Goal: Information Seeking & Learning: Check status

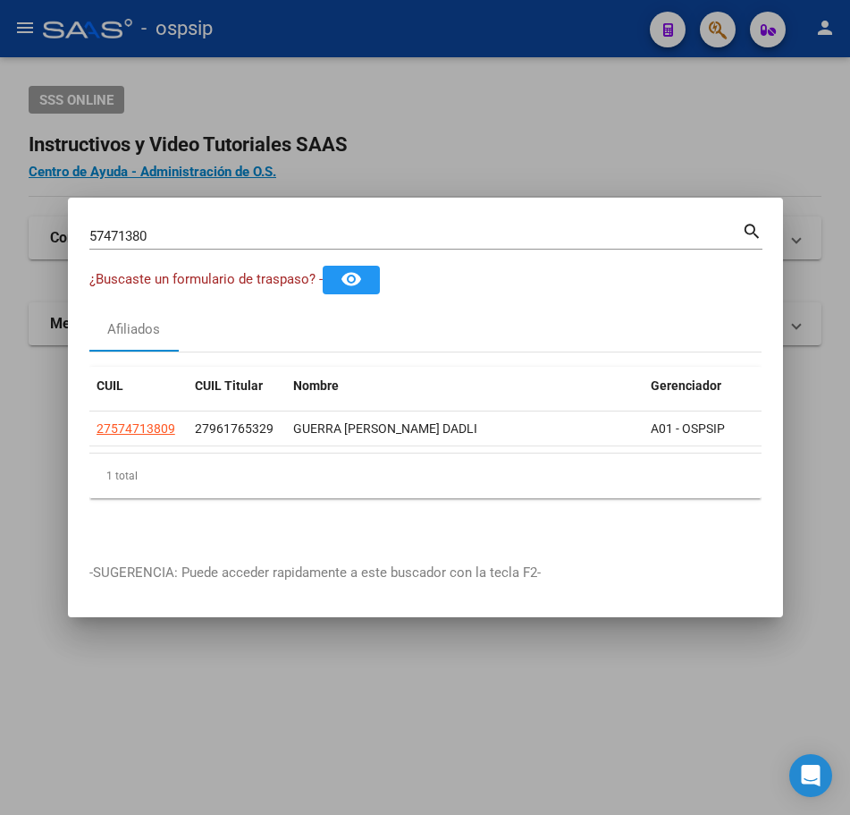
click at [758, 219] on mat-icon "search" at bounding box center [752, 229] width 21 height 21
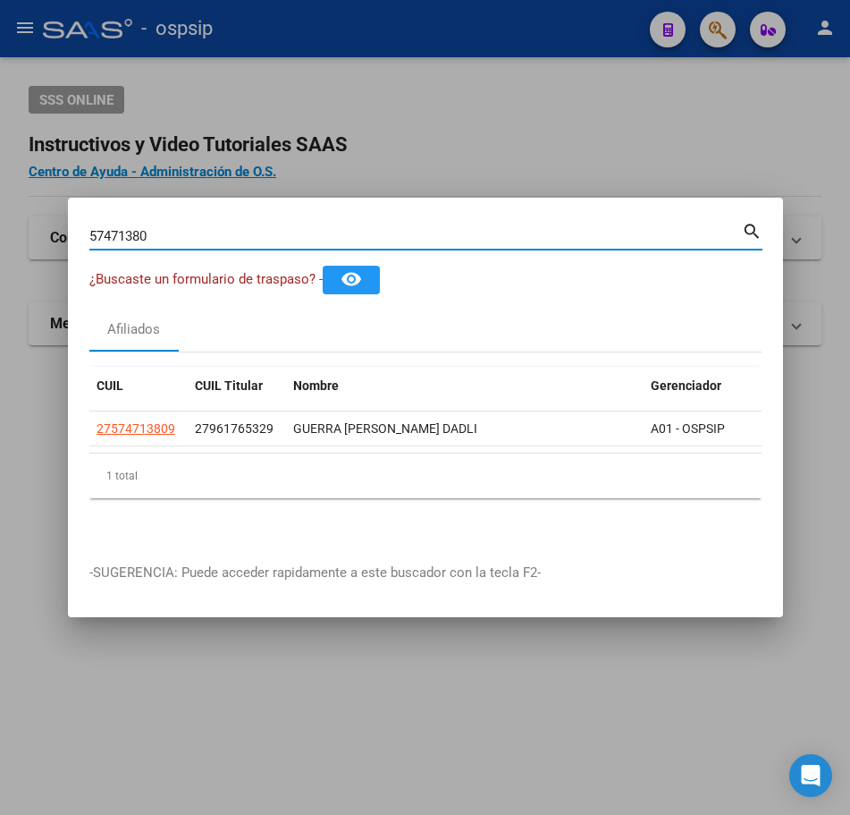
click at [493, 132] on div at bounding box center [425, 407] width 850 height 815
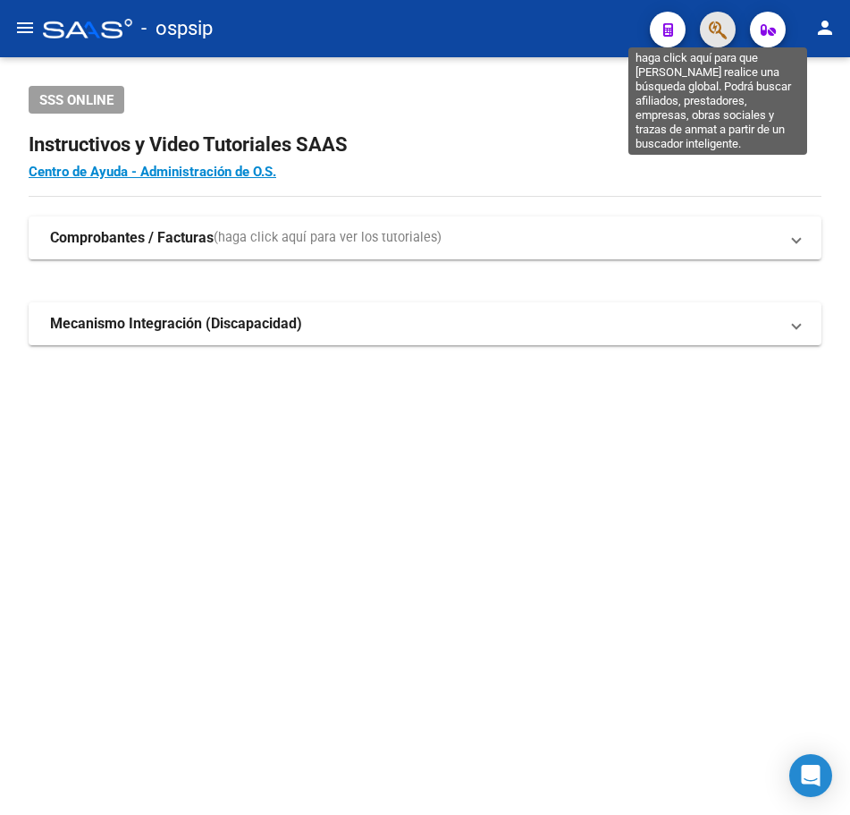
click at [716, 39] on icon "button" at bounding box center [718, 30] width 18 height 21
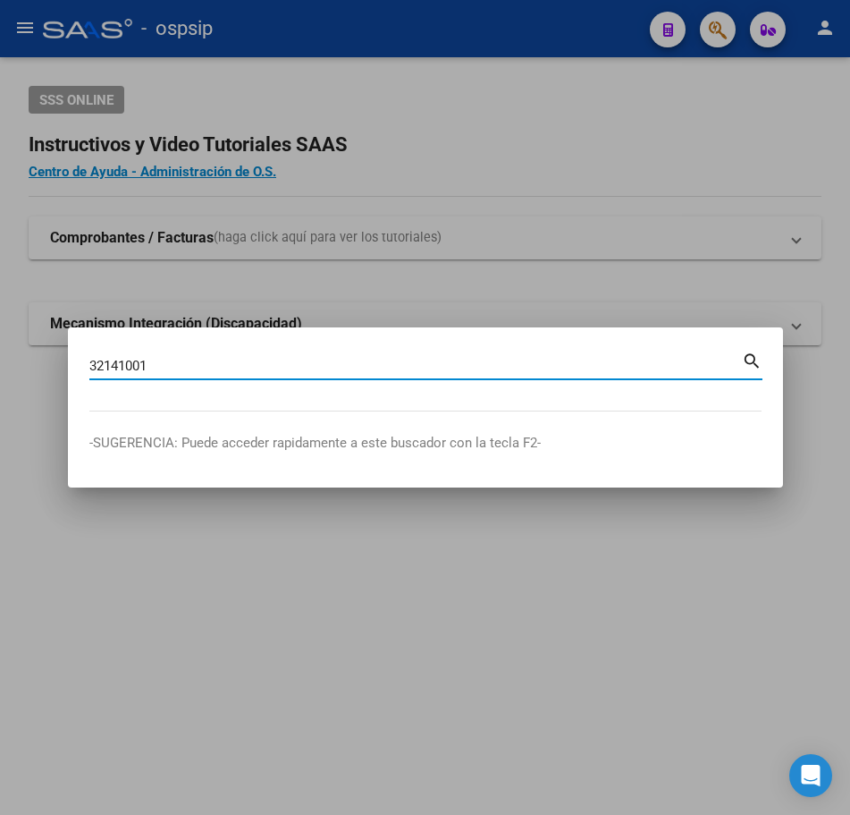
type input "32141001"
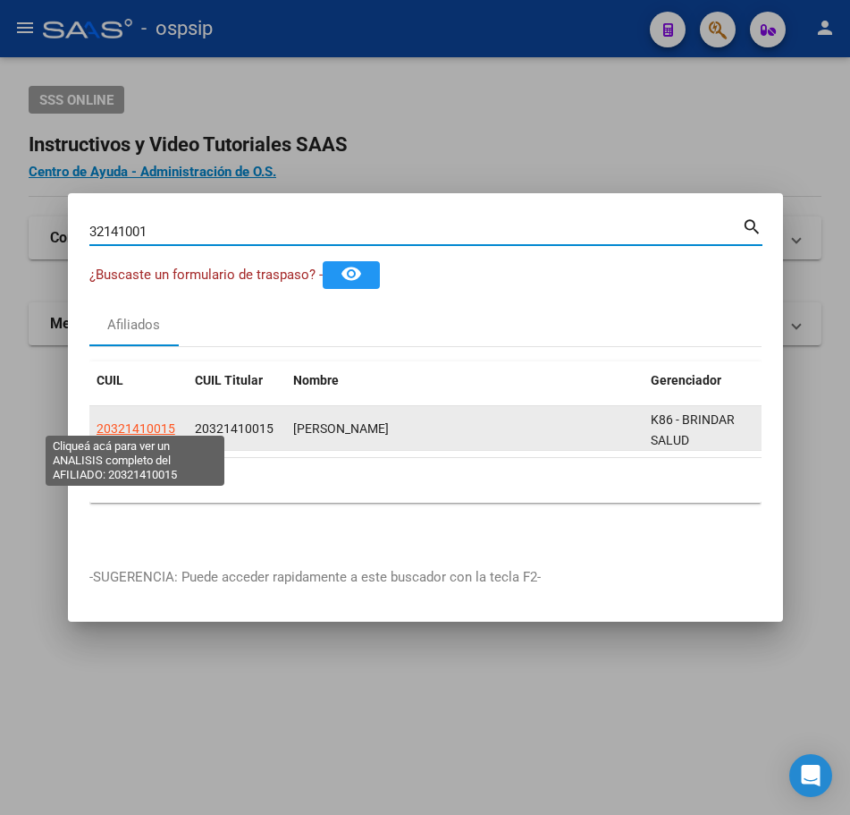
click at [129, 421] on span "20321410015" at bounding box center [136, 428] width 79 height 14
type textarea "20321410015"
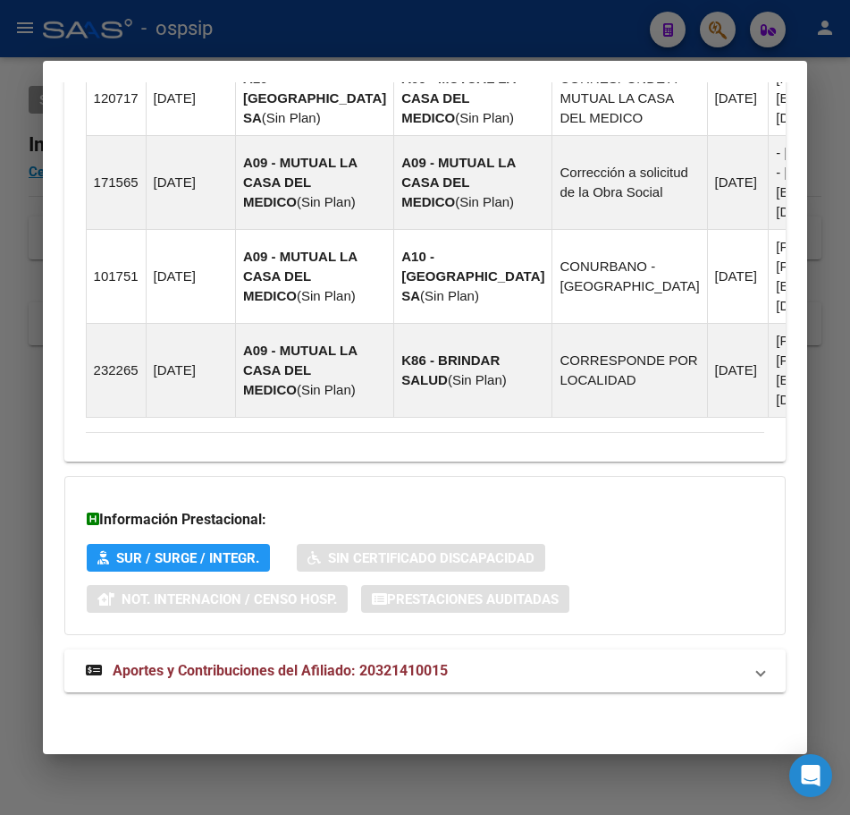
scroll to position [1510, 0]
drag, startPoint x: 621, startPoint y: 672, endPoint x: 599, endPoint y: 626, distance: 50.8
click at [621, 669] on mat-panel-title "Aportes y Contribuciones del Afiliado: 20321410015" at bounding box center [415, 670] width 658 height 21
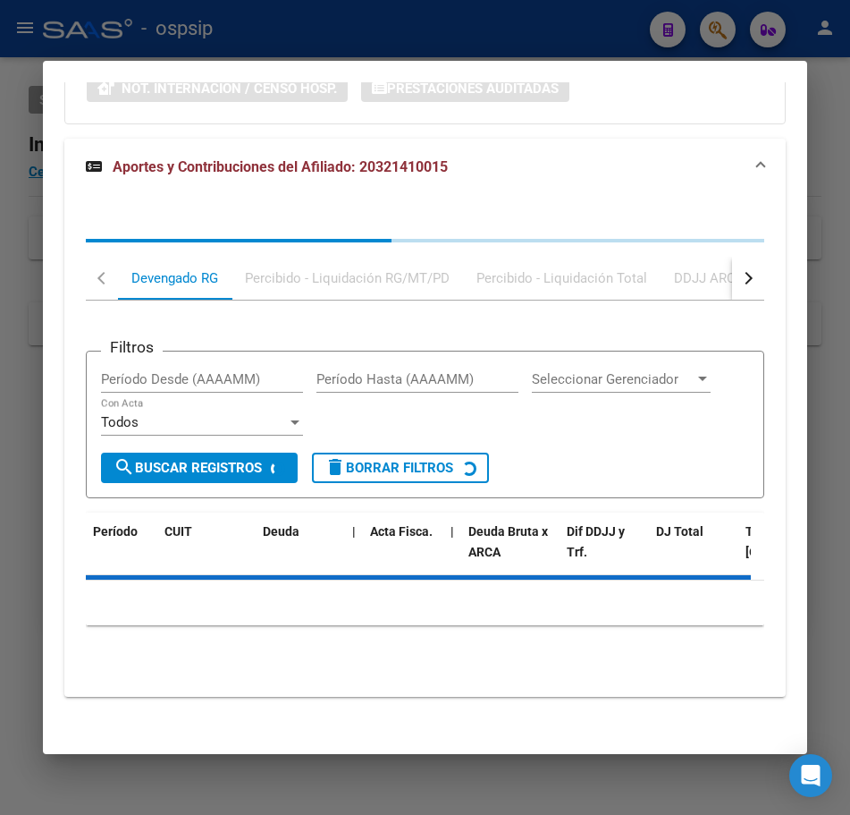
scroll to position [2025, 0]
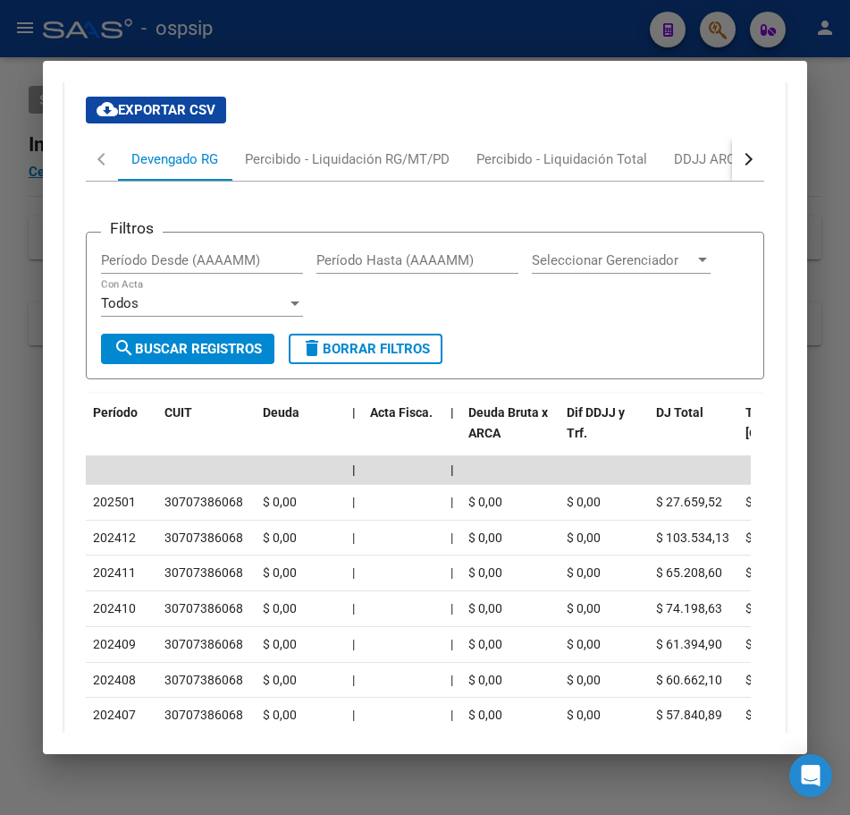
click at [740, 165] on div "button" at bounding box center [746, 159] width 13 height 13
click at [655, 181] on div "ARCA Relaciones Laborales" at bounding box center [628, 159] width 194 height 43
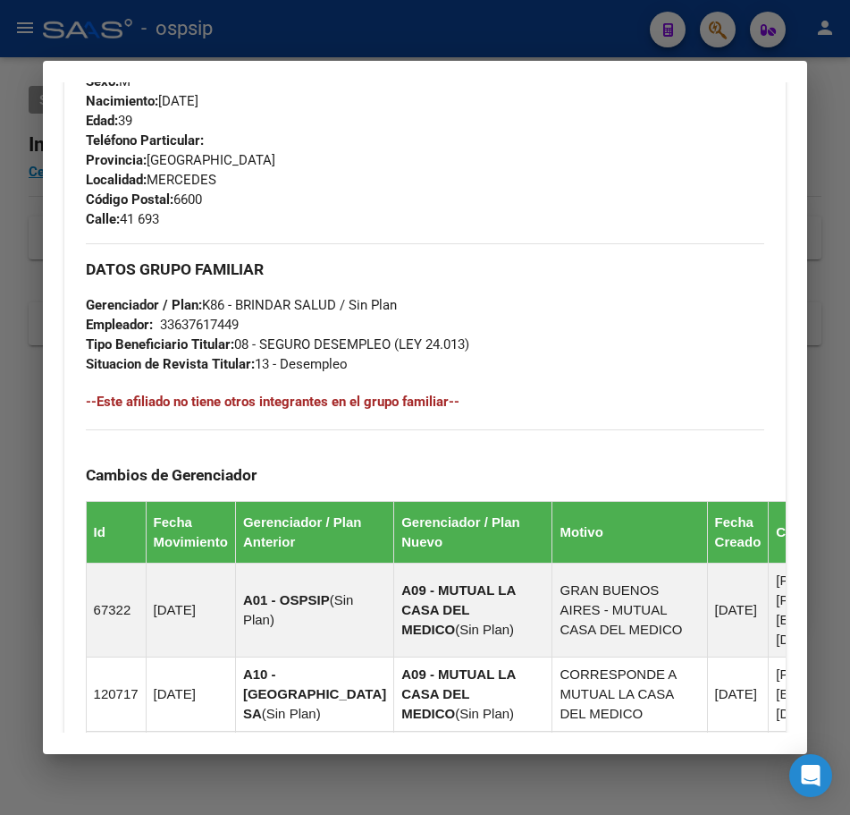
scroll to position [742, 0]
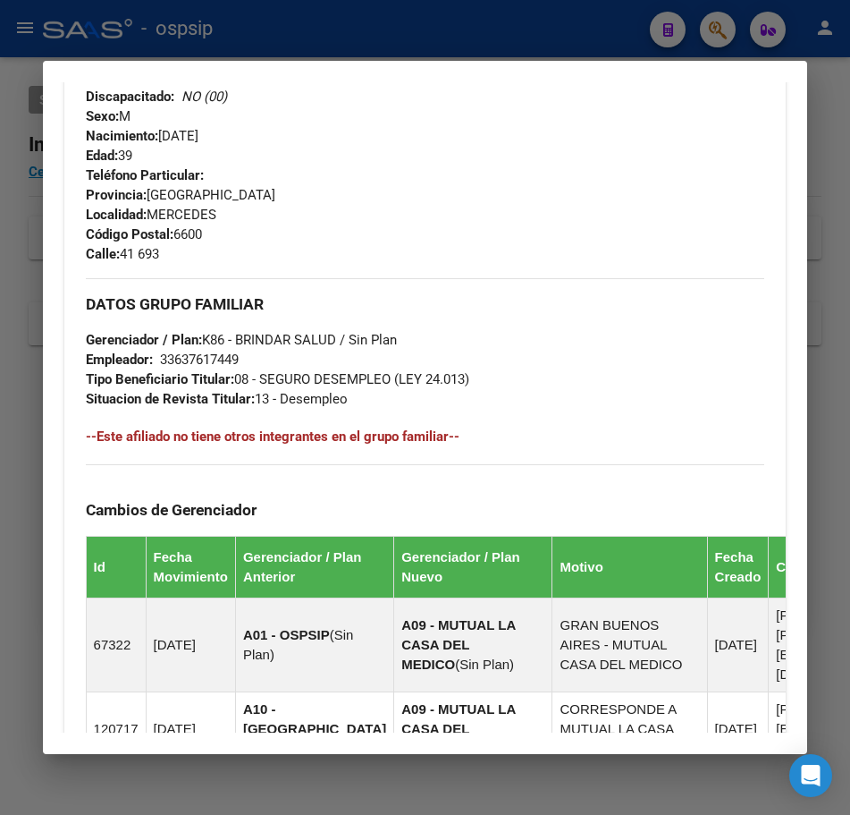
click at [461, 22] on div at bounding box center [425, 407] width 850 height 815
click at [462, 24] on div at bounding box center [425, 407] width 850 height 815
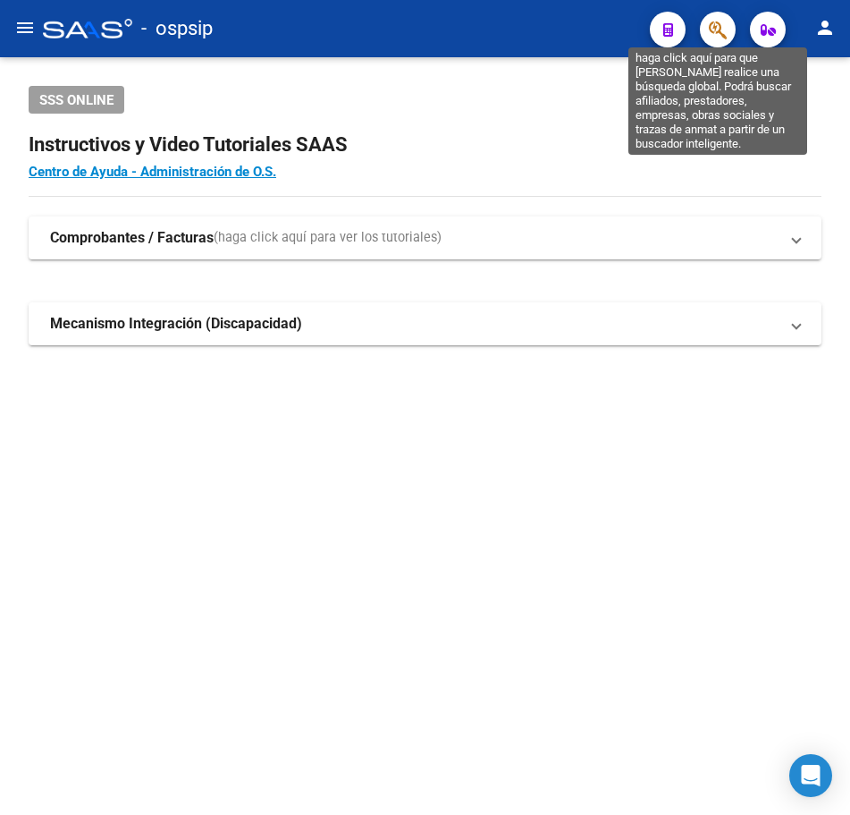
click at [713, 37] on icon "button" at bounding box center [718, 30] width 18 height 21
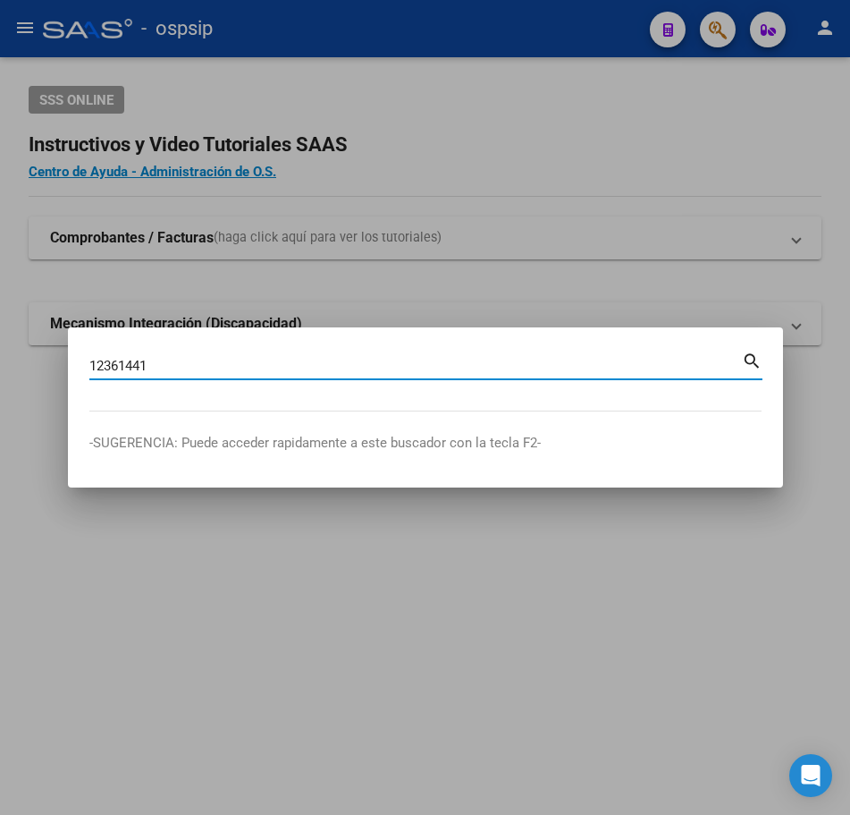
type input "12361441"
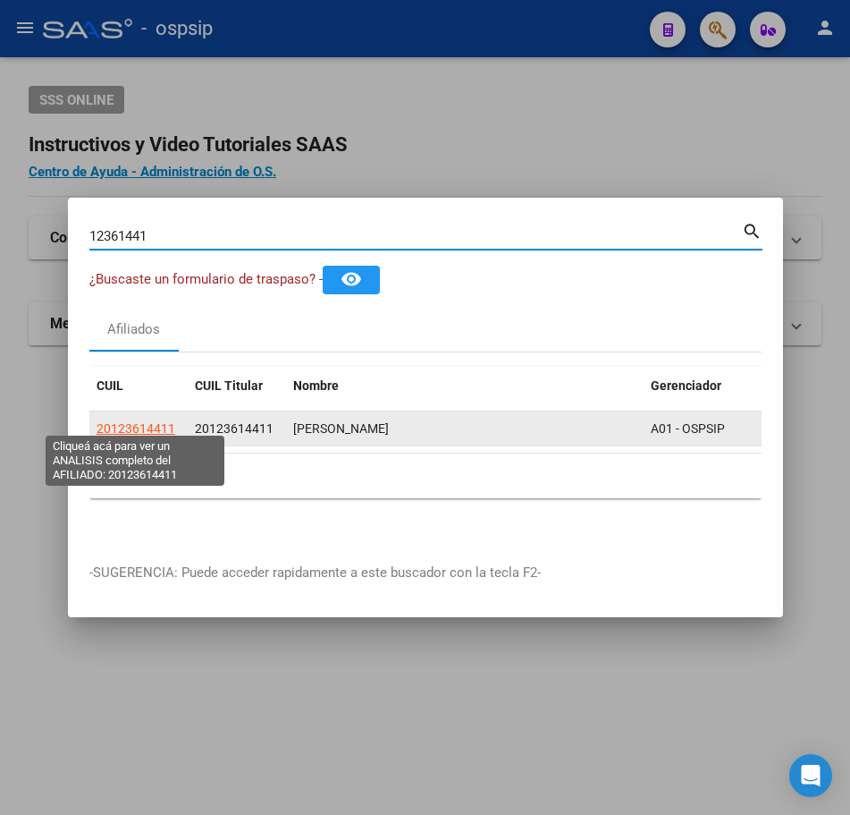
click at [156, 427] on span "20123614411" at bounding box center [136, 428] width 79 height 14
type textarea "20123614411"
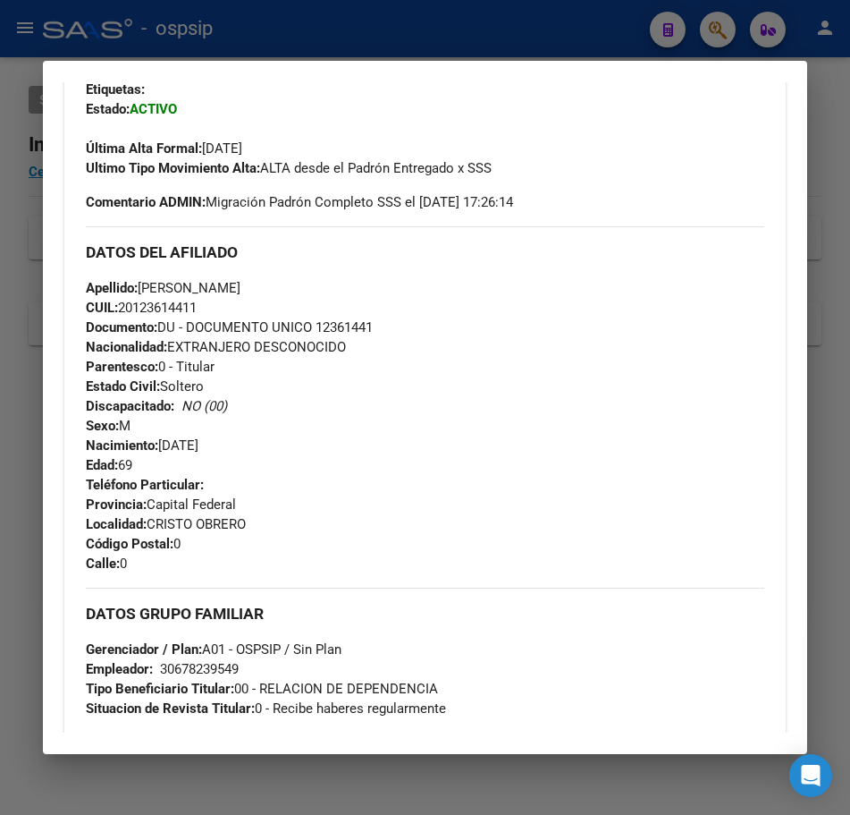
scroll to position [715, 0]
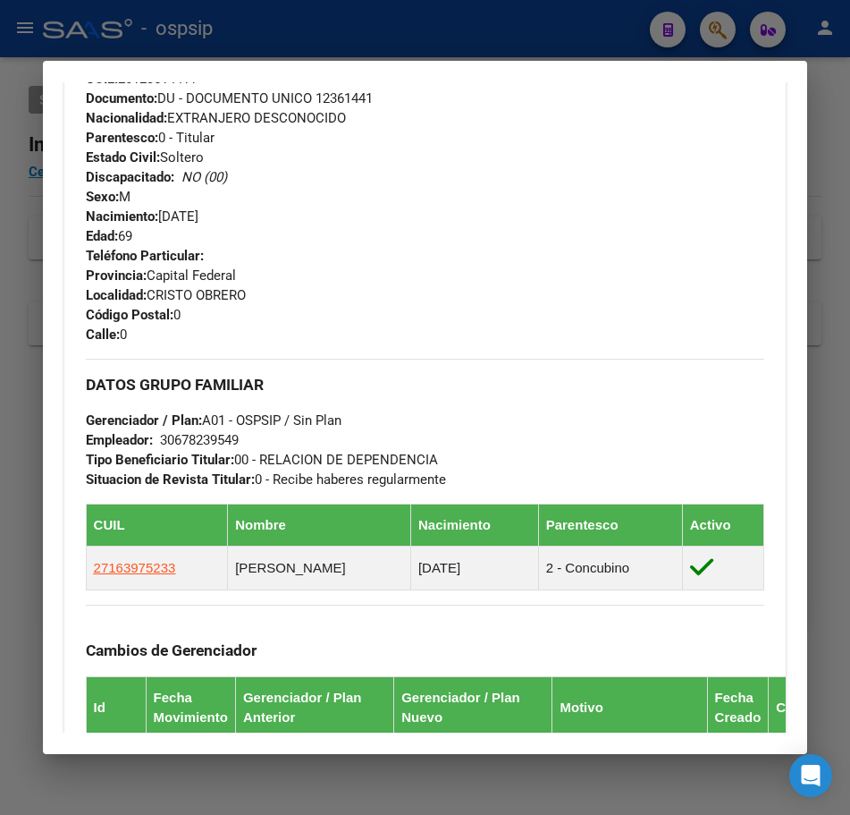
click at [585, 17] on div at bounding box center [425, 407] width 850 height 815
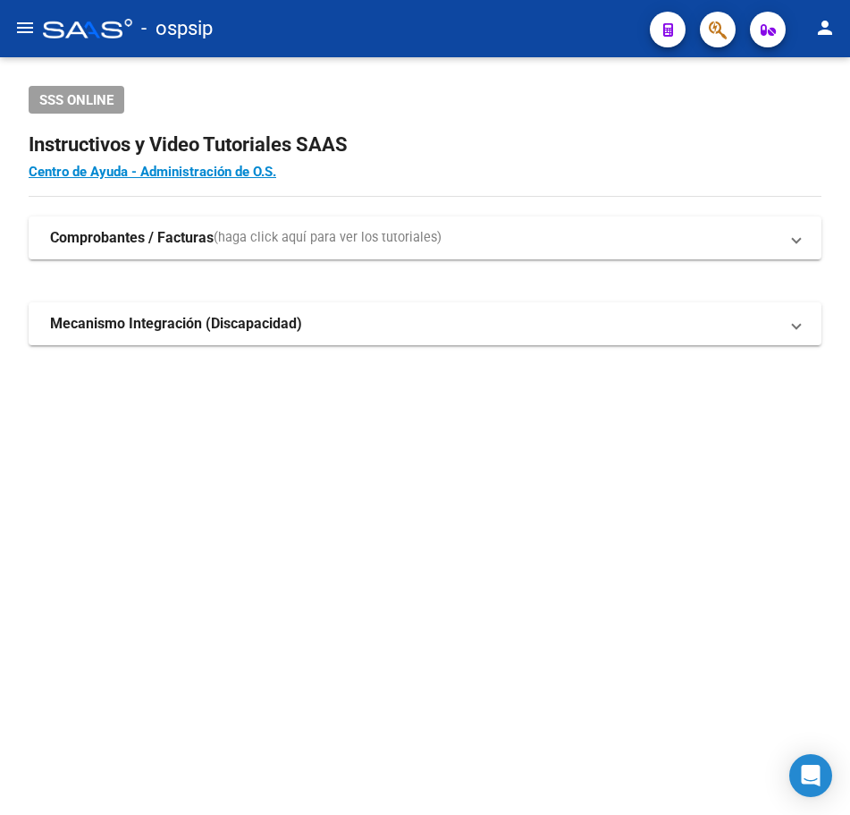
click at [709, 21] on icon "button" at bounding box center [718, 30] width 18 height 21
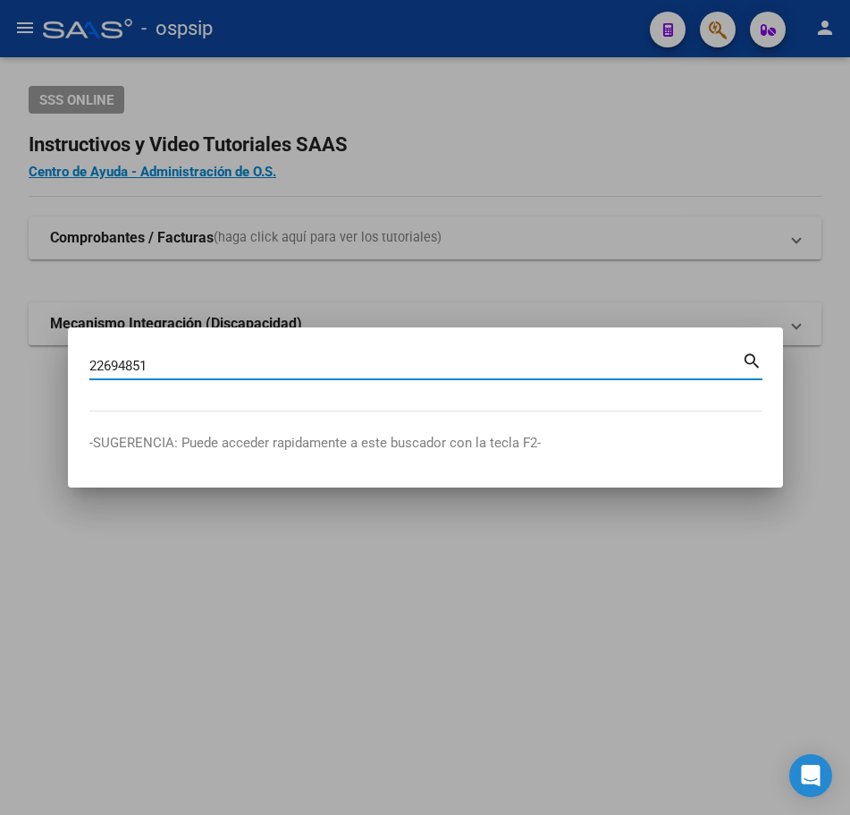
type input "22694851"
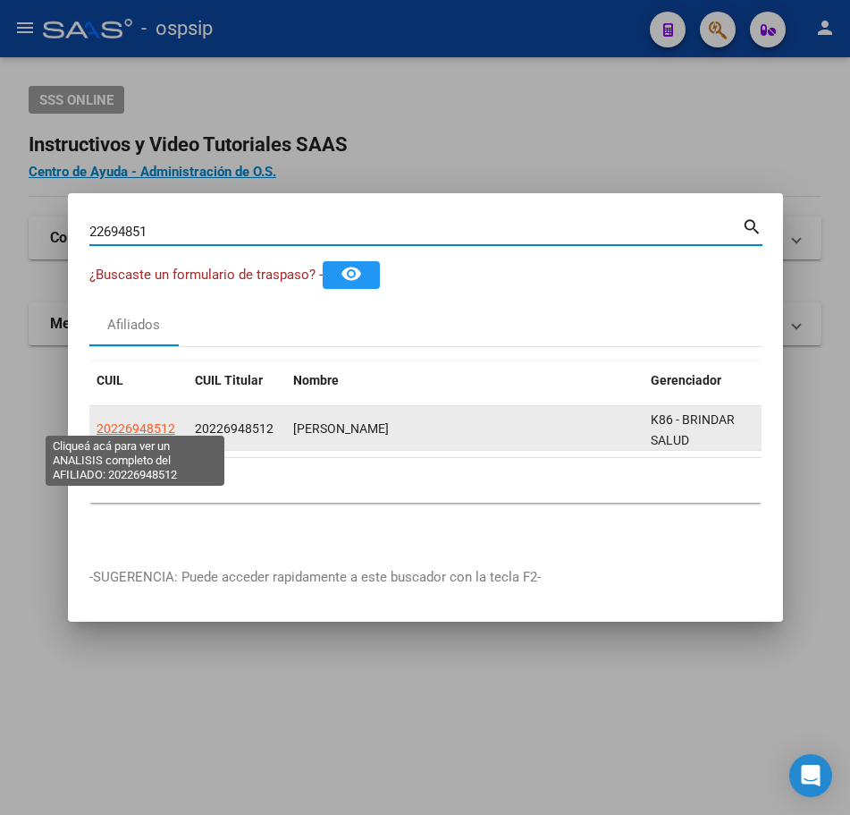
click at [127, 426] on span "20226948512" at bounding box center [136, 428] width 79 height 14
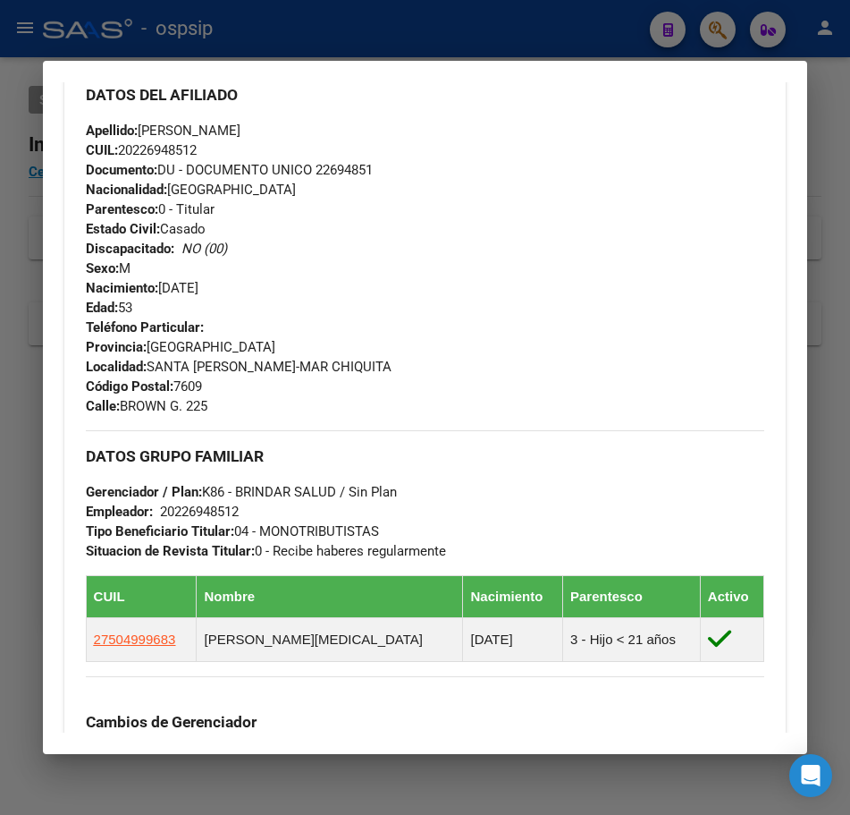
scroll to position [613, 0]
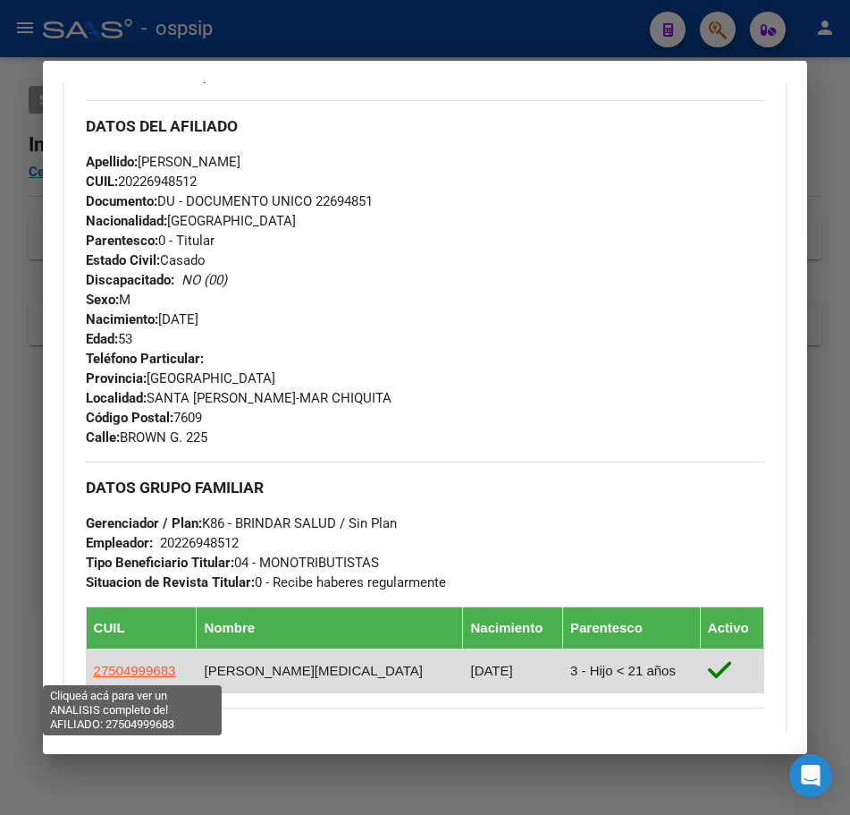
click at [147, 676] on span "27504999683" at bounding box center [135, 670] width 82 height 15
type textarea "27504999683"
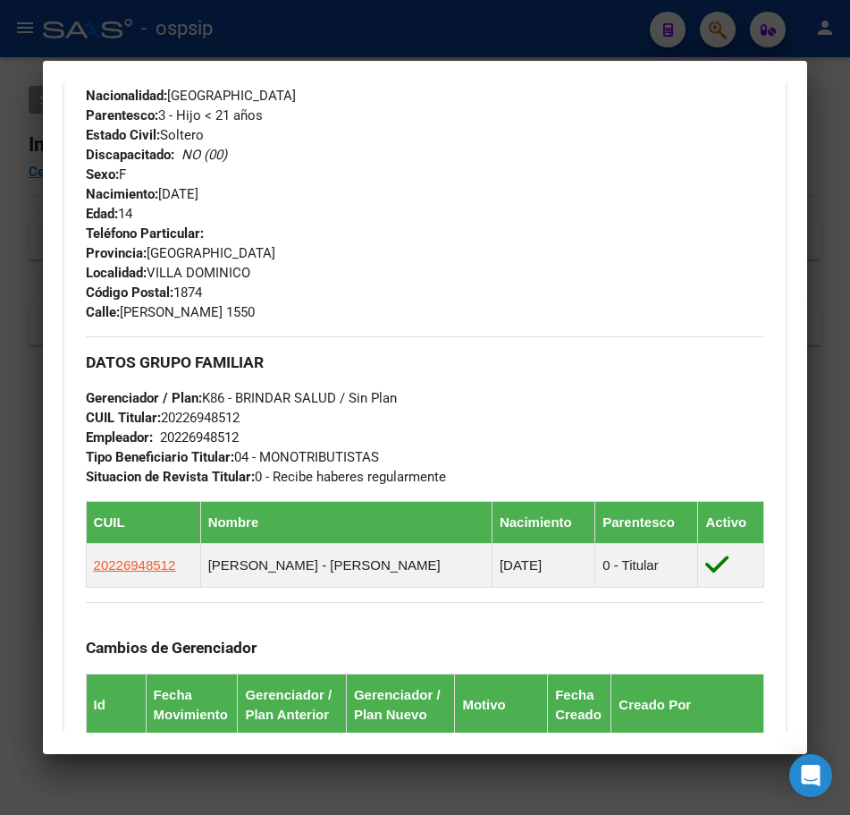
scroll to position [894, 0]
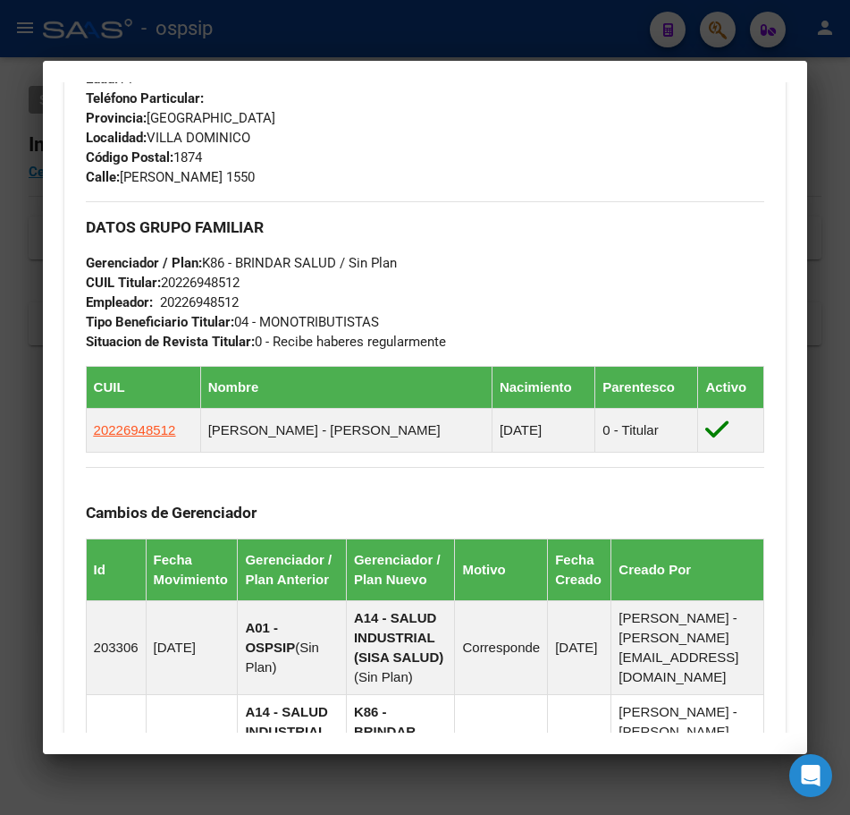
click at [496, 20] on div at bounding box center [425, 407] width 850 height 815
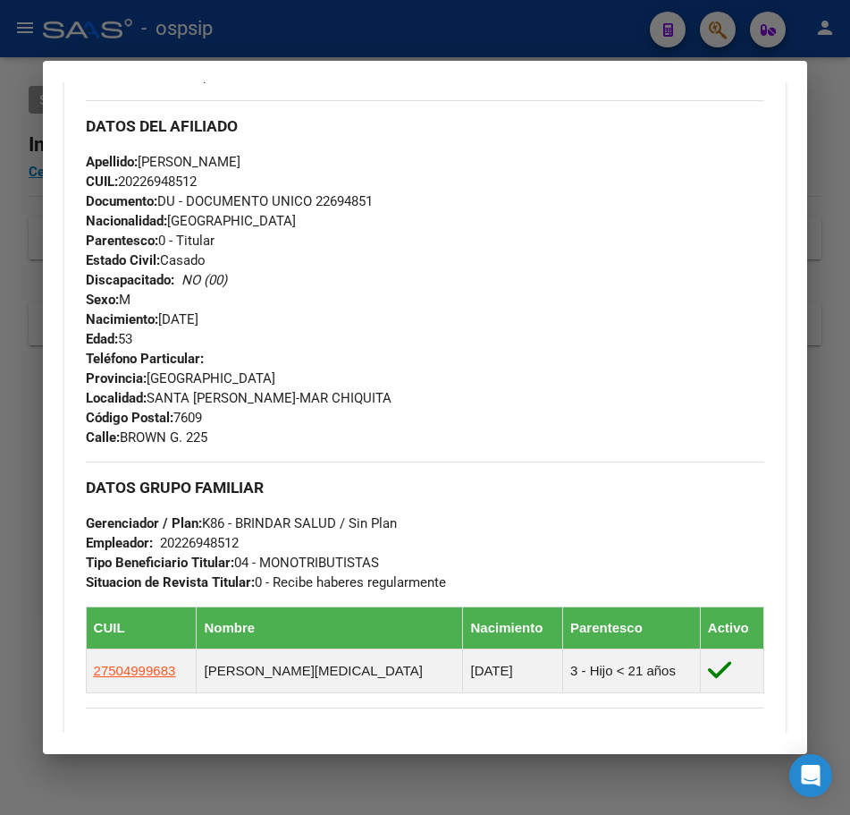
click at [496, 20] on div at bounding box center [425, 407] width 850 height 815
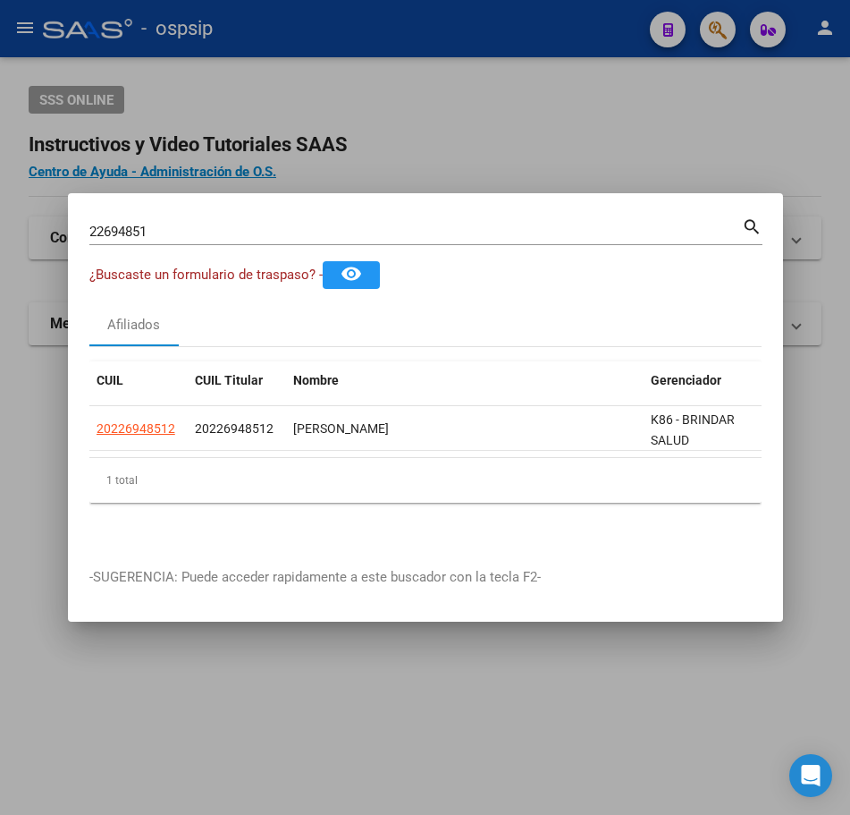
click at [496, 20] on div at bounding box center [425, 407] width 850 height 815
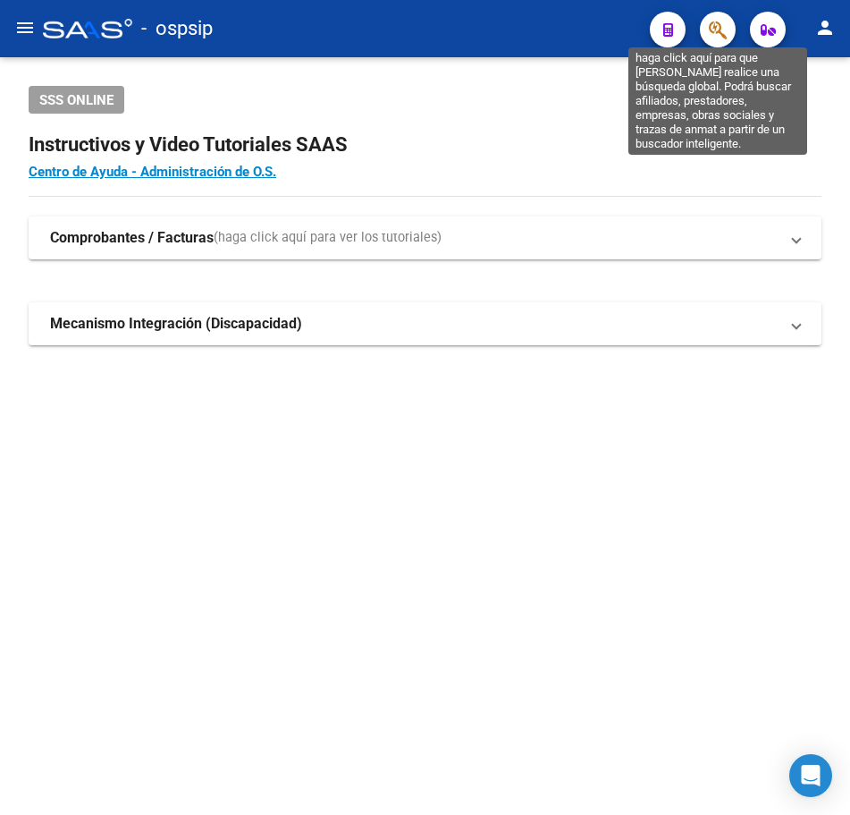
click at [715, 25] on icon "button" at bounding box center [718, 30] width 18 height 21
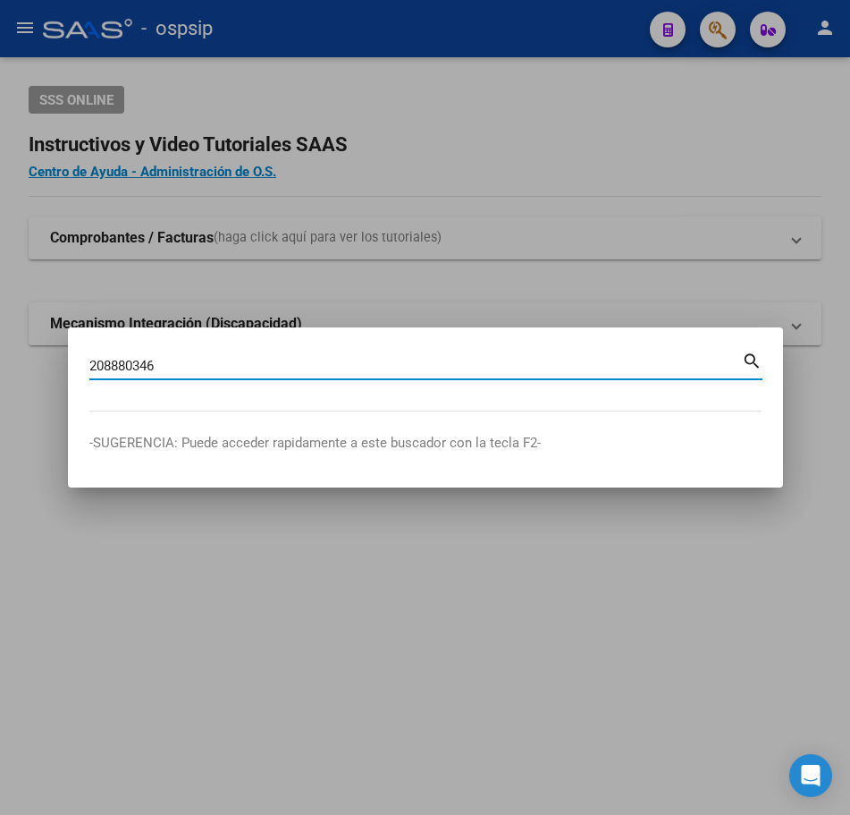
type input "208880346"
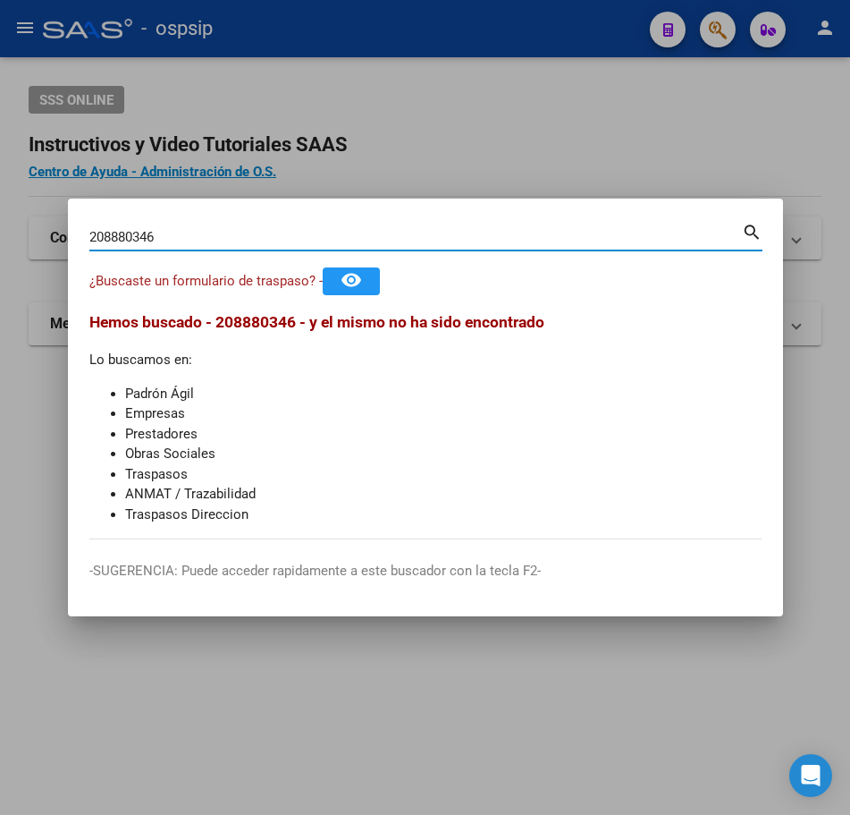
click at [614, 140] on div at bounding box center [425, 407] width 850 height 815
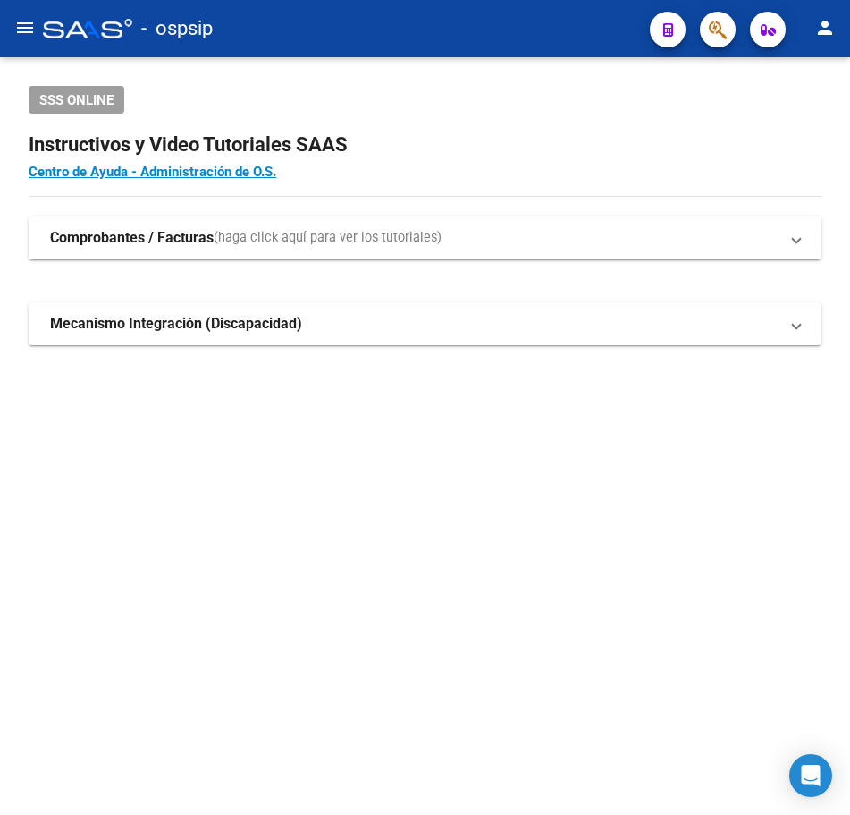
click at [714, 42] on span "button" at bounding box center [718, 30] width 18 height 37
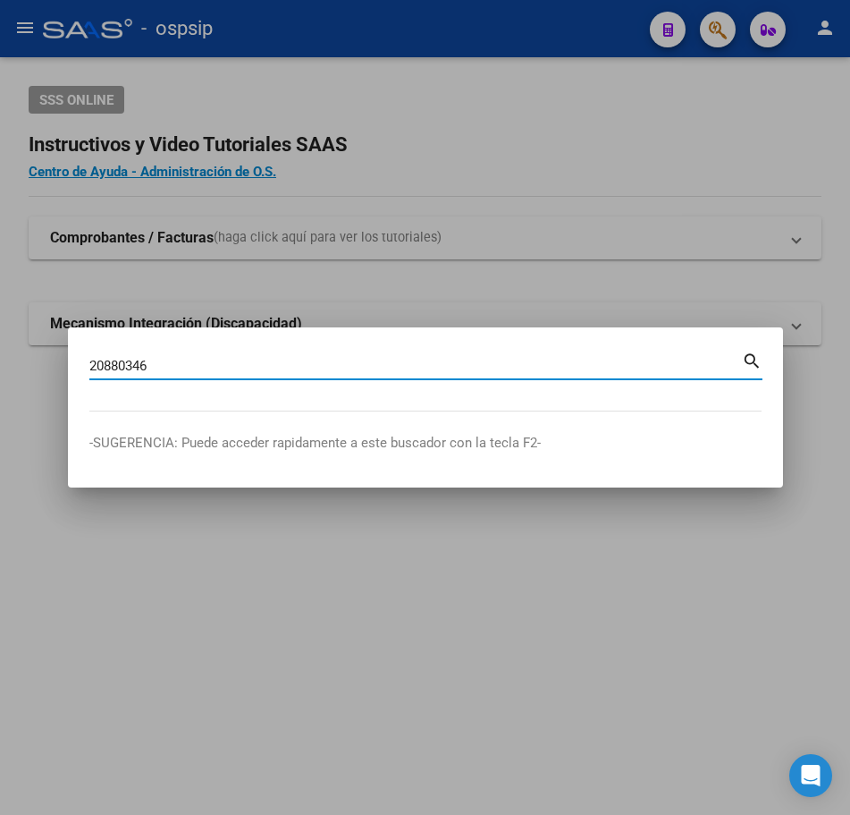
type input "20880346"
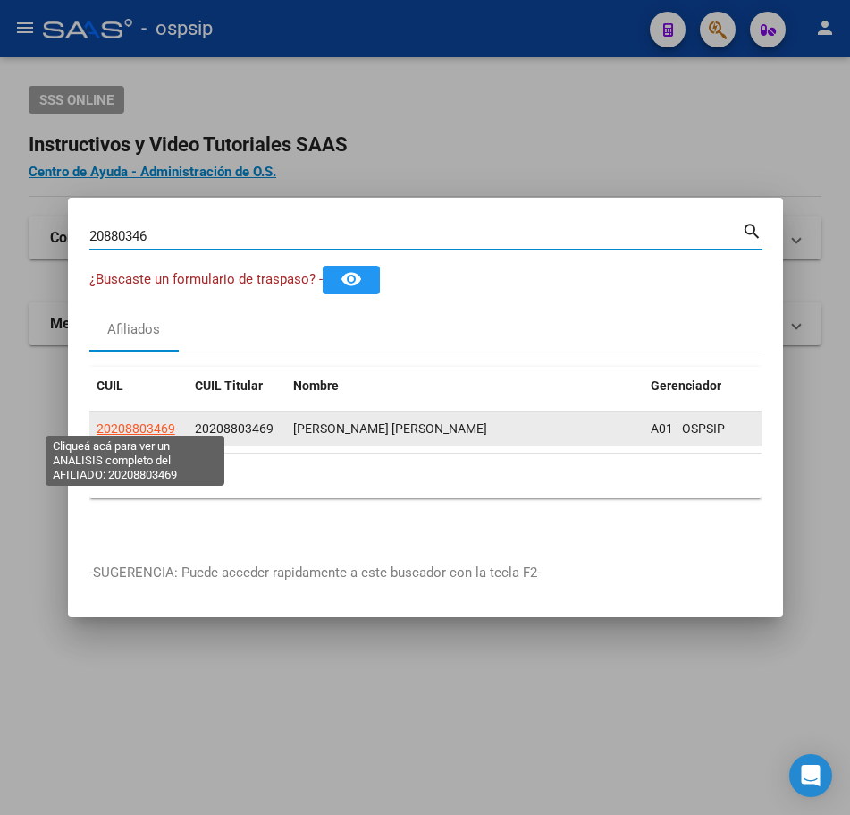
click at [136, 422] on span "20208803469" at bounding box center [136, 428] width 79 height 14
type textarea "20208803469"
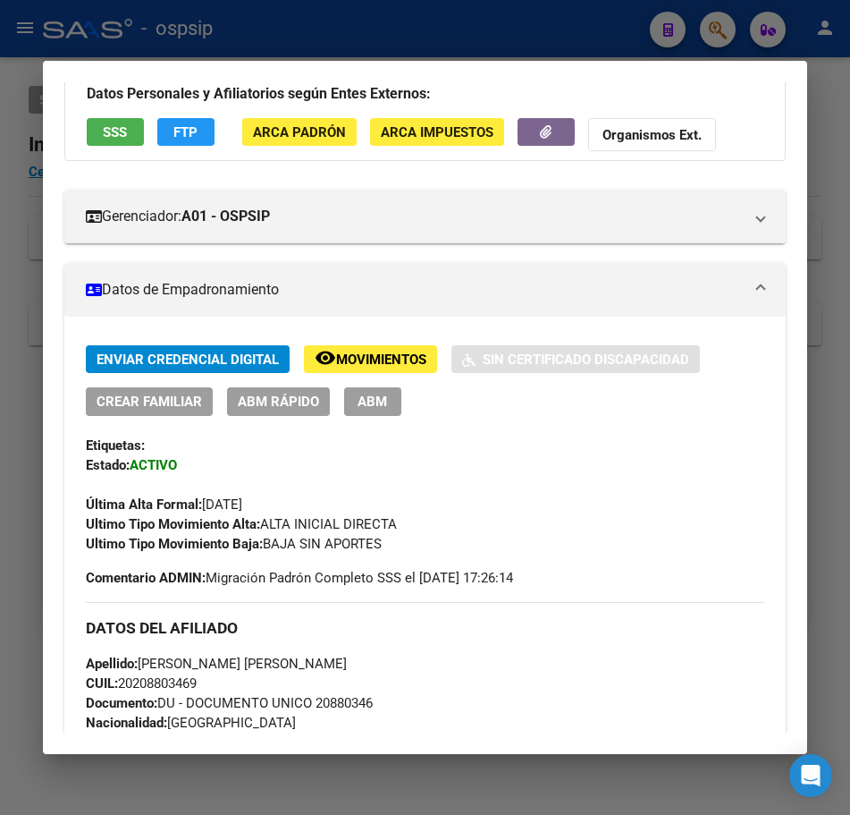
scroll to position [89, 0]
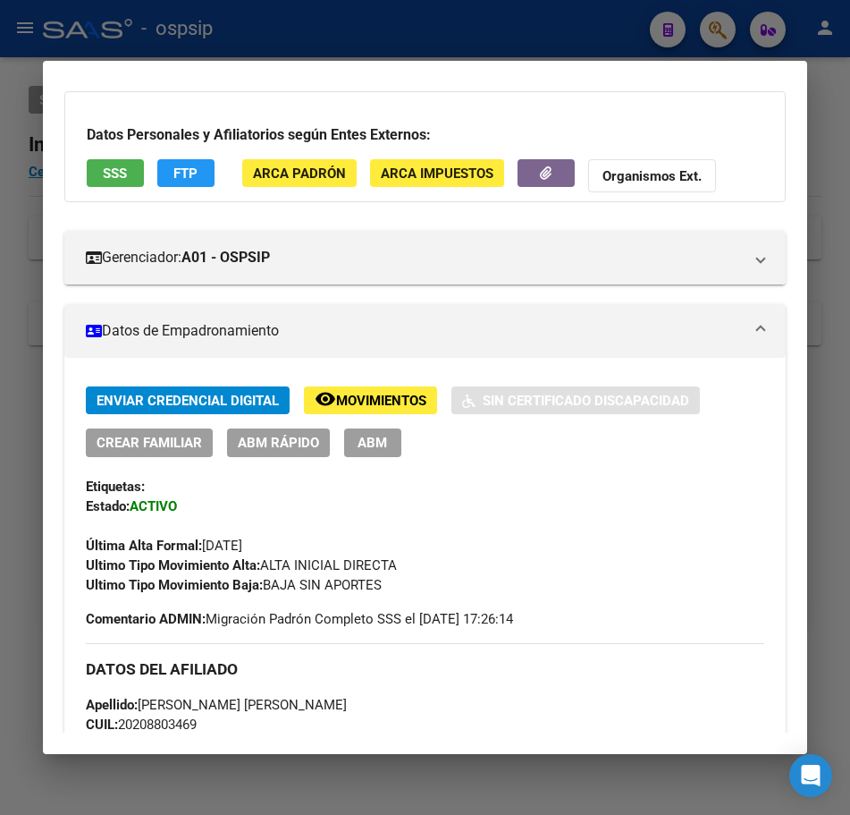
click at [404, 402] on span "Movimientos" at bounding box center [381, 401] width 90 height 16
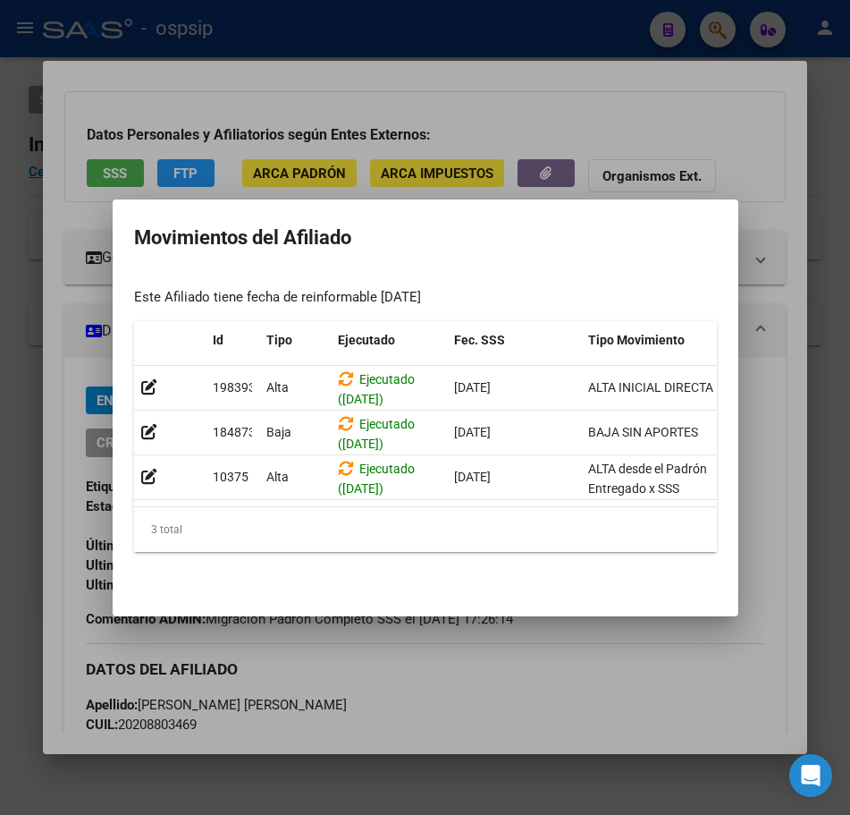
click at [512, 649] on div at bounding box center [425, 407] width 850 height 815
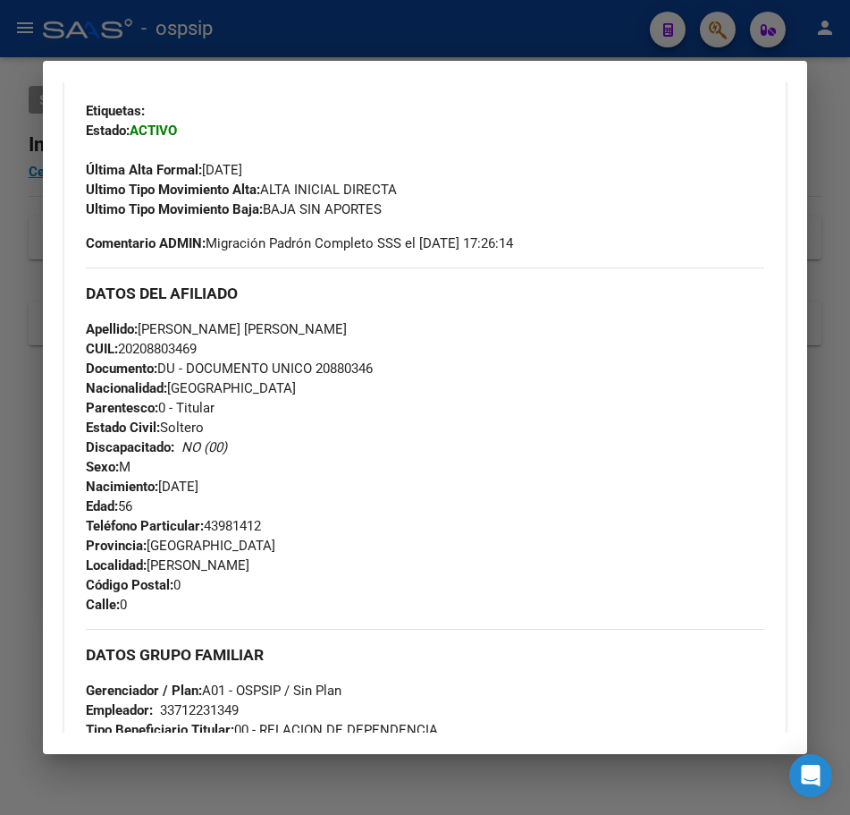
scroll to position [537, 0]
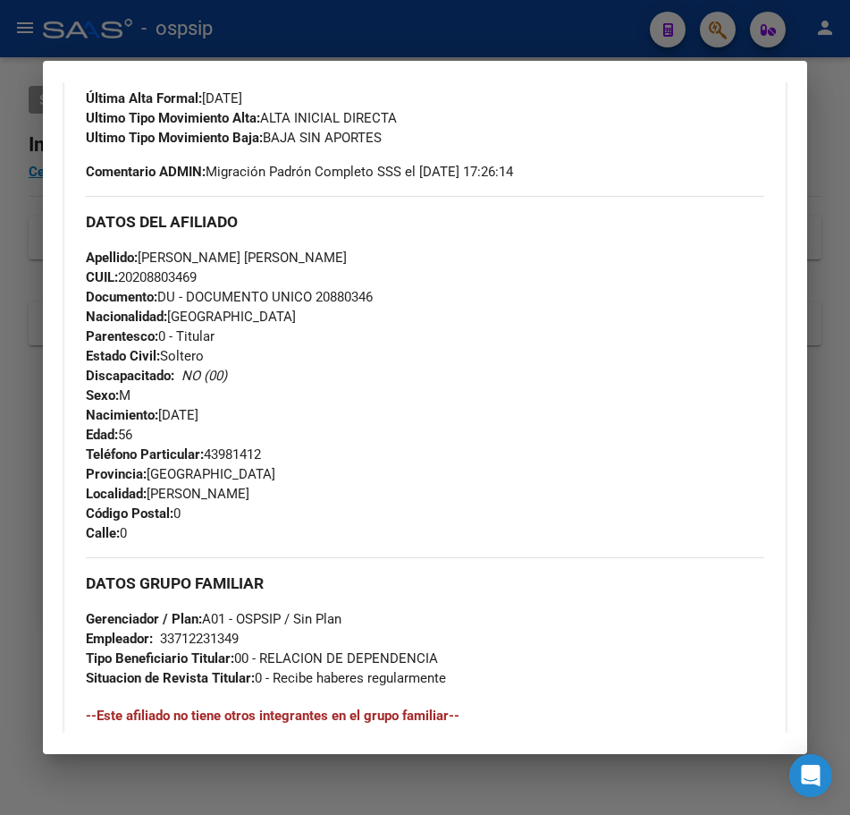
click at [645, 503] on div "Teléfono Particular: 43981412 Provincia: [GEOGRAPHIC_DATA] Localidad: [PERSON_N…" at bounding box center [426, 493] width 680 height 98
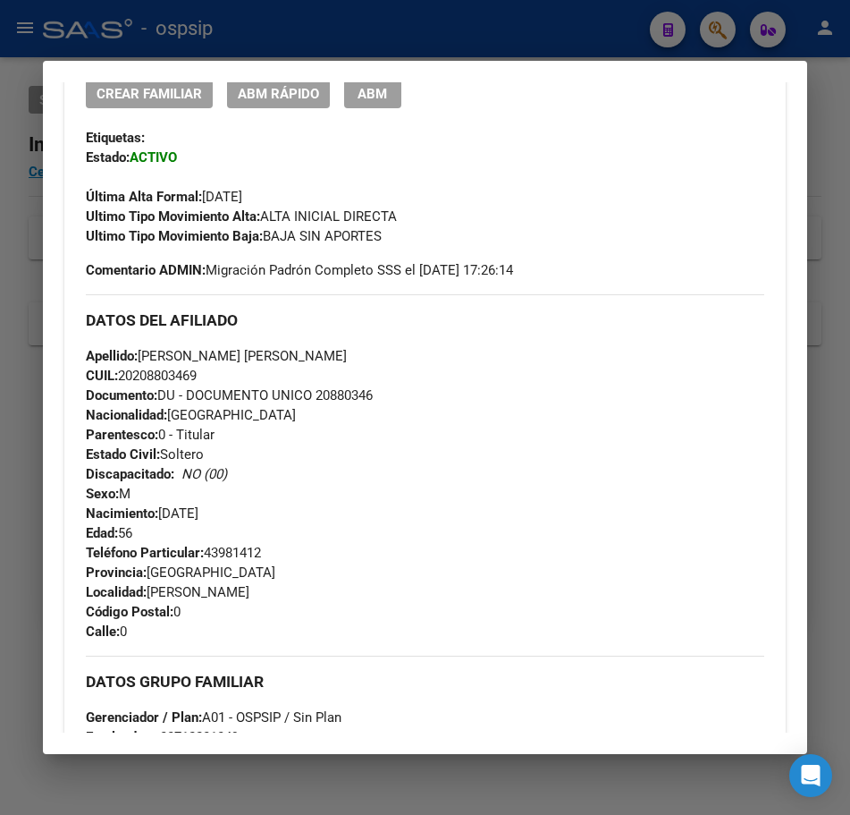
scroll to position [268, 0]
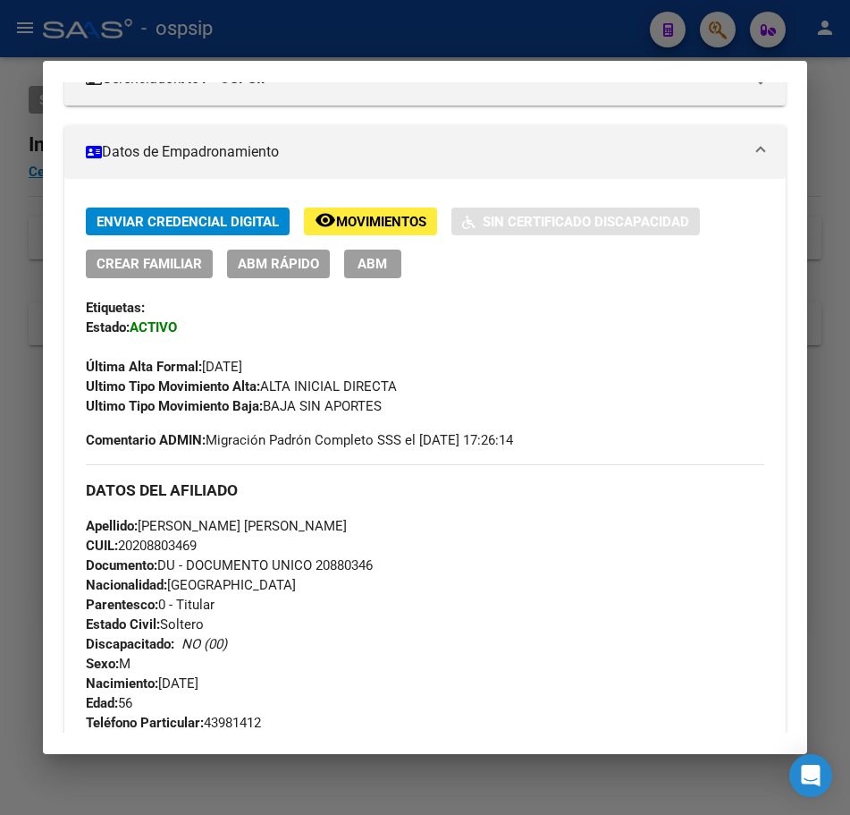
click at [385, 263] on span "ABM" at bounding box center [373, 265] width 30 height 16
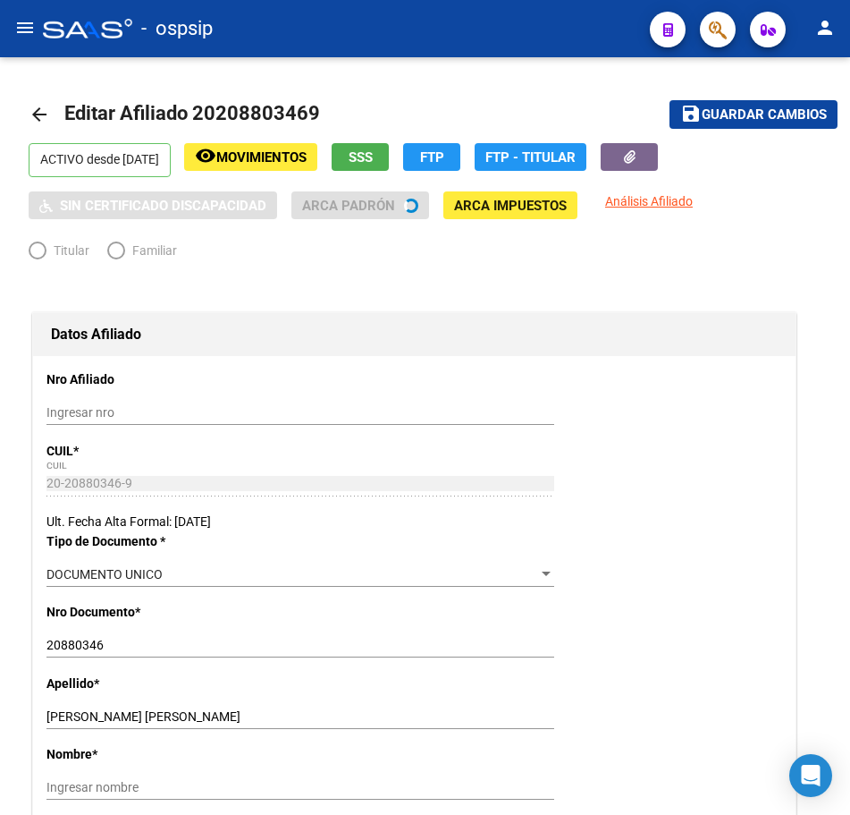
radio input "true"
type input "33-71223134-9"
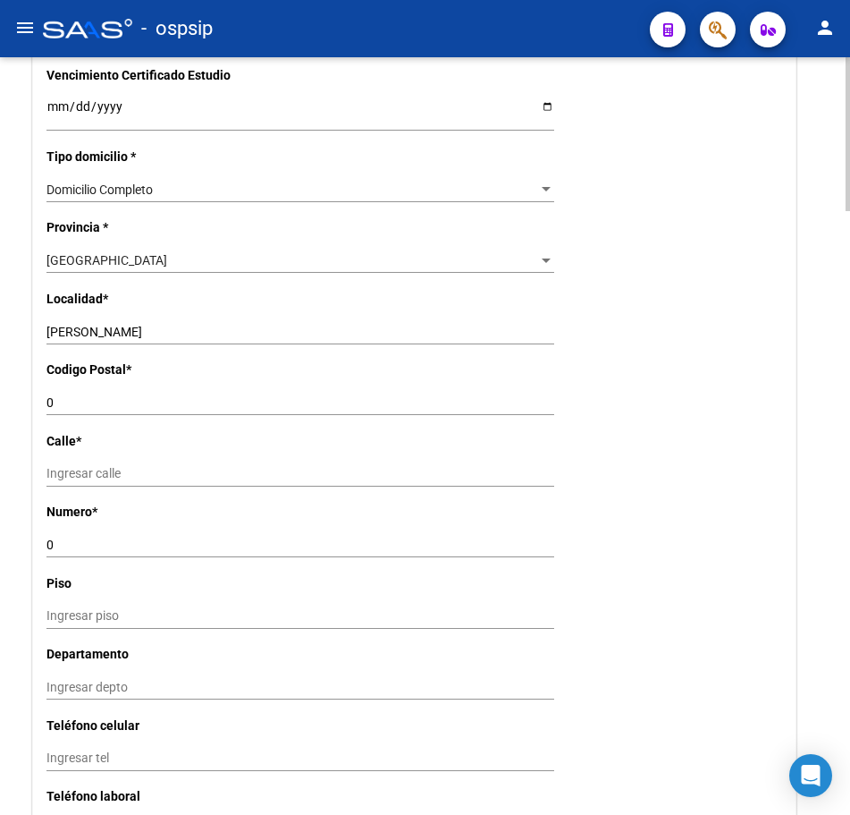
scroll to position [1162, 0]
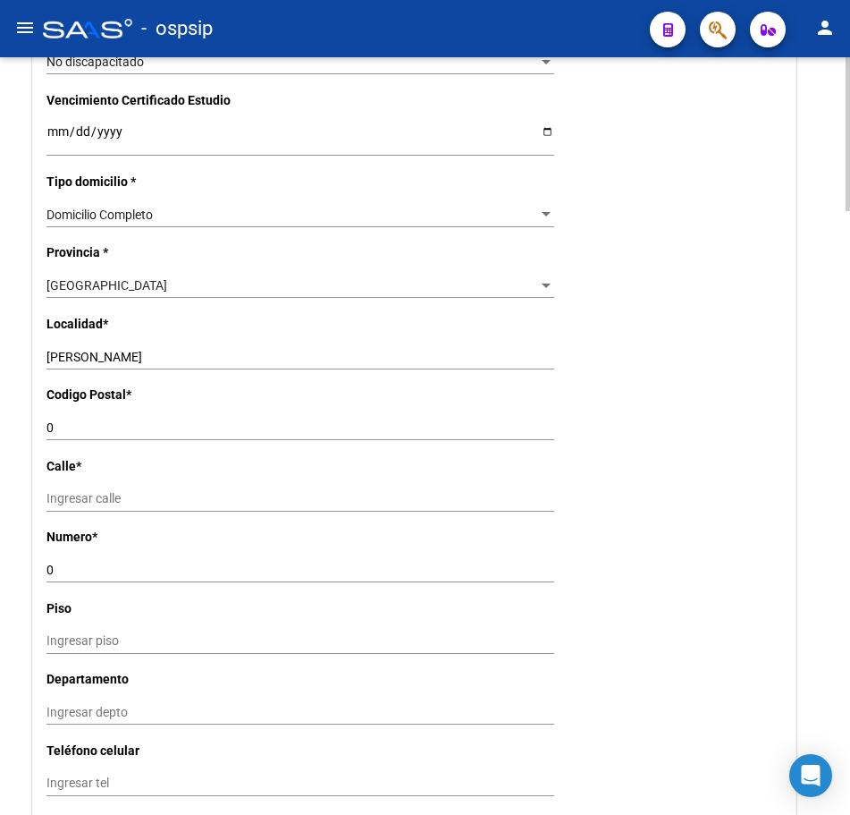
click at [299, 416] on div "0 Ingresar el codigo" at bounding box center [300, 427] width 508 height 25
click at [312, 357] on input "[PERSON_NAME]" at bounding box center [300, 357] width 508 height 15
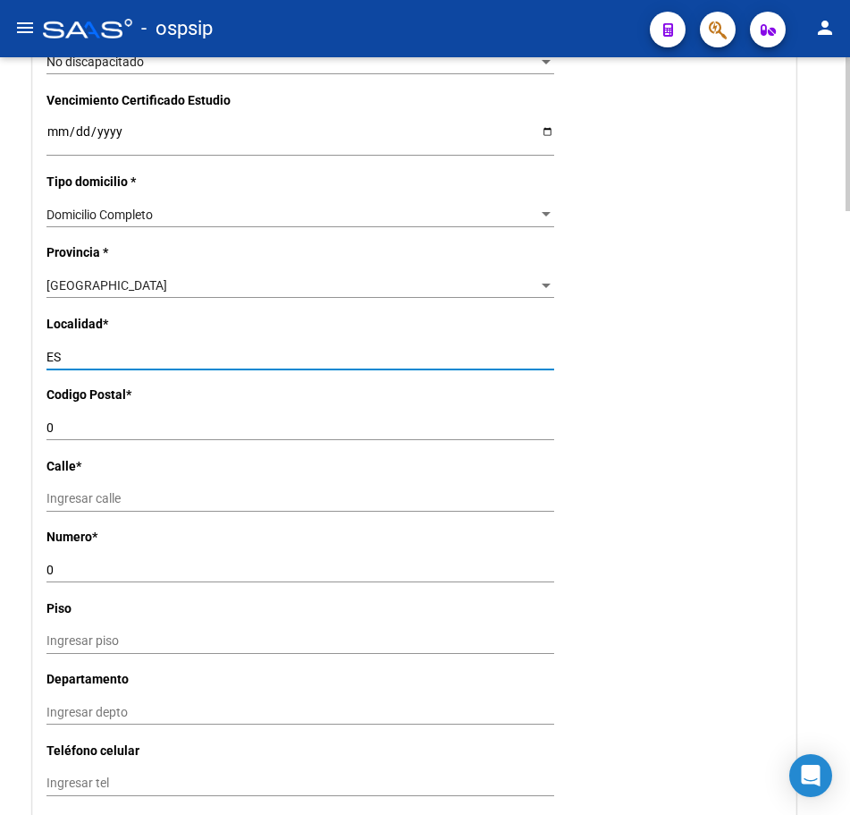
type input "E"
type input "EZEIZA"
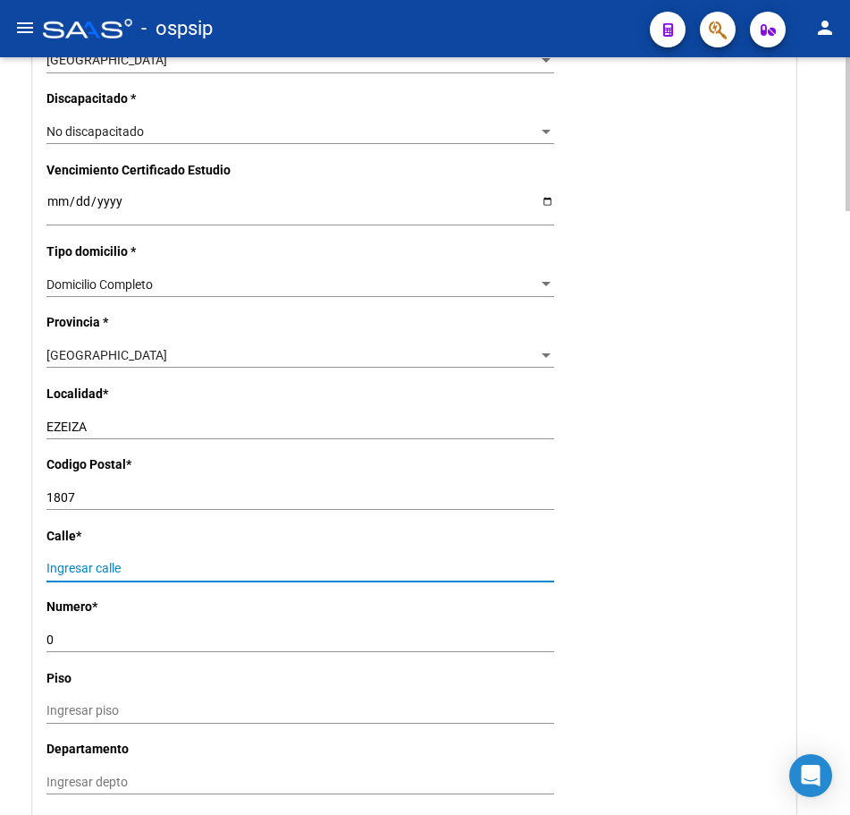
scroll to position [1073, 0]
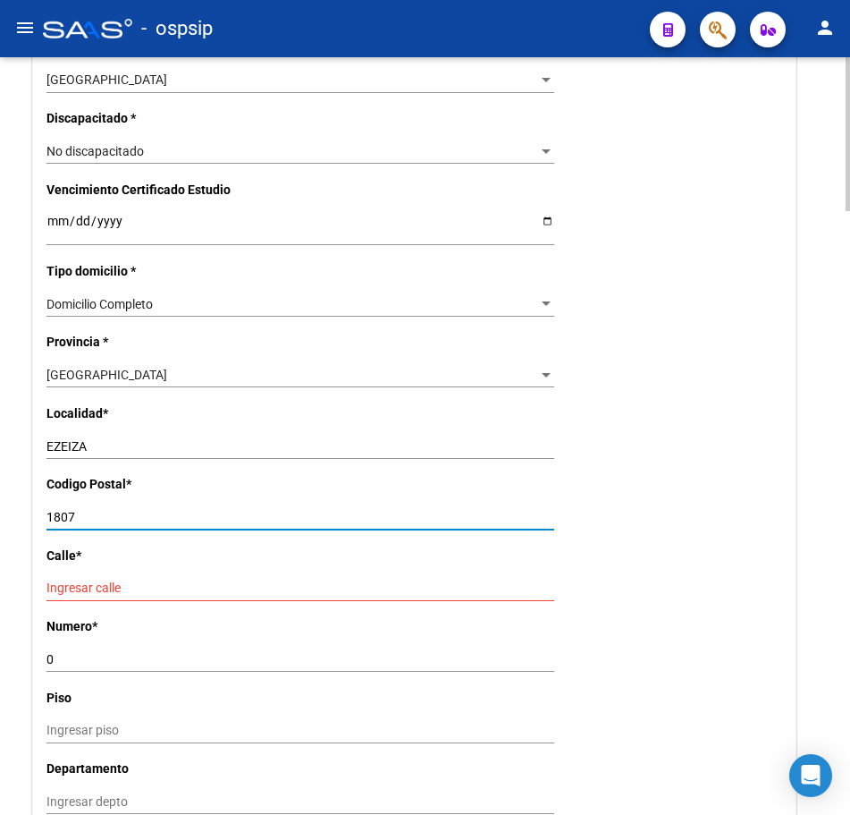
click at [155, 520] on input "1807" at bounding box center [300, 517] width 508 height 15
type input "1804"
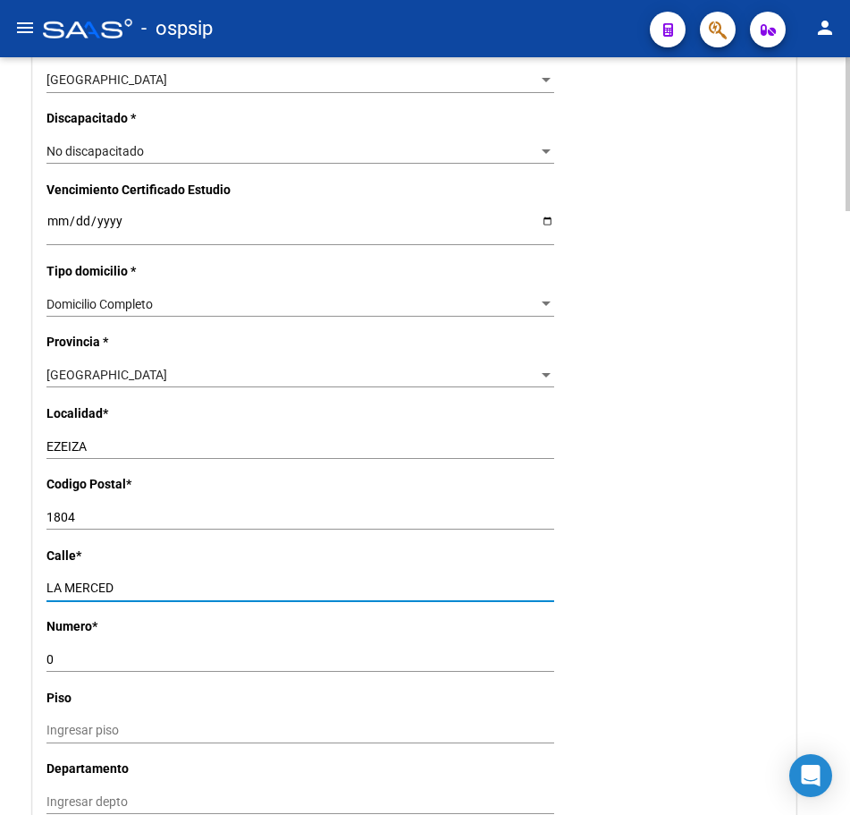
type input "LA MERCED"
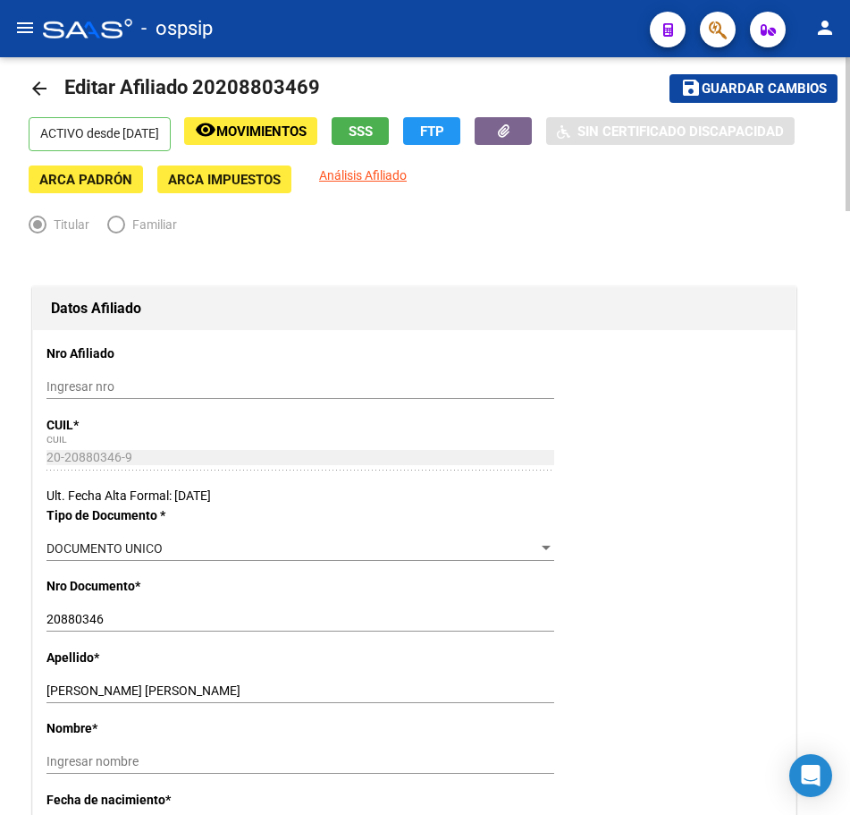
scroll to position [0, 0]
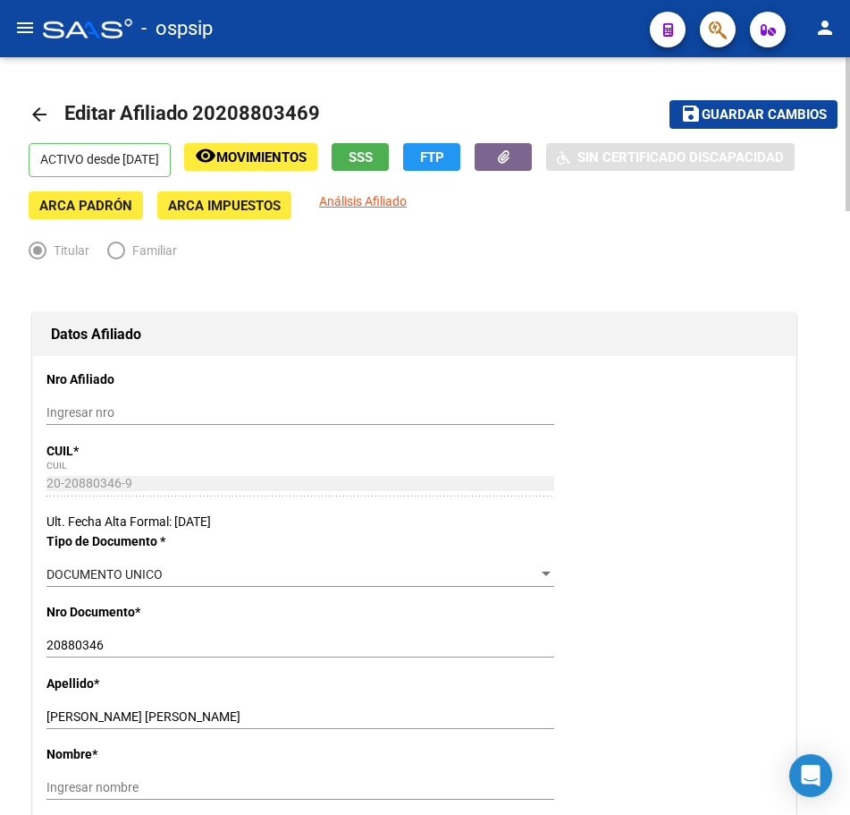
type input "980"
click at [728, 119] on span "Guardar cambios" at bounding box center [764, 115] width 125 height 16
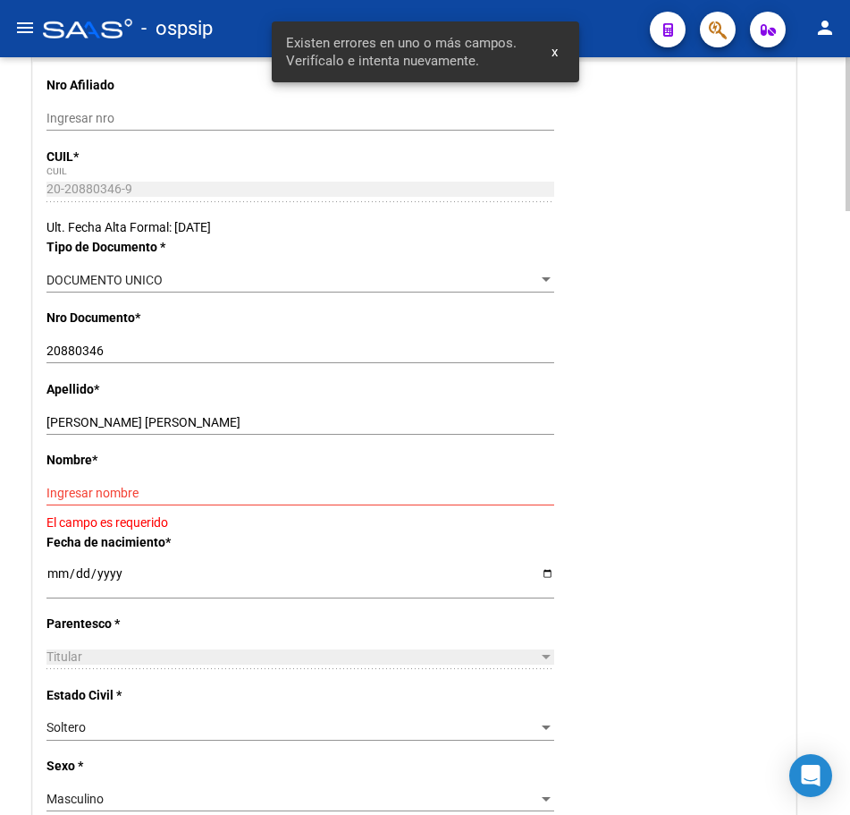
scroll to position [268, 0]
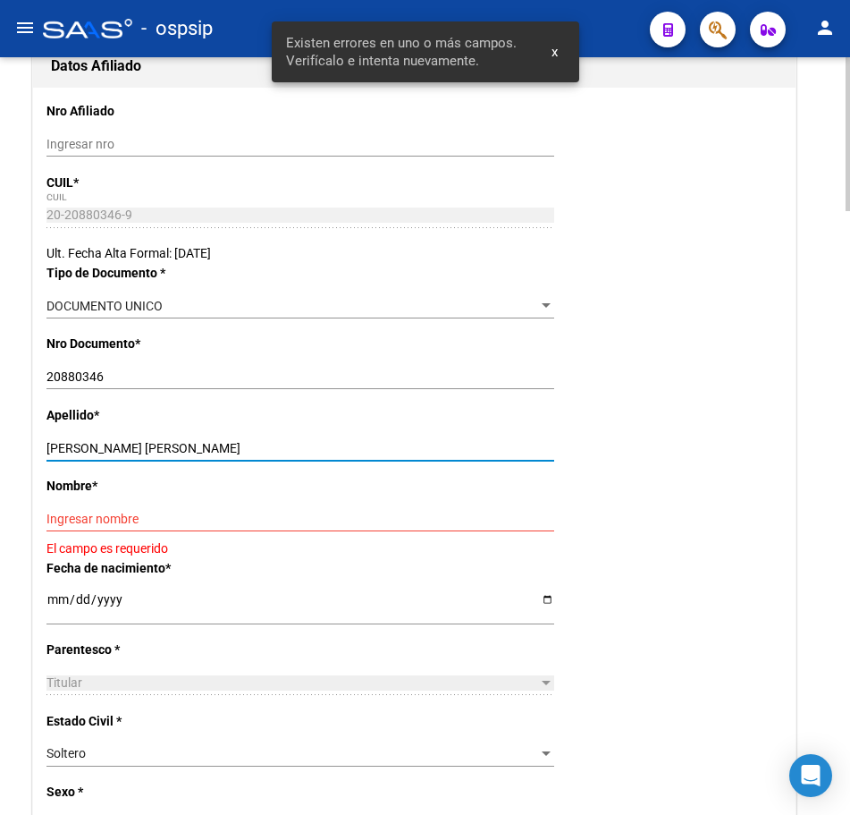
drag, startPoint x: 96, startPoint y: 447, endPoint x: 170, endPoint y: 451, distance: 74.3
click at [170, 451] on input "[PERSON_NAME] [PERSON_NAME]" at bounding box center [300, 448] width 508 height 15
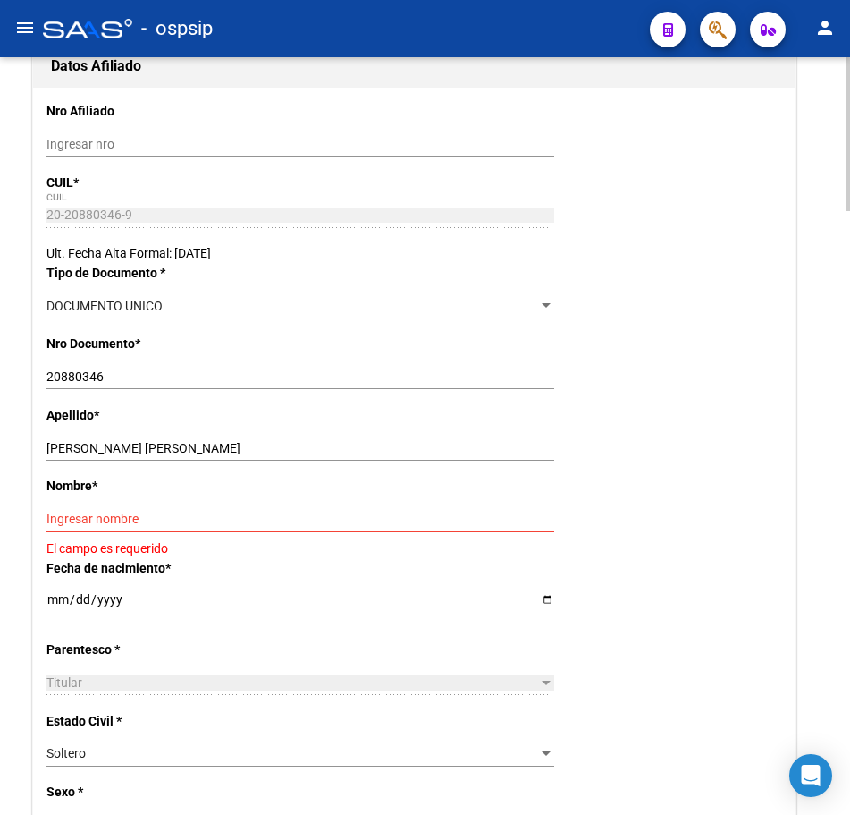
click at [164, 518] on input "Ingresar nombre" at bounding box center [300, 518] width 508 height 15
paste input "[PERSON_NAME]"
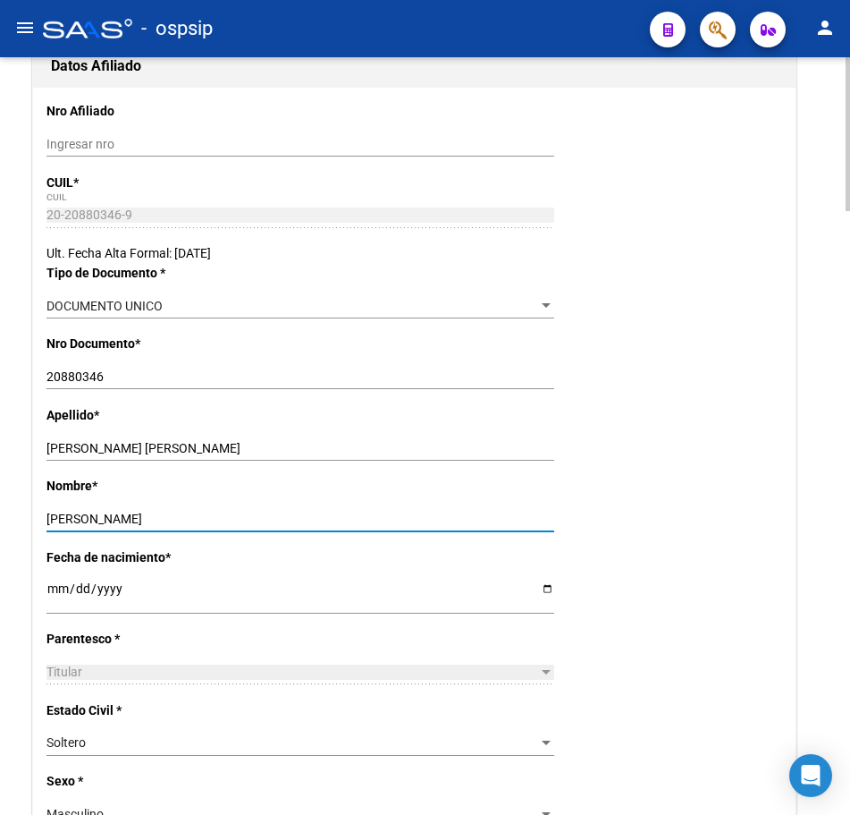
type input "[PERSON_NAME]"
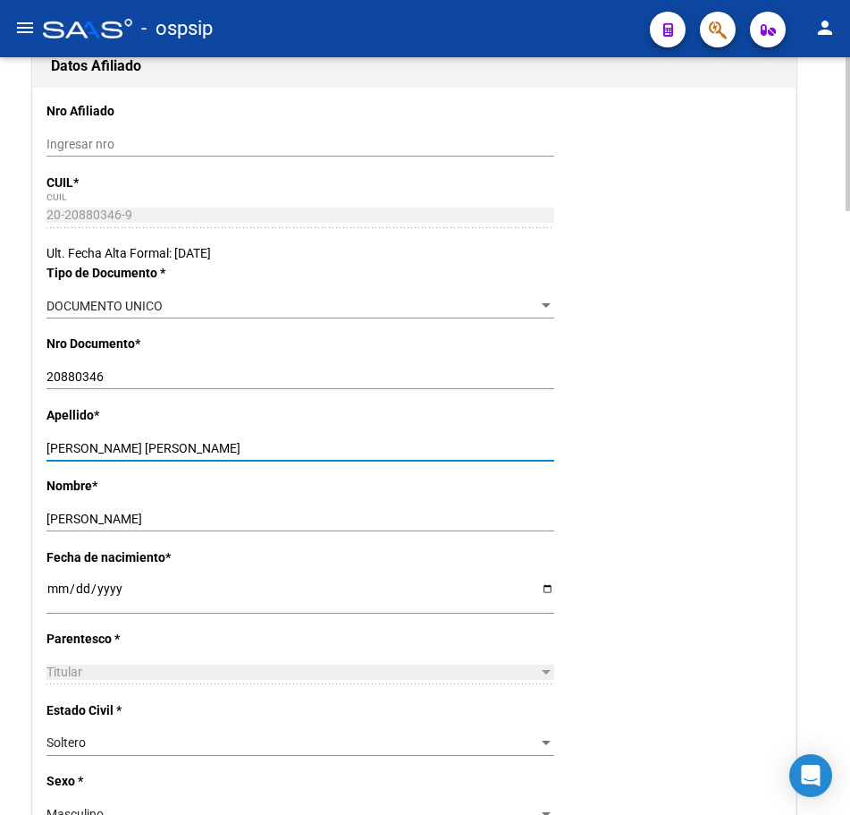
drag, startPoint x: 118, startPoint y: 449, endPoint x: 235, endPoint y: 450, distance: 117.1
click at [234, 450] on input "[PERSON_NAME] [PERSON_NAME]" at bounding box center [300, 448] width 508 height 15
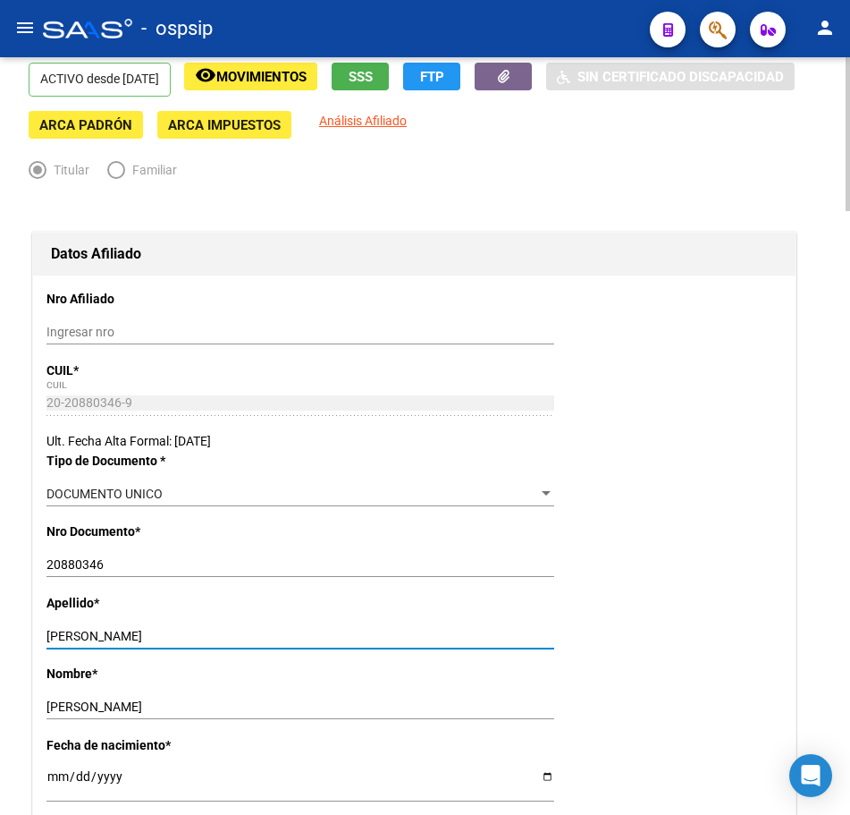
scroll to position [0, 0]
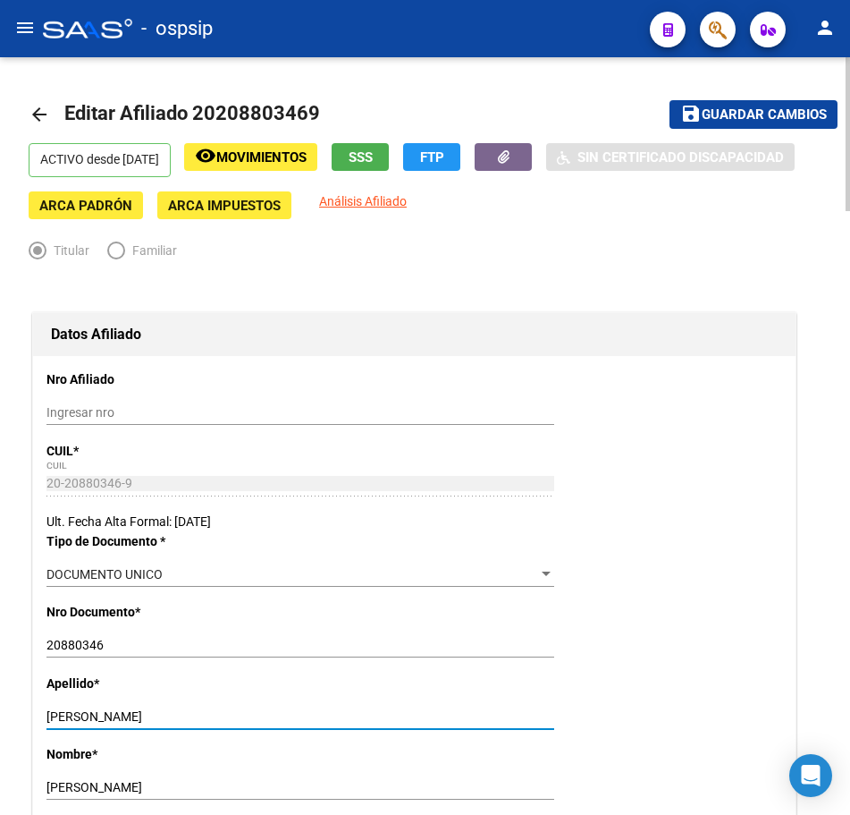
type input "[PERSON_NAME]"
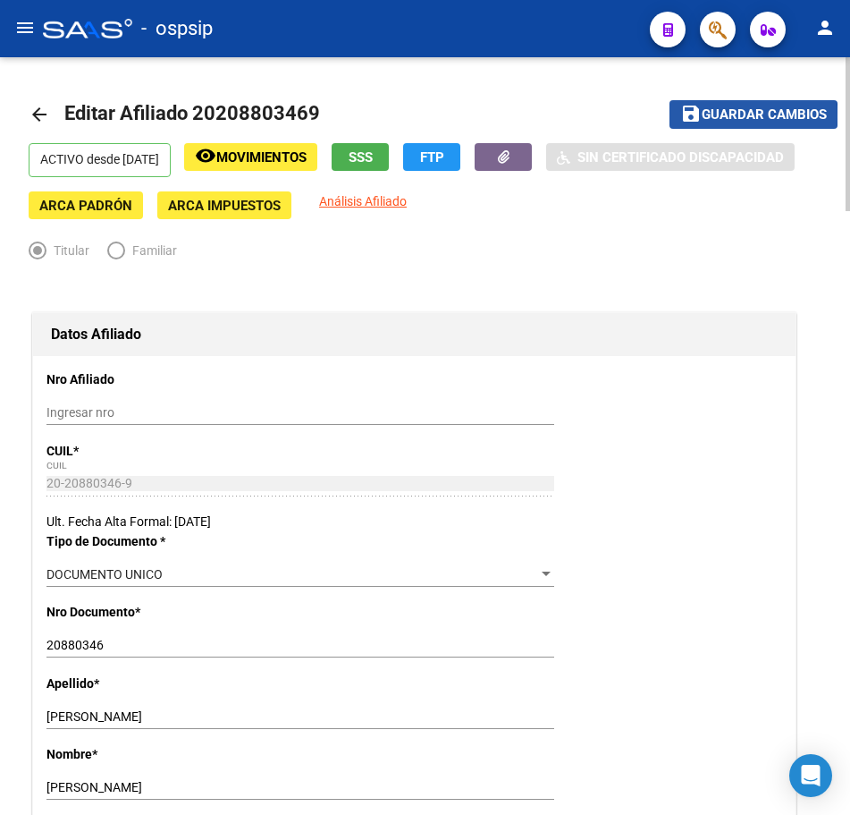
click at [725, 117] on span "Guardar cambios" at bounding box center [764, 115] width 125 height 16
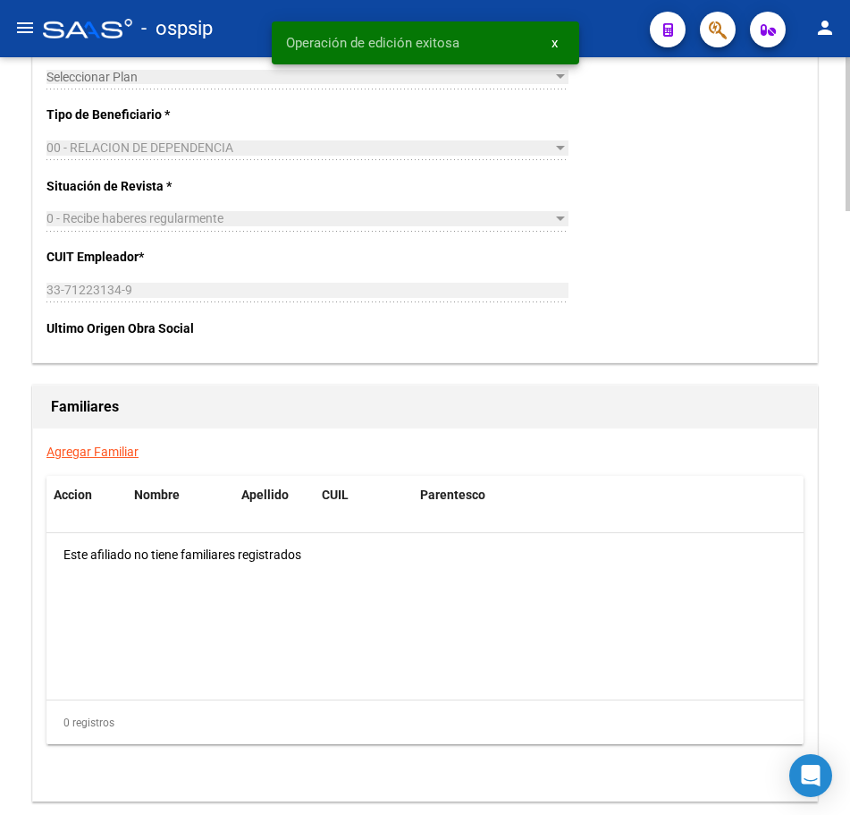
scroll to position [2971, 0]
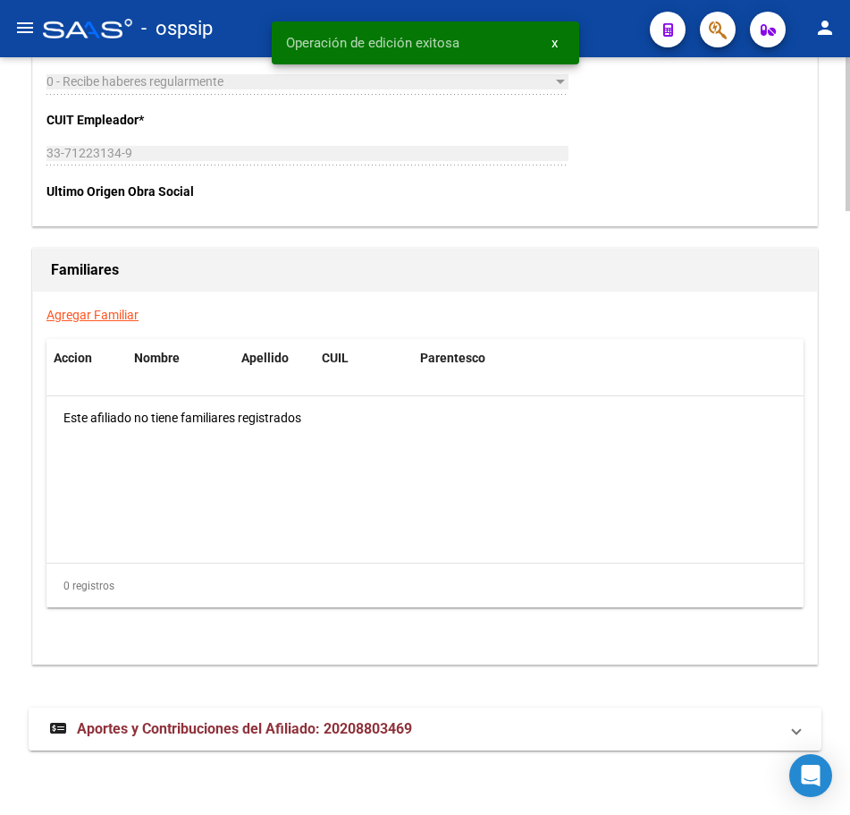
click at [607, 733] on mat-panel-title "Aportes y Contribuciones del Afiliado: 20208803469" at bounding box center [414, 729] width 729 height 20
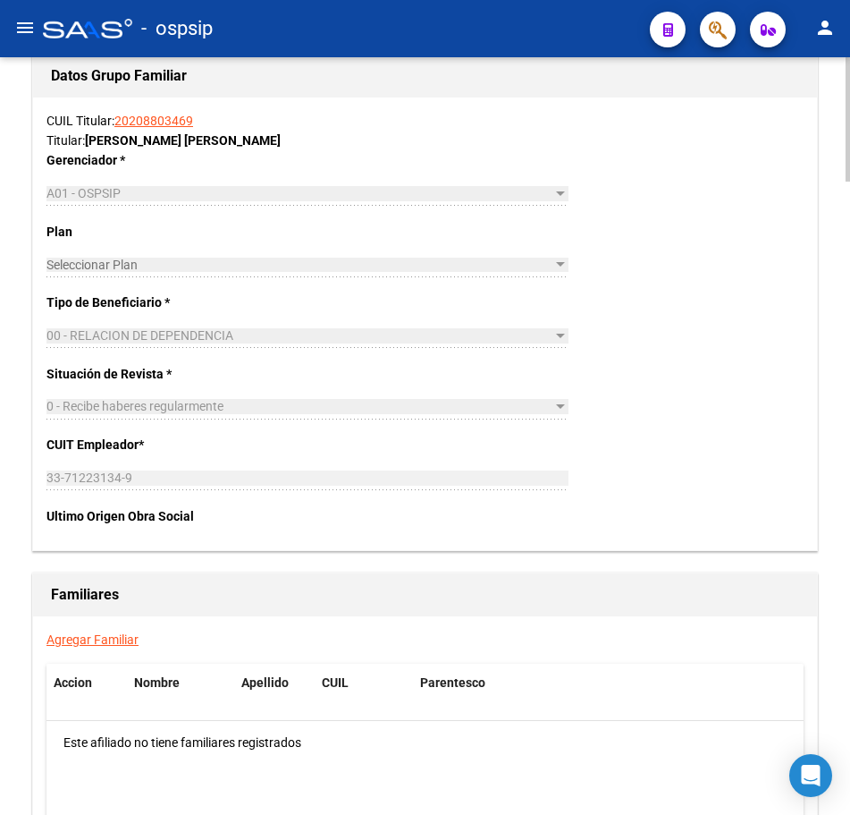
scroll to position [2280, 0]
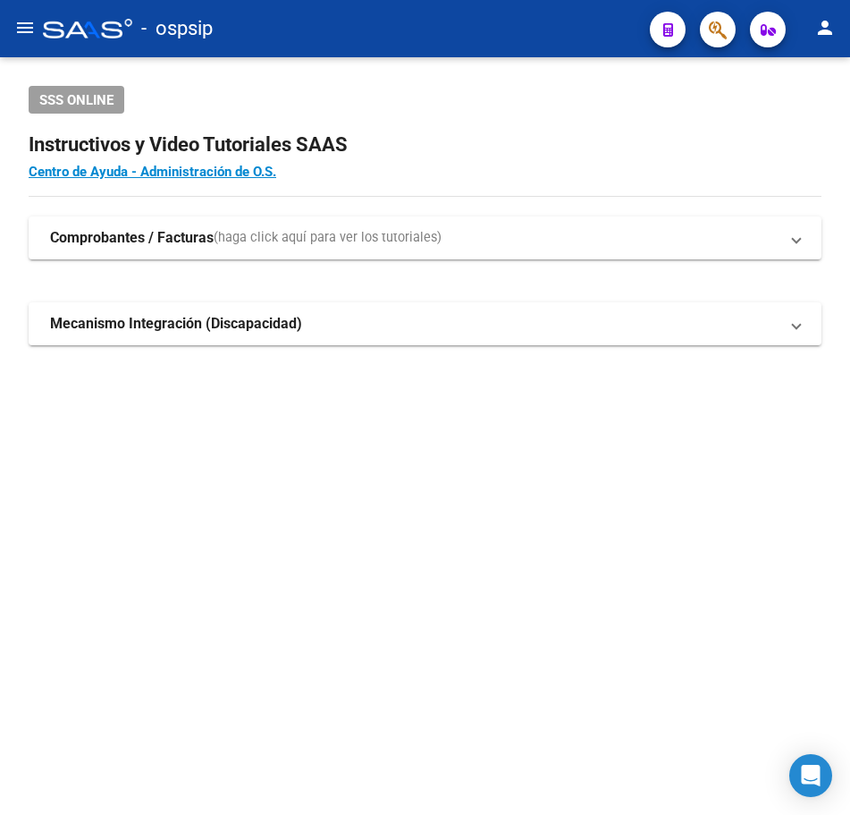
click at [700, 32] on button "button" at bounding box center [718, 30] width 36 height 36
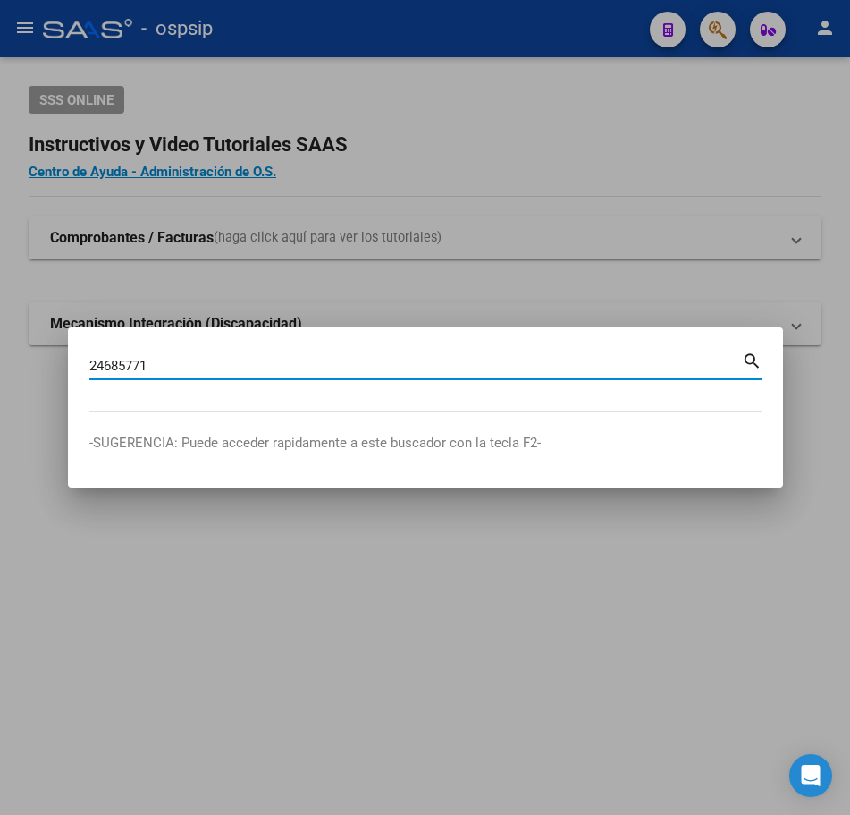
type input "24685771"
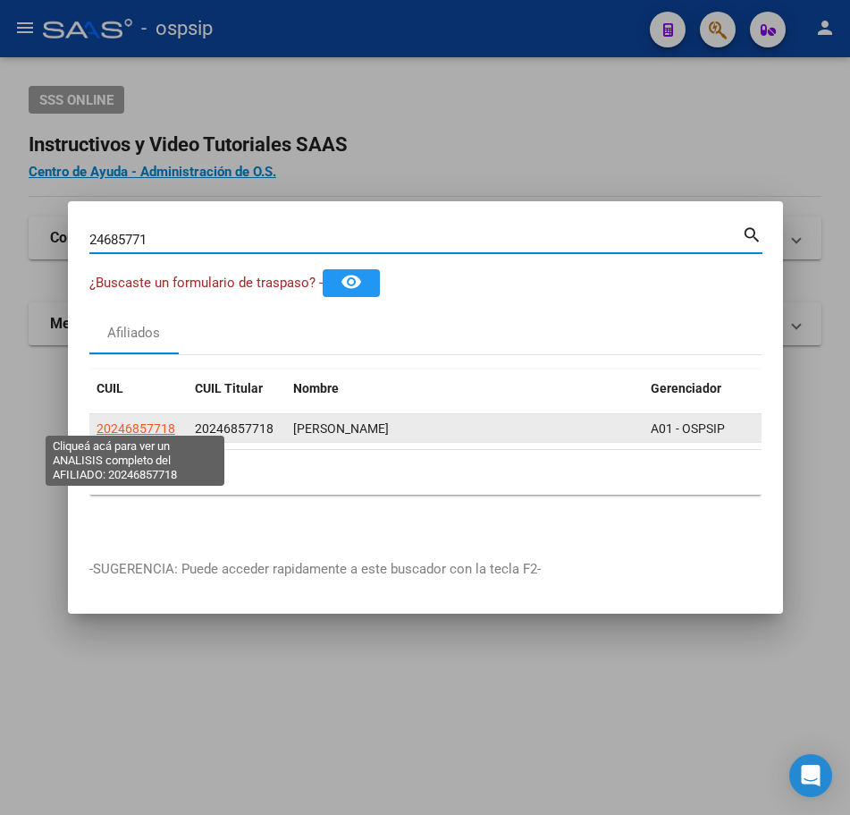
click at [148, 423] on span "20246857718" at bounding box center [136, 428] width 79 height 14
type textarea "20246857718"
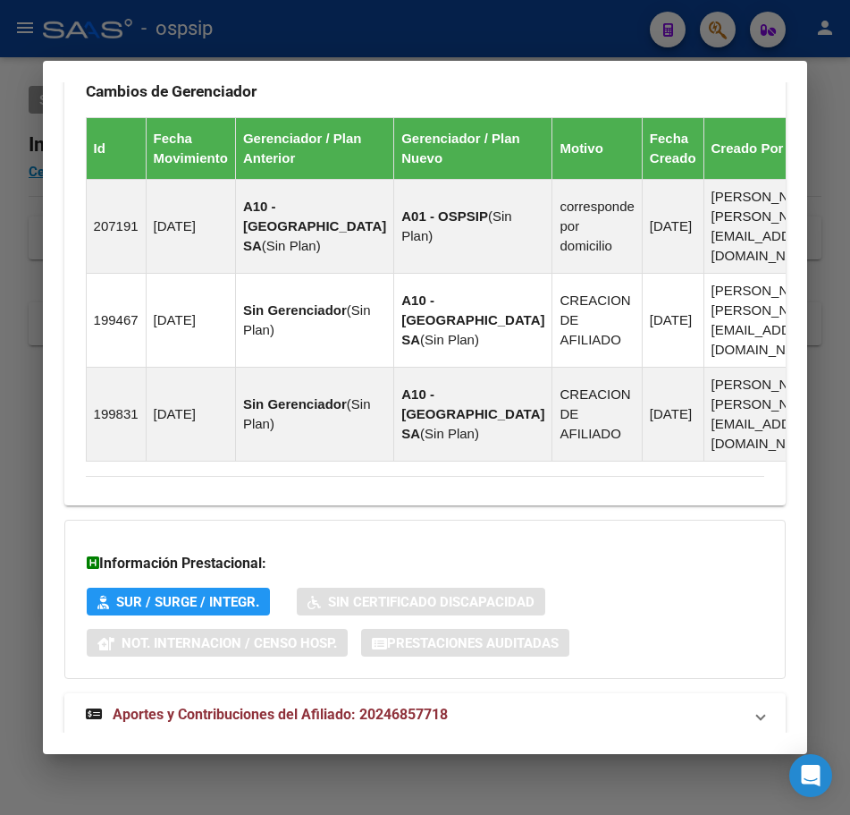
scroll to position [1315, 0]
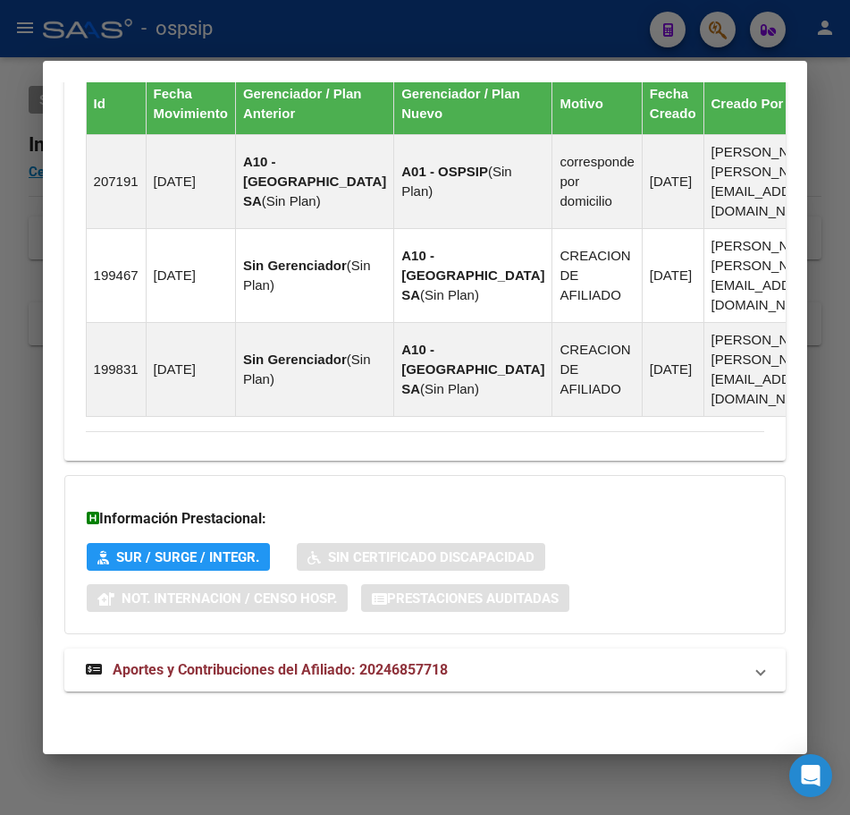
click at [514, 687] on mat-expansion-panel-header "Aportes y Contribuciones del Afiliado: 20246857718" at bounding box center [425, 669] width 723 height 43
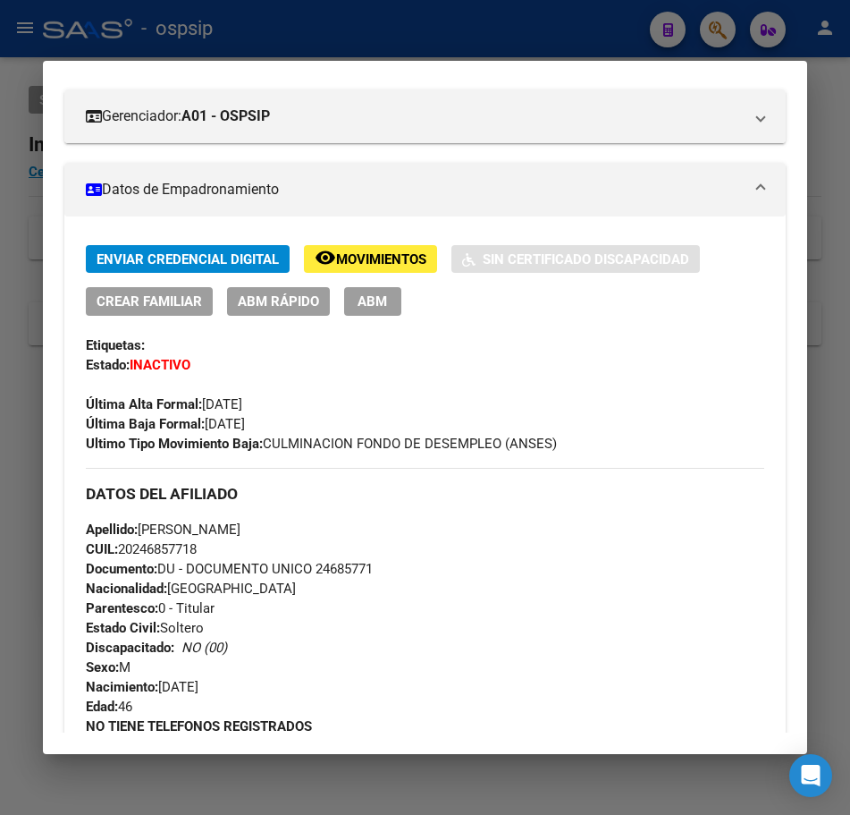
scroll to position [132, 0]
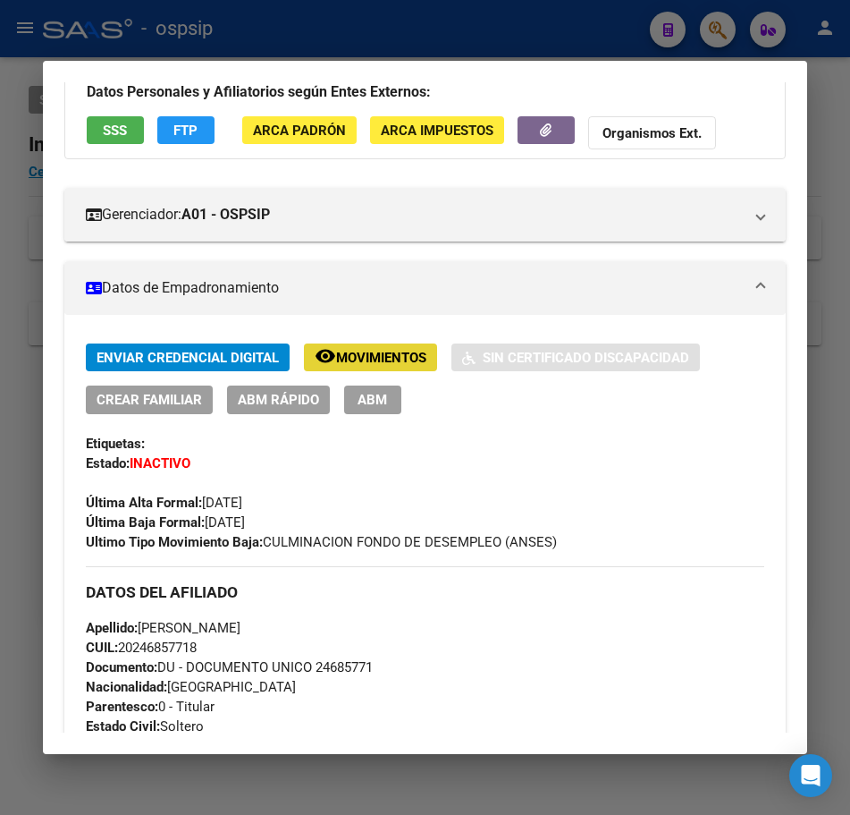
click at [378, 351] on span "Movimientos" at bounding box center [381, 358] width 90 height 16
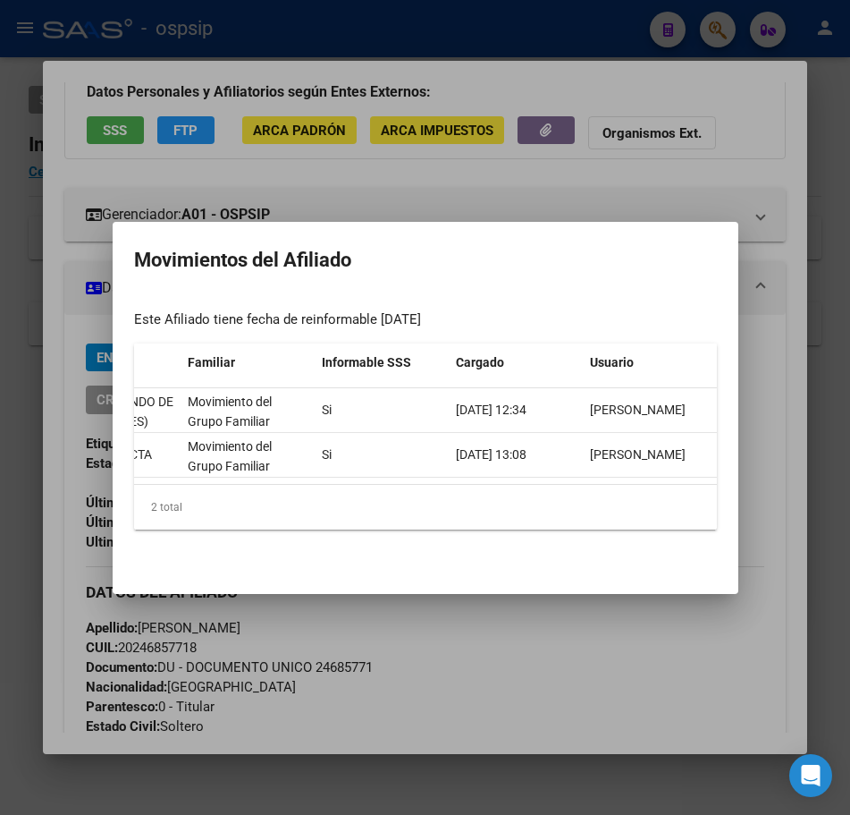
scroll to position [0, 110]
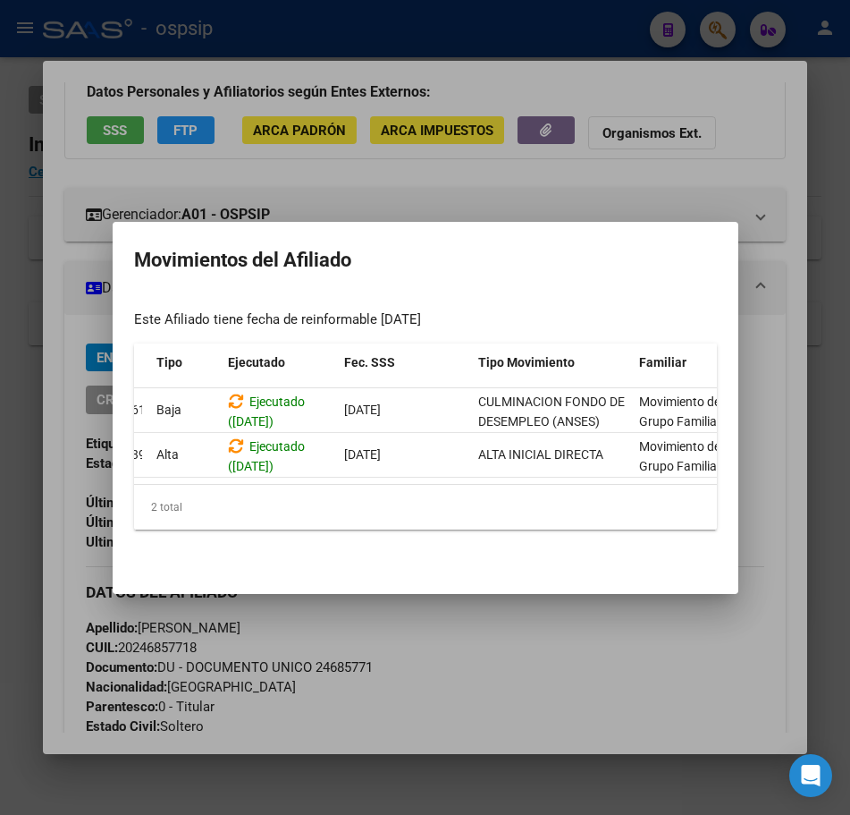
click at [636, 651] on div at bounding box center [425, 407] width 850 height 815
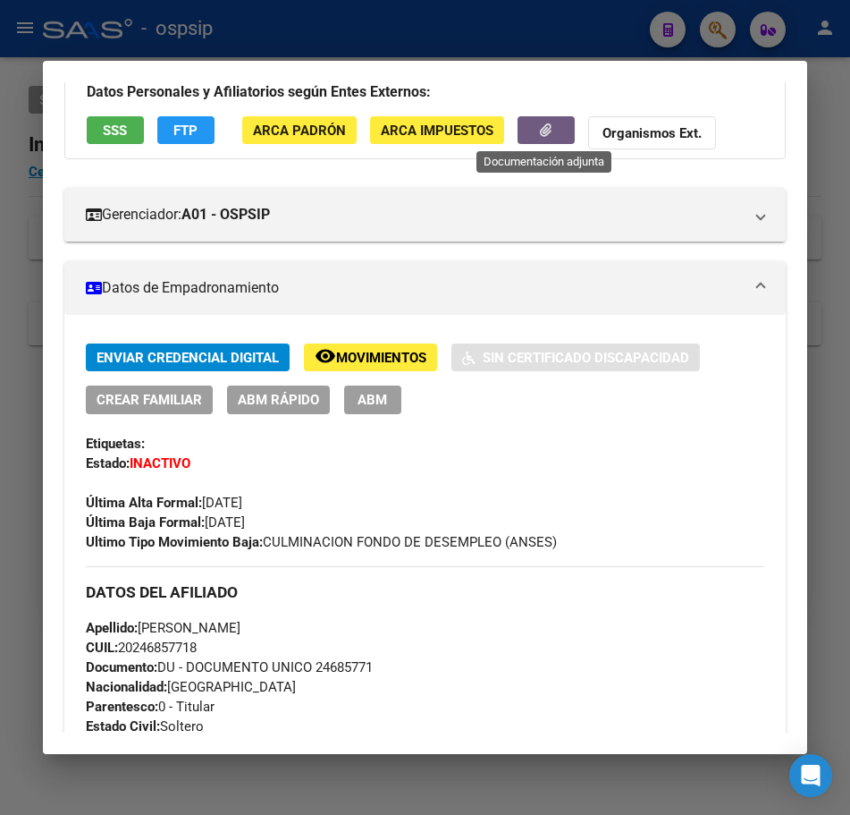
click at [545, 136] on icon "button" at bounding box center [546, 129] width 12 height 13
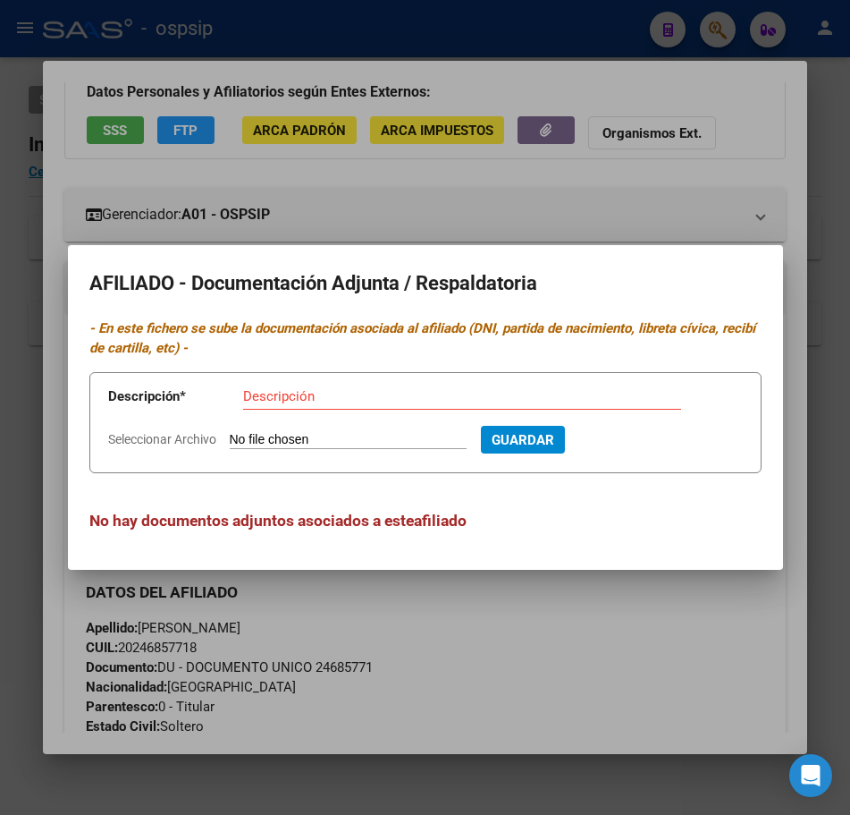
click at [565, 645] on div at bounding box center [425, 407] width 850 height 815
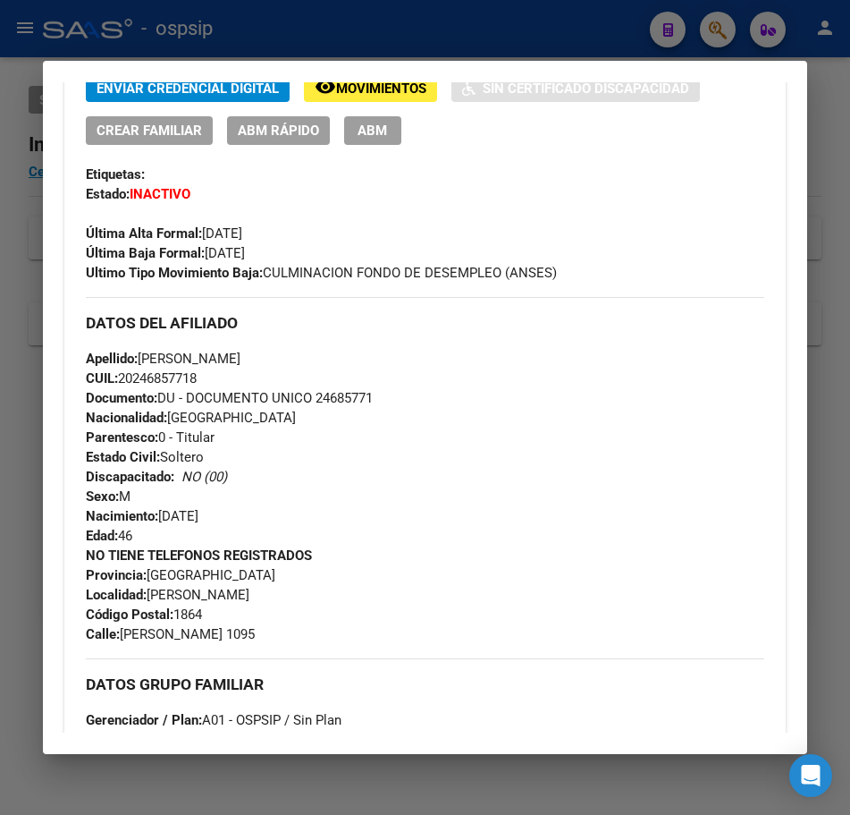
scroll to position [401, 0]
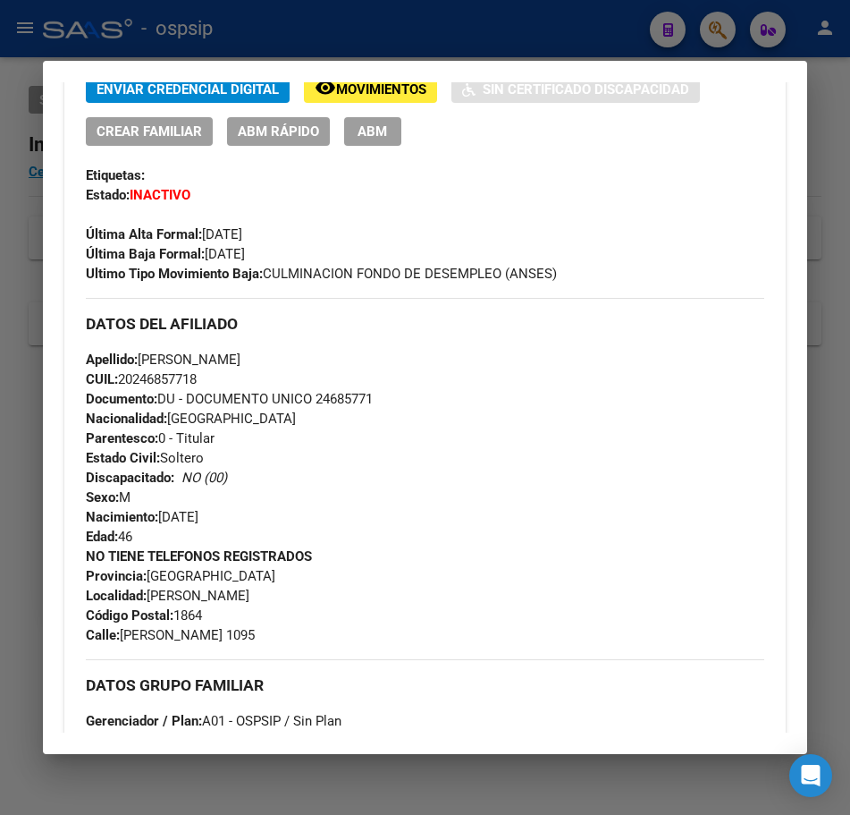
click at [376, 86] on span "Movimientos" at bounding box center [381, 89] width 90 height 16
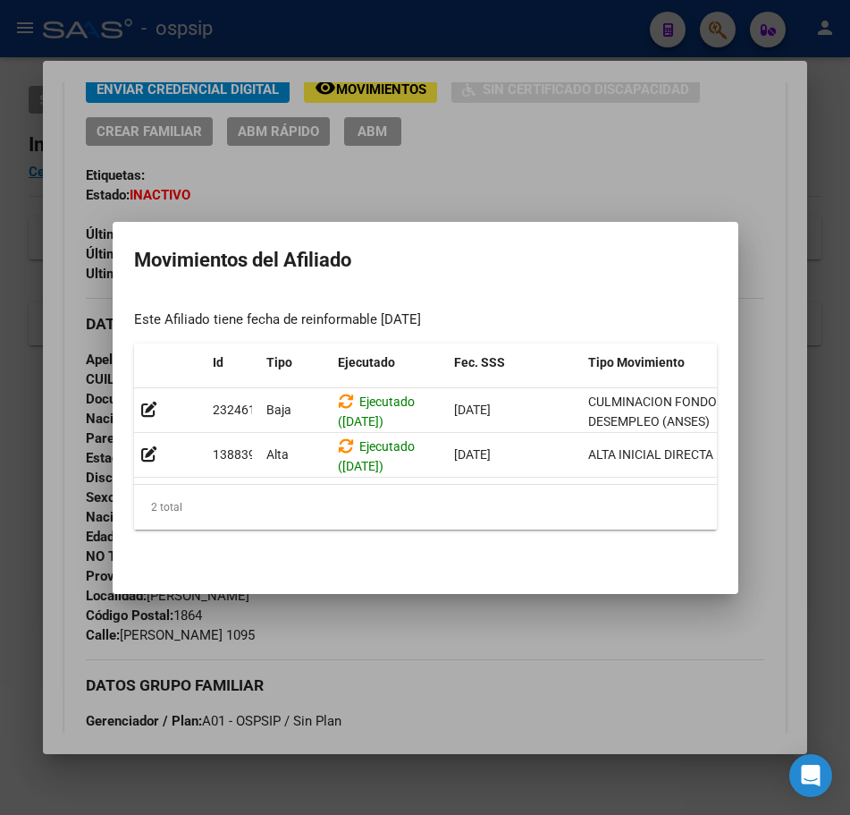
drag, startPoint x: 503, startPoint y: 619, endPoint x: 513, endPoint y: 636, distance: 19.6
click at [513, 636] on div at bounding box center [425, 407] width 850 height 815
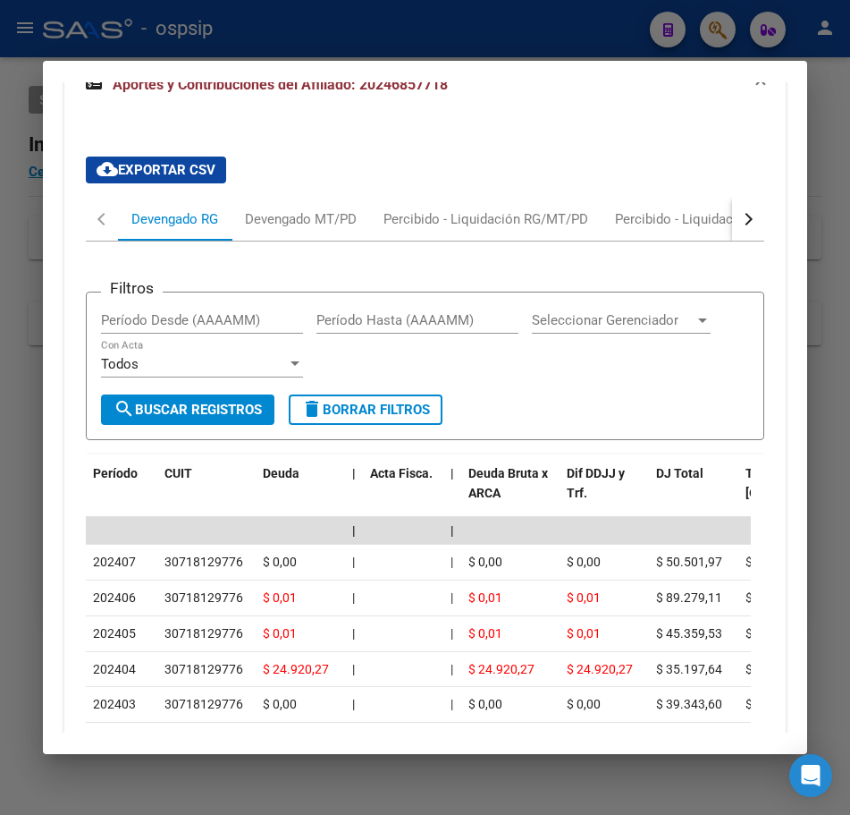
scroll to position [1814, 0]
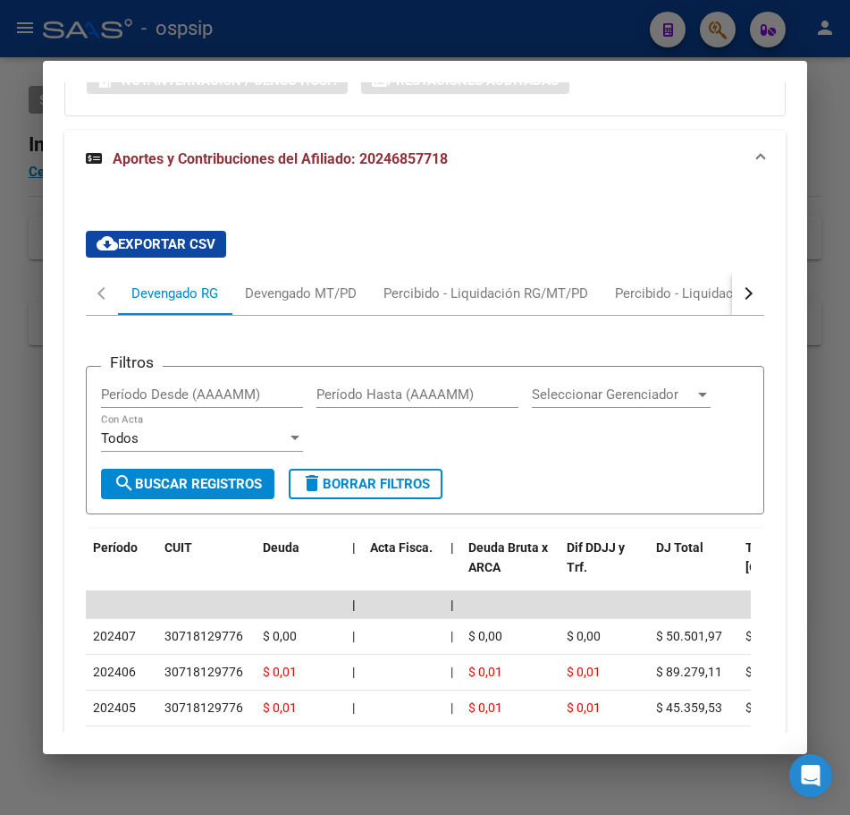
click at [755, 329] on div "cloud_download Exportar CSV Devengado RG Devengado MT/PD Percibido - Liquidació…" at bounding box center [425, 649] width 723 height 866
click at [739, 315] on button "button" at bounding box center [748, 293] width 32 height 43
drag, startPoint x: 739, startPoint y: 322, endPoint x: 727, endPoint y: 322, distance: 11.6
click at [737, 315] on button "button" at bounding box center [748, 293] width 32 height 43
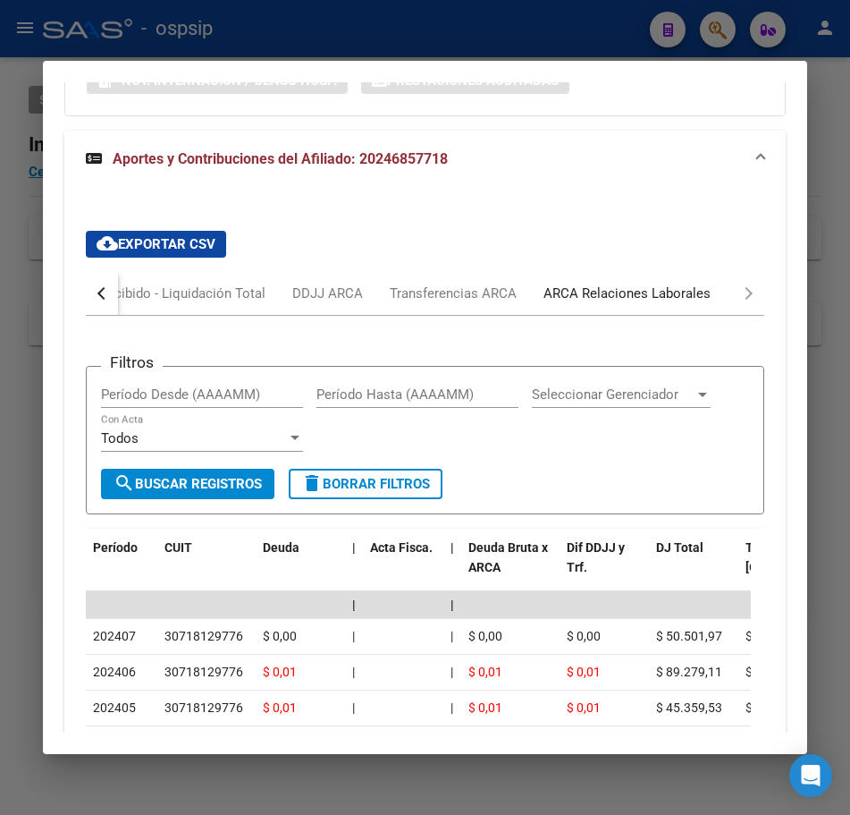
click at [673, 315] on div "ARCA Relaciones Laborales" at bounding box center [627, 293] width 194 height 43
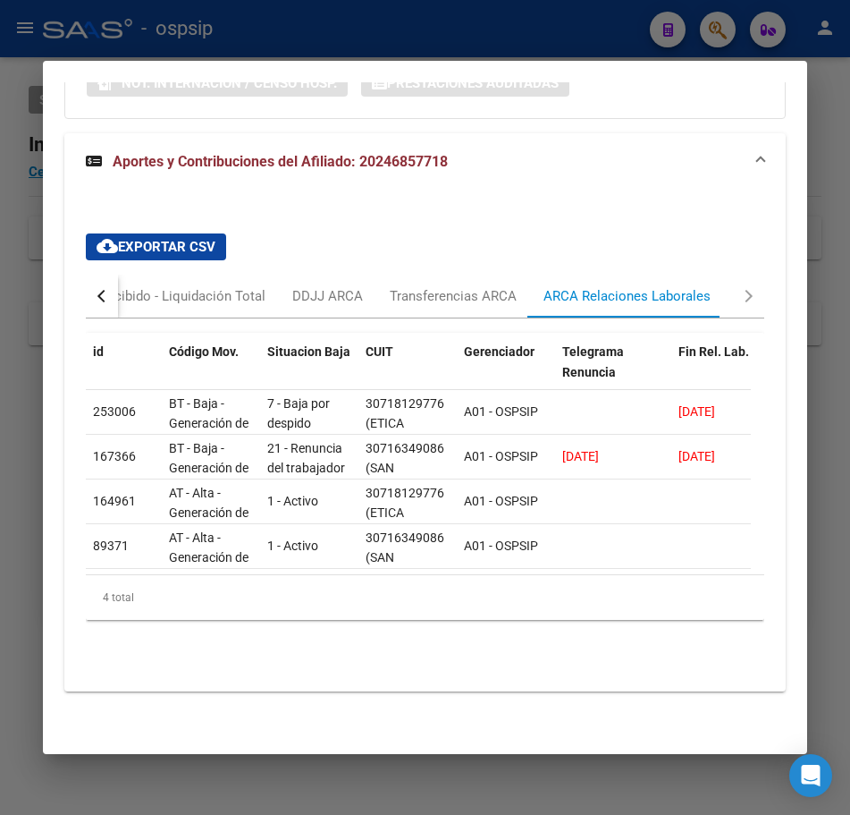
drag, startPoint x: 231, startPoint y: 605, endPoint x: 313, endPoint y: 602, distance: 82.3
click at [313, 602] on div "id Código Mov. Situacion Baja CUIT Gerenciador Telegrama Renuncia Fin Rel. Lab.…" at bounding box center [426, 476] width 680 height 287
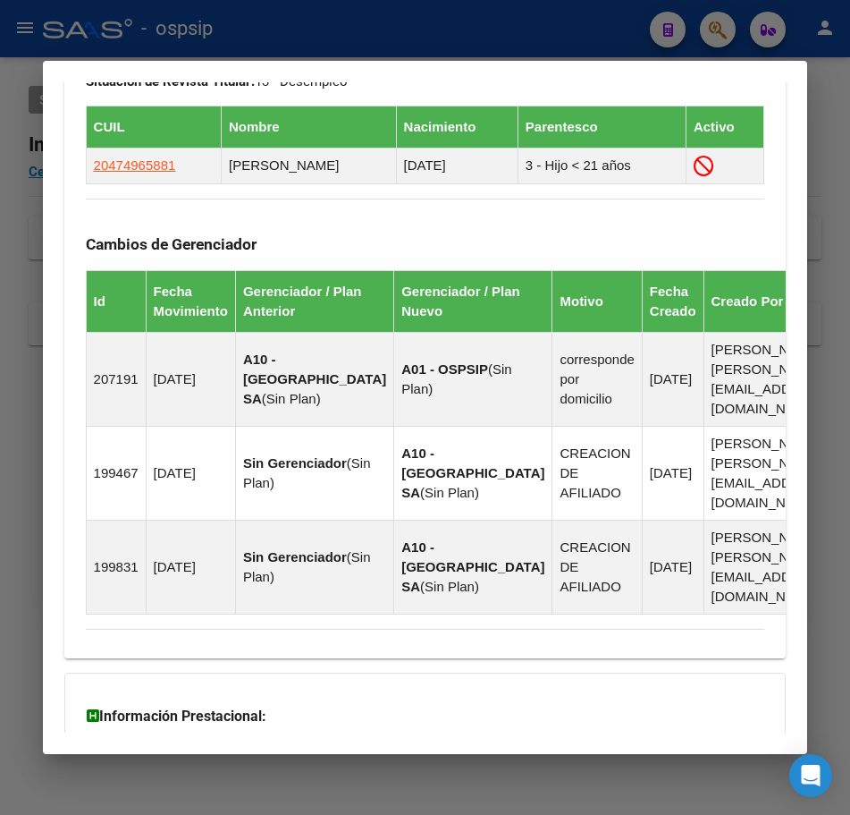
scroll to position [473, 0]
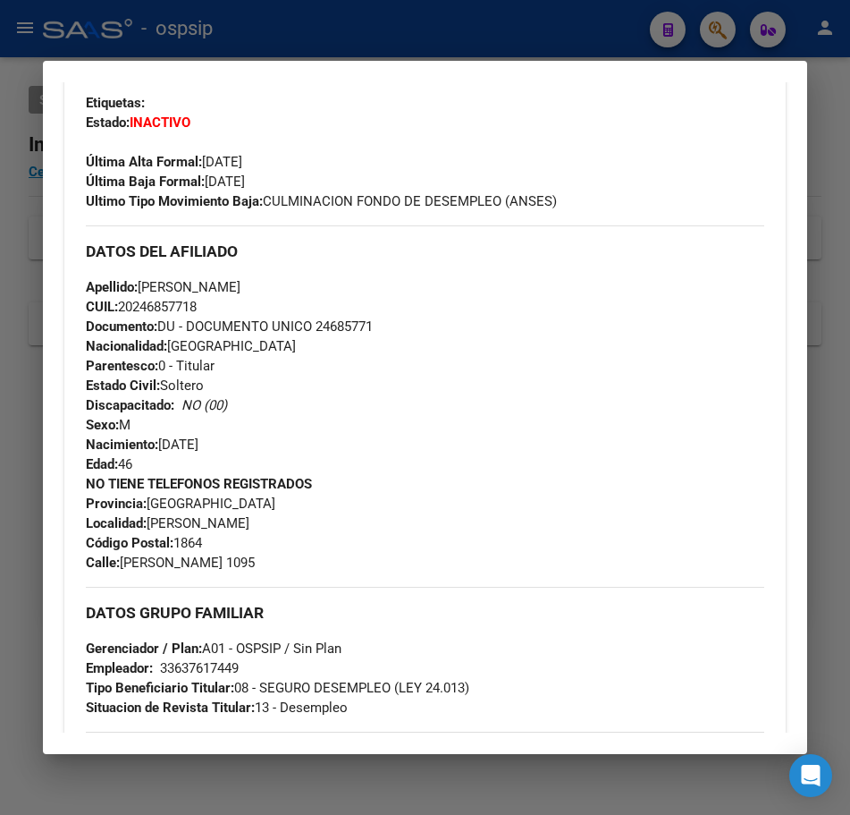
click at [538, 33] on div at bounding box center [425, 407] width 850 height 815
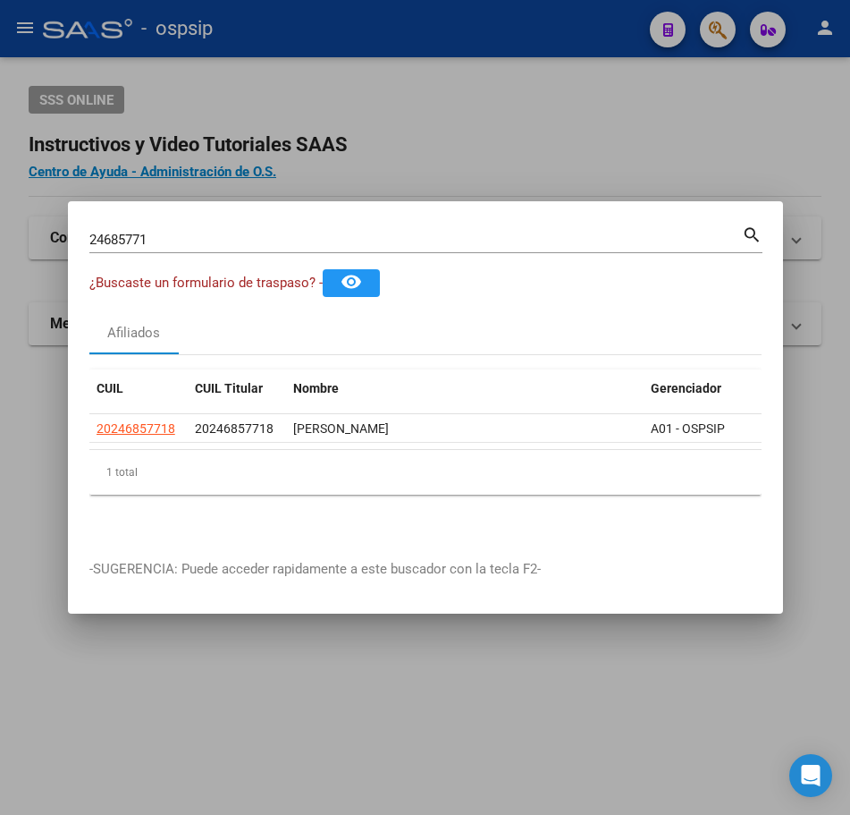
click at [566, 145] on div at bounding box center [425, 407] width 850 height 815
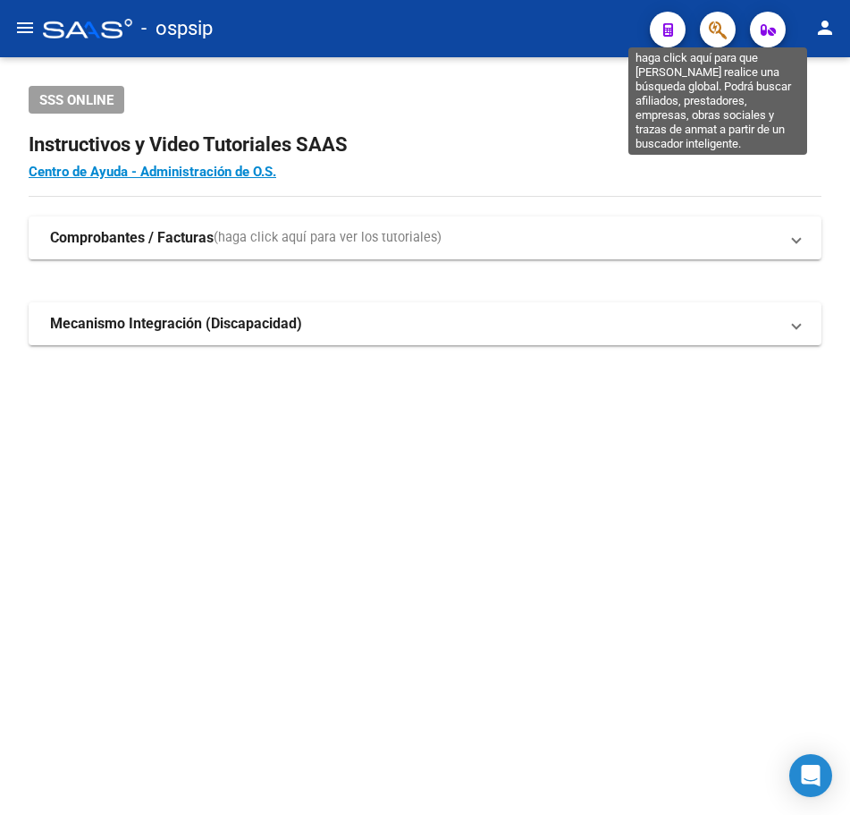
click at [714, 29] on icon "button" at bounding box center [718, 30] width 18 height 21
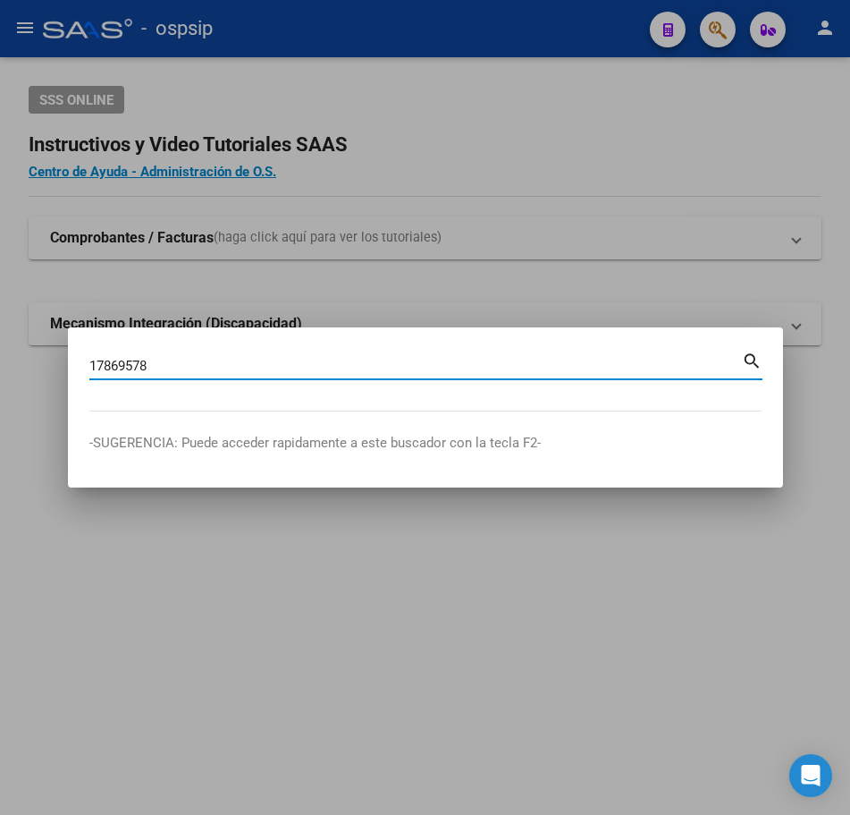
type input "17869578"
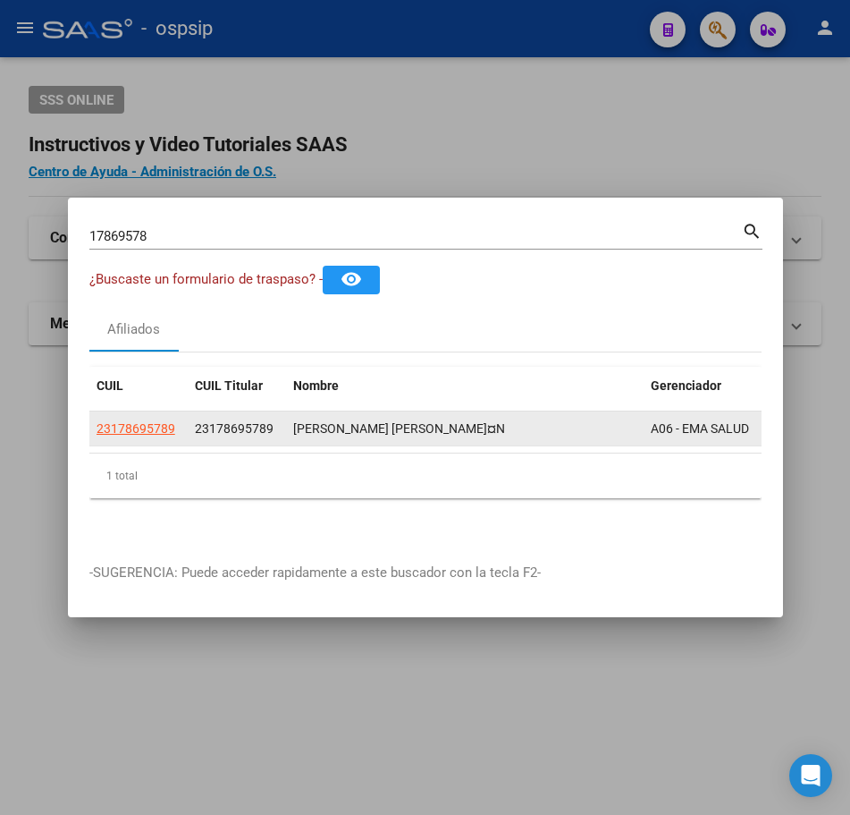
click at [236, 421] on span "23178695789" at bounding box center [234, 428] width 79 height 14
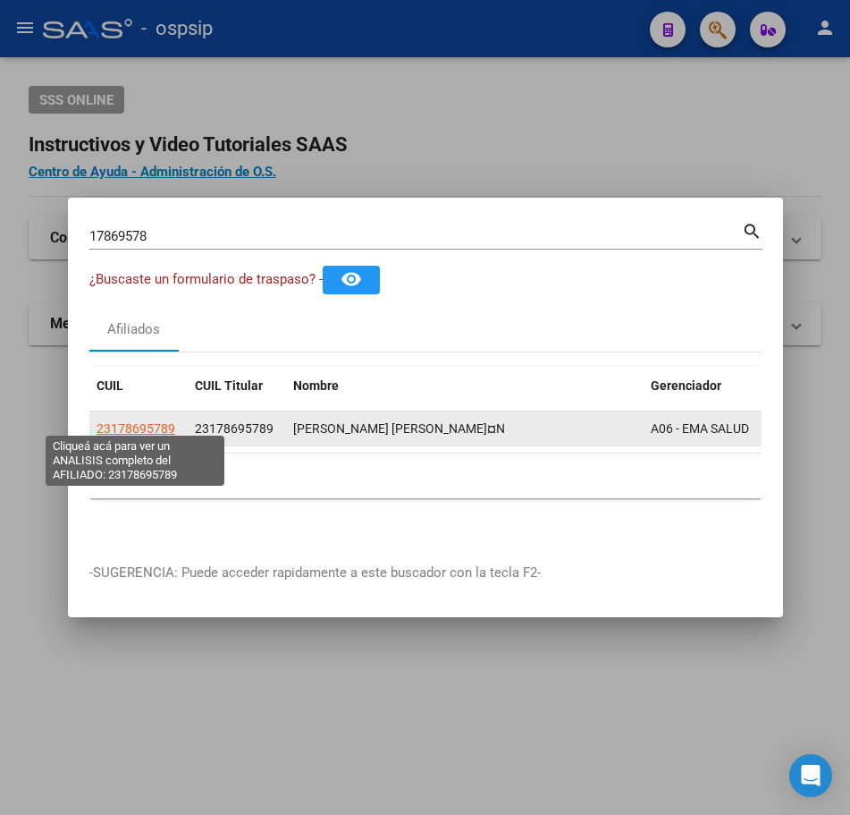
click at [142, 422] on span "23178695789" at bounding box center [136, 428] width 79 height 14
type textarea "23178695789"
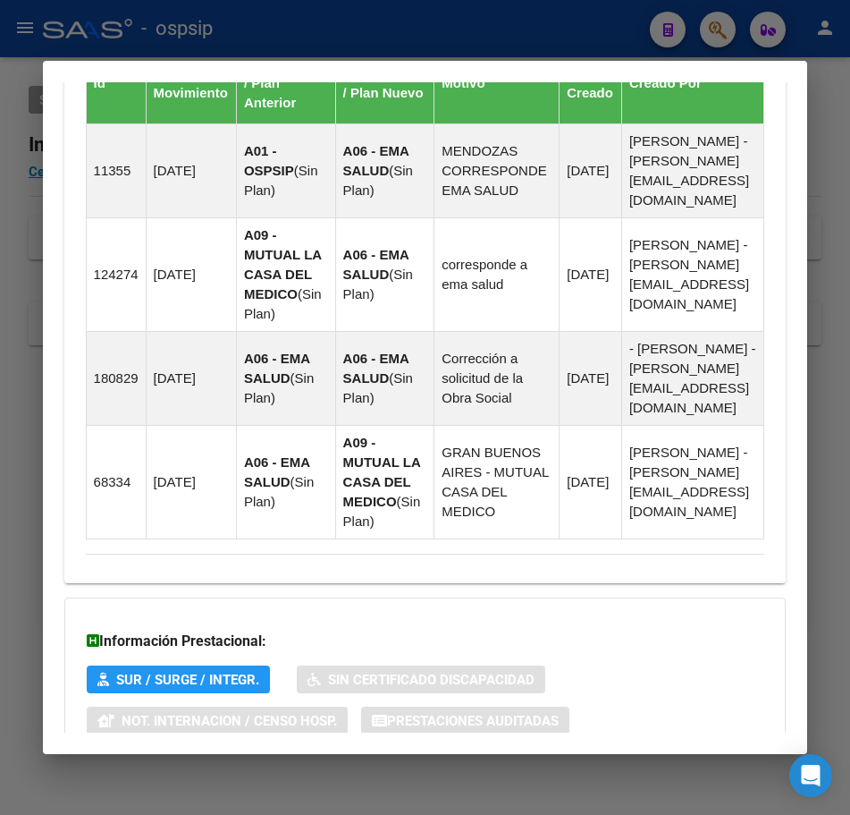
scroll to position [1352, 0]
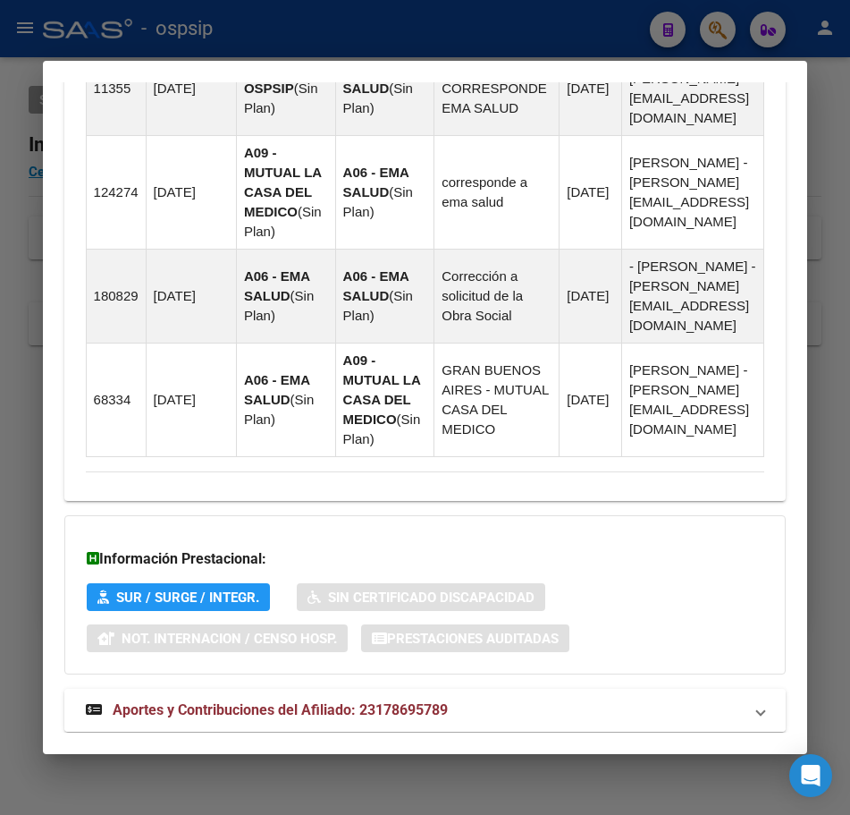
click at [541, 689] on mat-expansion-panel-header "Aportes y Contribuciones del Afiliado: 23178695789" at bounding box center [425, 710] width 723 height 43
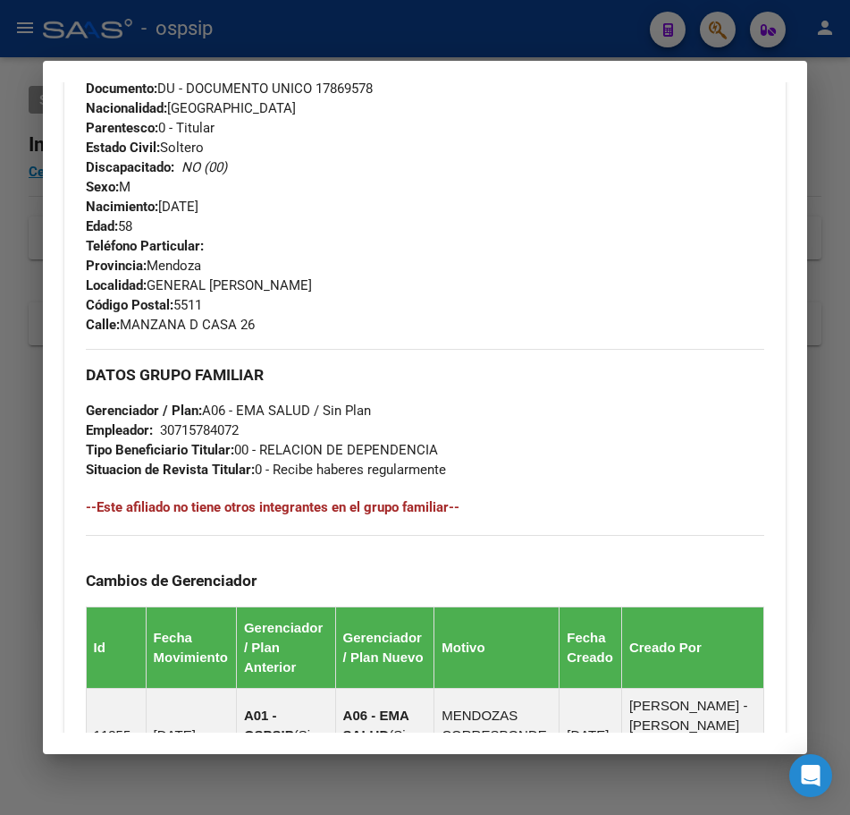
scroll to position [705, 0]
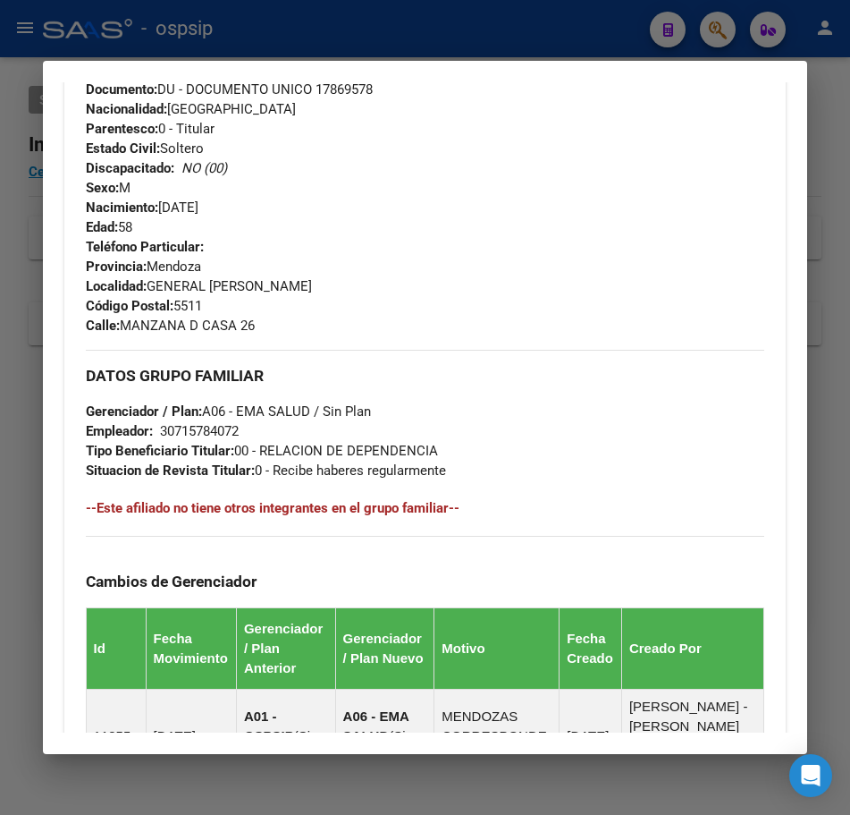
click at [541, 35] on div at bounding box center [425, 407] width 850 height 815
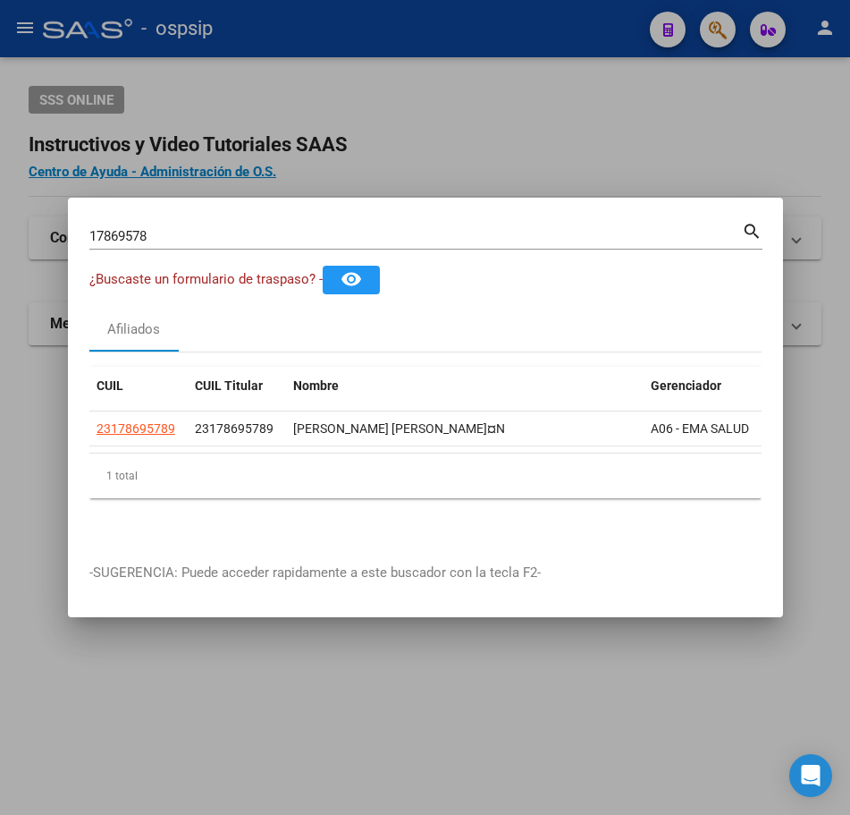
click at [541, 35] on div at bounding box center [425, 407] width 850 height 815
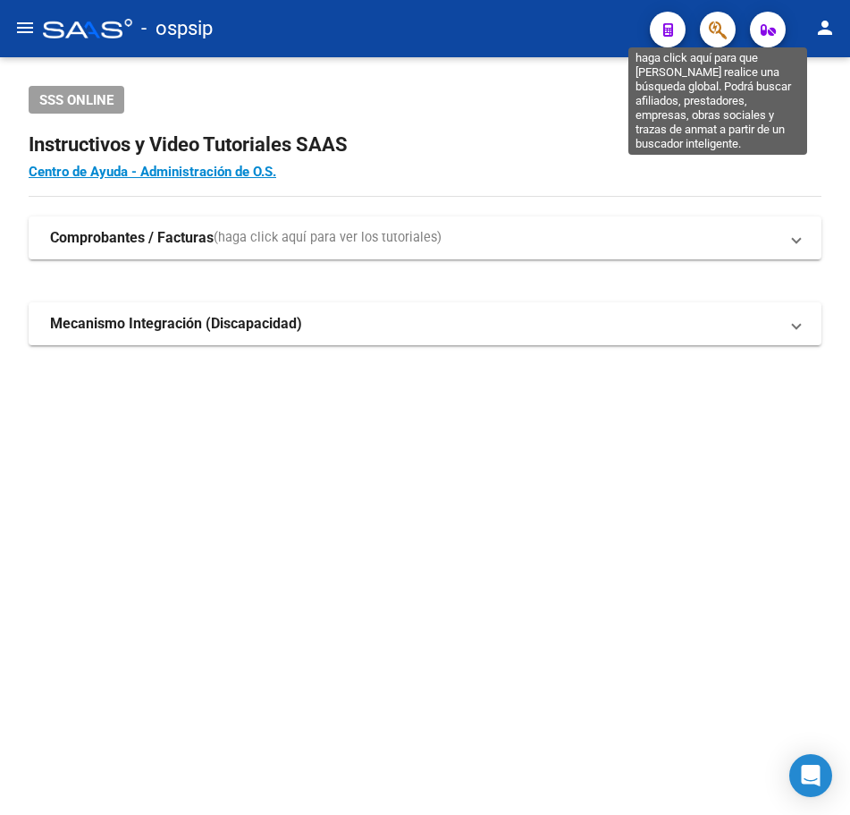
click at [718, 23] on icon "button" at bounding box center [718, 30] width 18 height 21
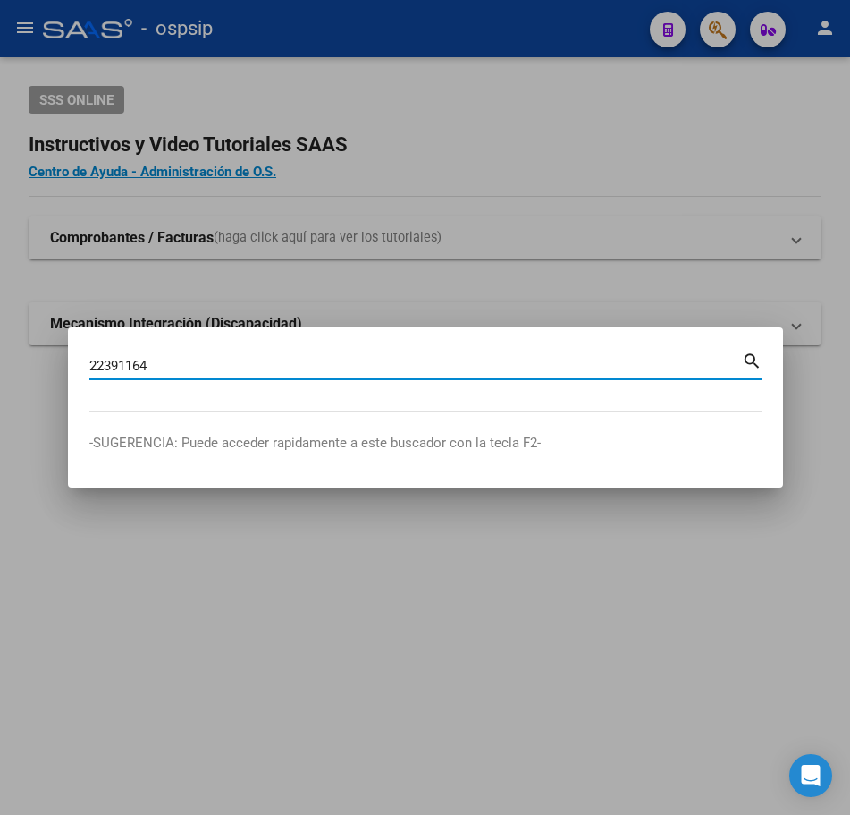
type input "22391164"
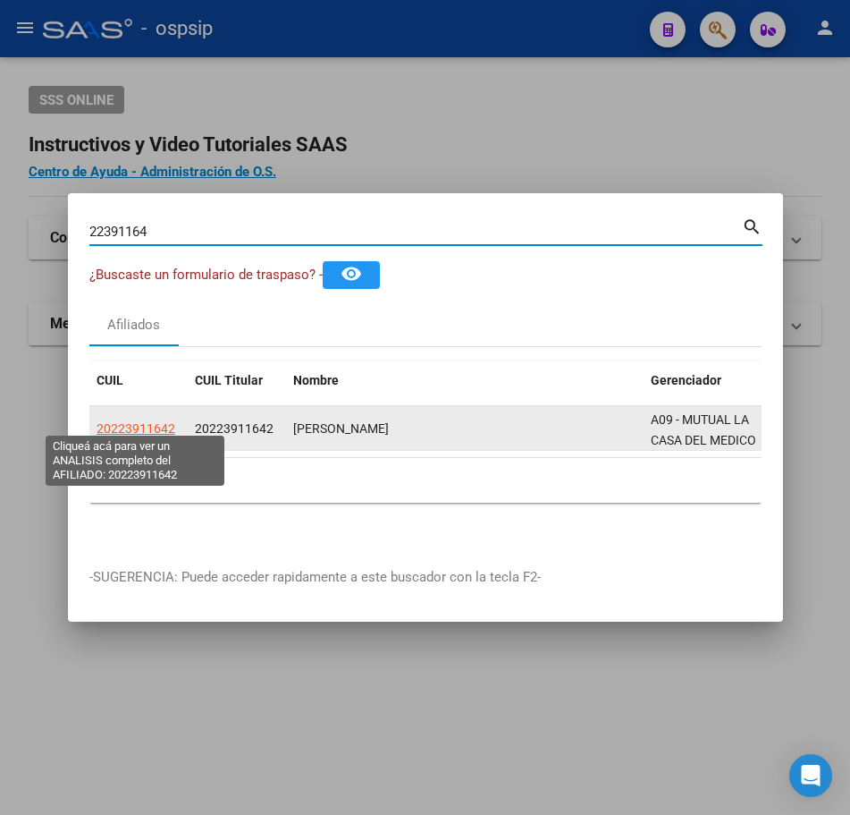
click at [165, 421] on span "20223911642" at bounding box center [136, 428] width 79 height 14
type textarea "20223911642"
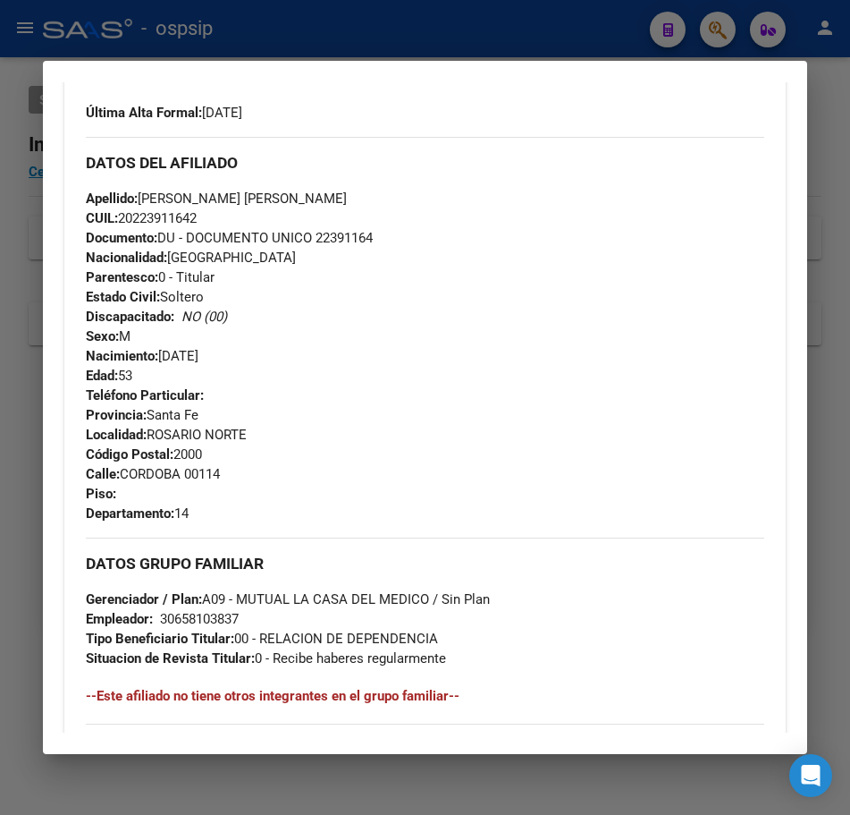
scroll to position [523, 0]
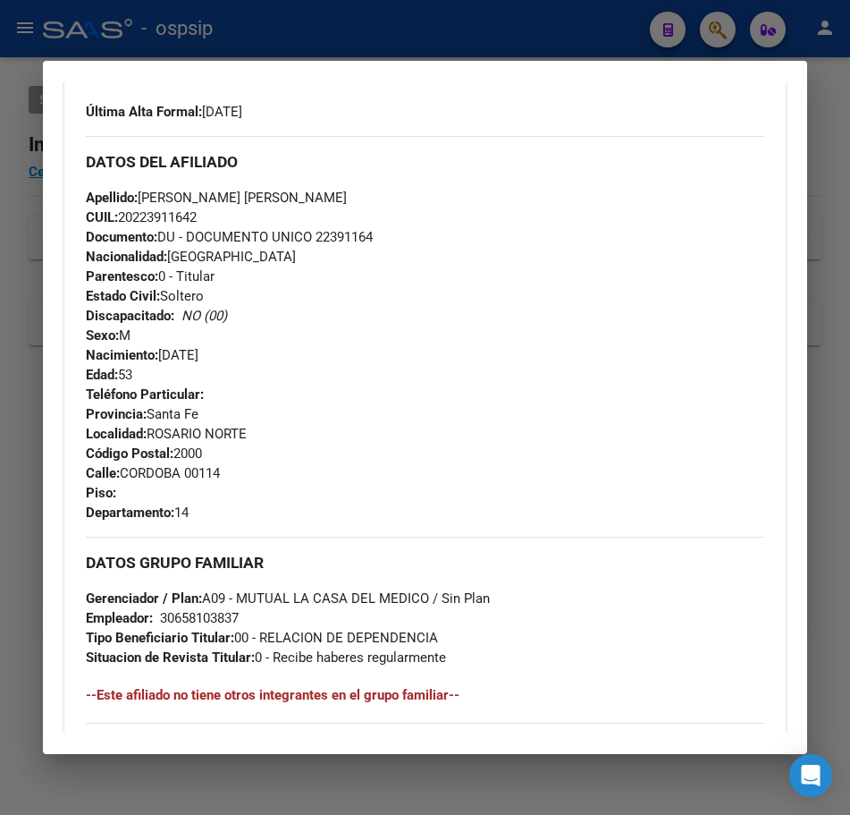
click at [521, 469] on div "Teléfono Particular: Provincia: Santa Fe Localidad: [GEOGRAPHIC_DATA] Código Po…" at bounding box center [426, 454] width 680 height 138
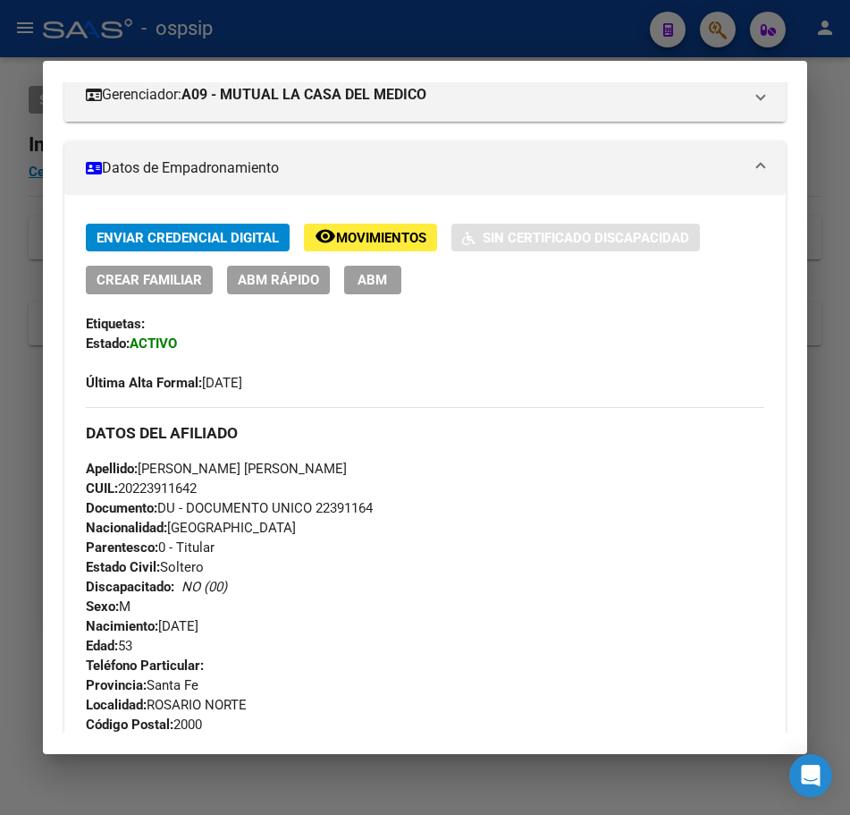
scroll to position [165, 0]
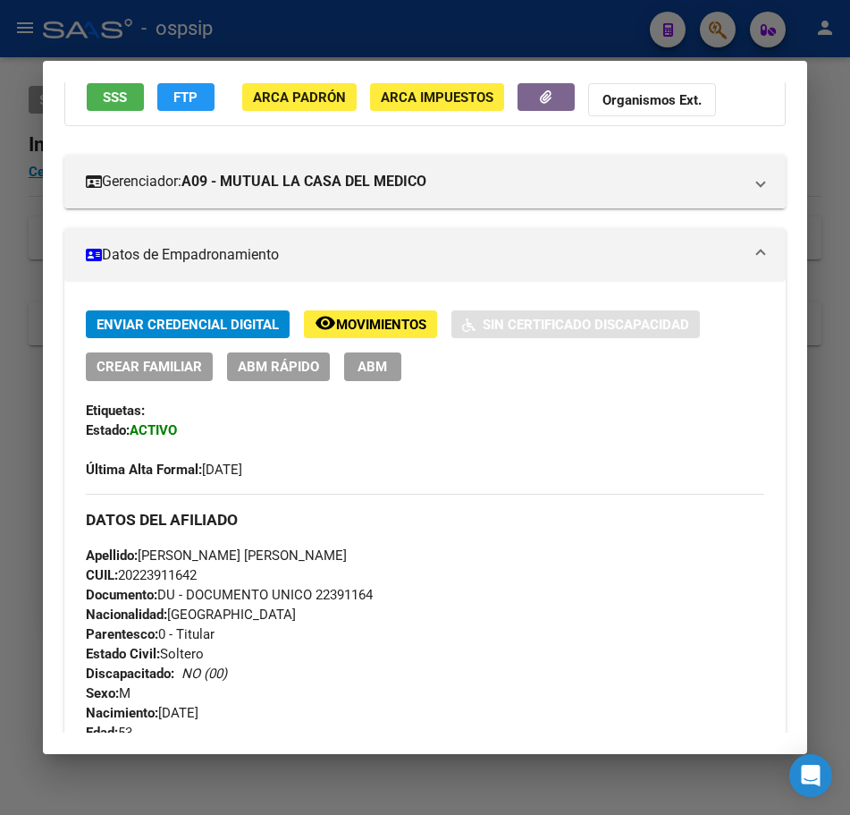
click at [570, 38] on div at bounding box center [425, 407] width 850 height 815
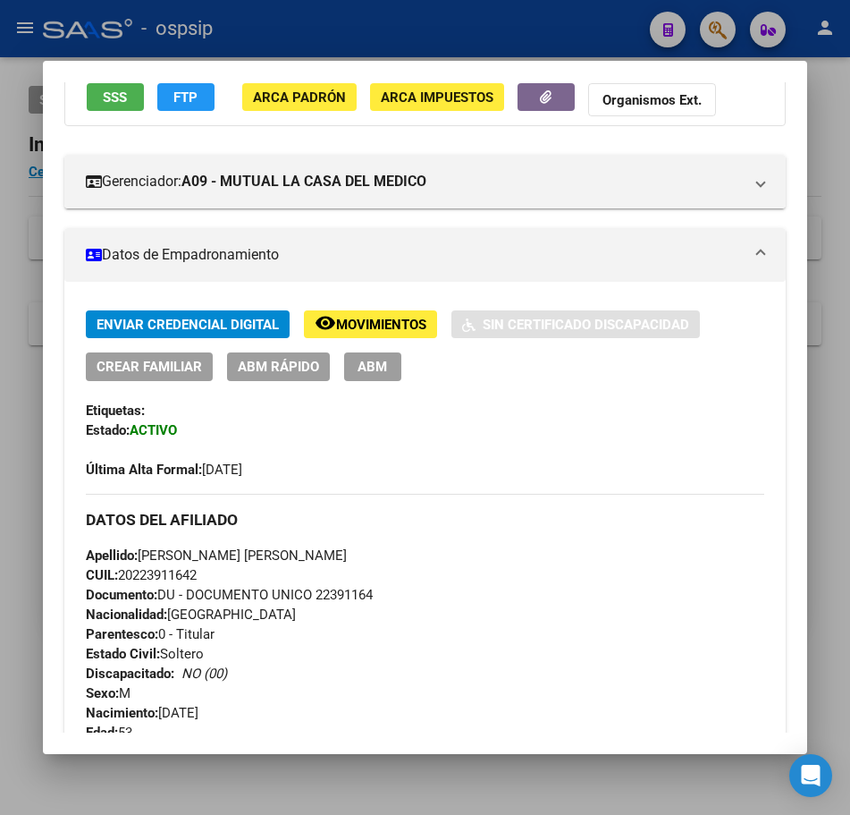
click at [579, 34] on div at bounding box center [425, 407] width 850 height 815
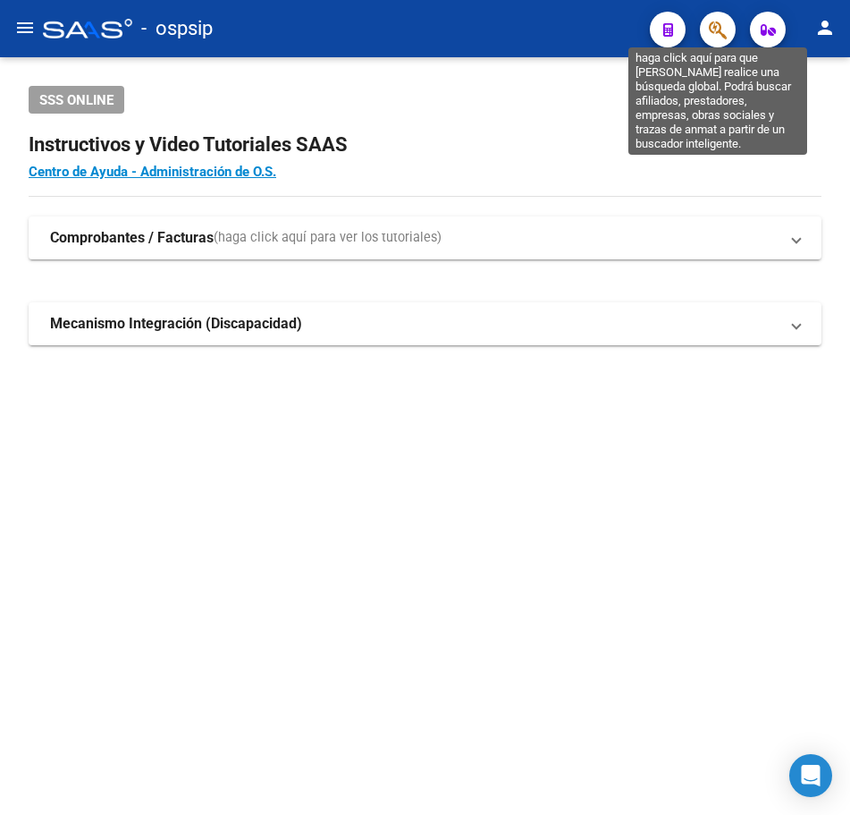
click at [723, 25] on icon "button" at bounding box center [718, 30] width 18 height 21
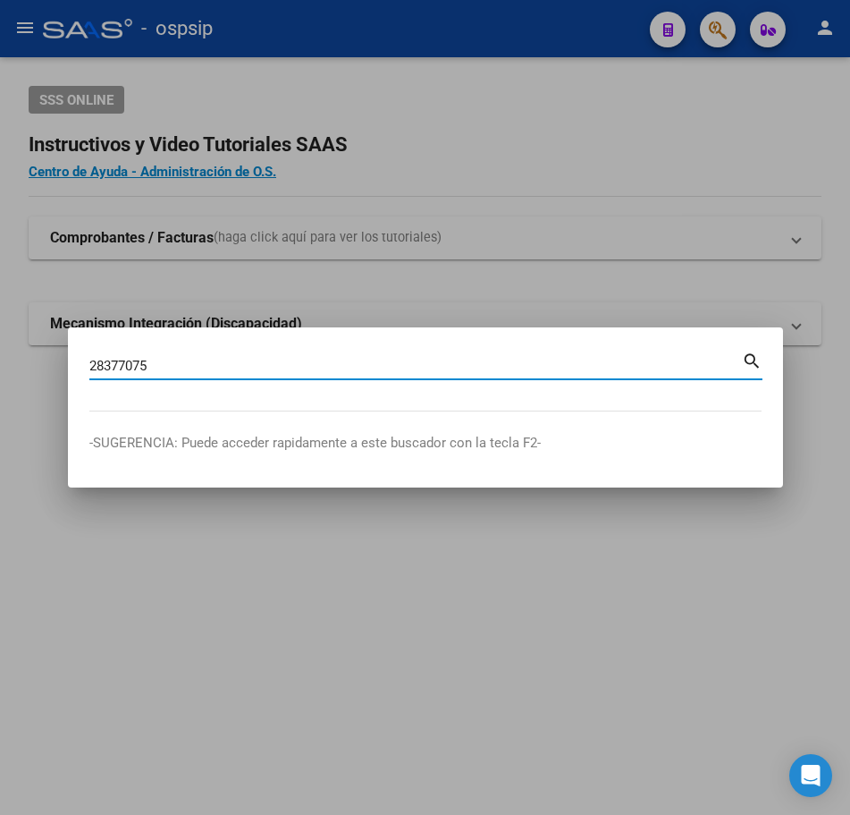
type input "28377075"
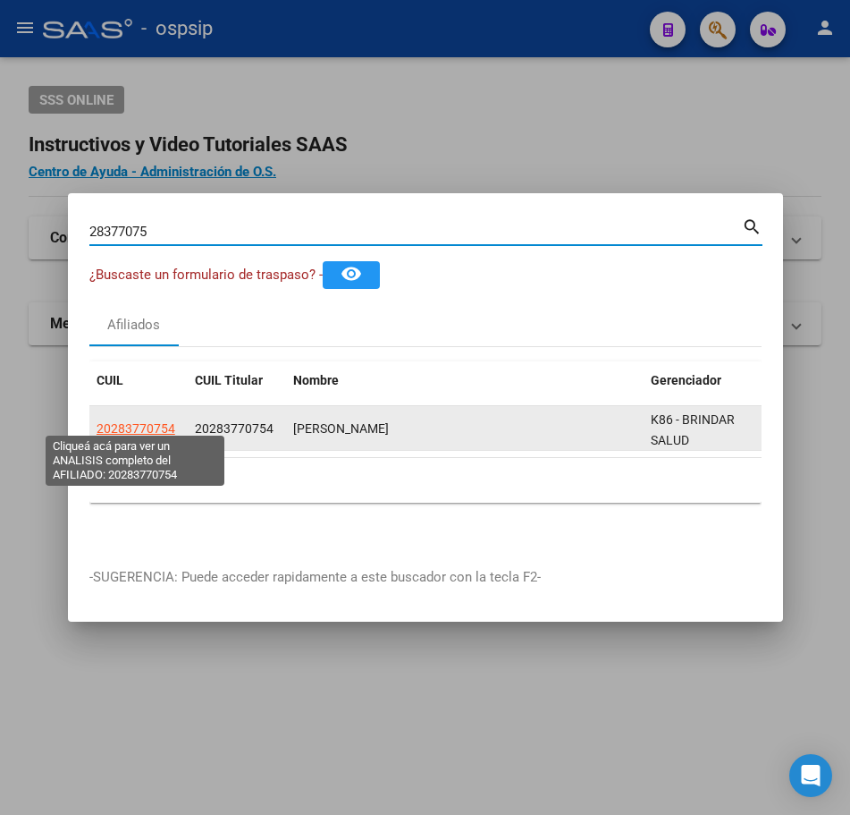
click at [116, 421] on span "20283770754" at bounding box center [136, 428] width 79 height 14
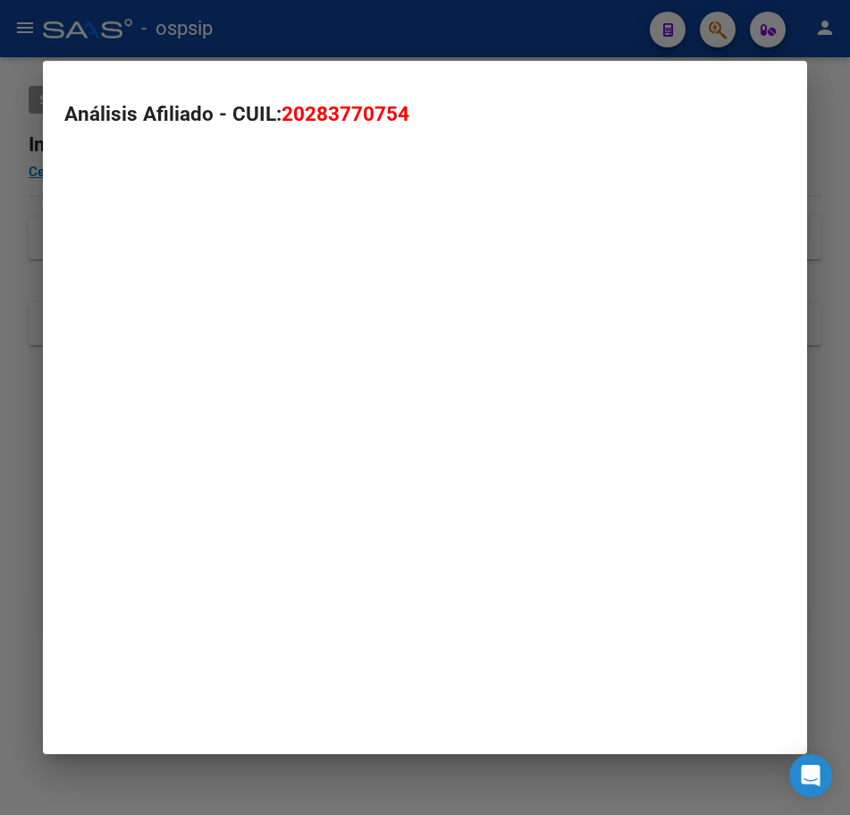
type textarea "20283770754"
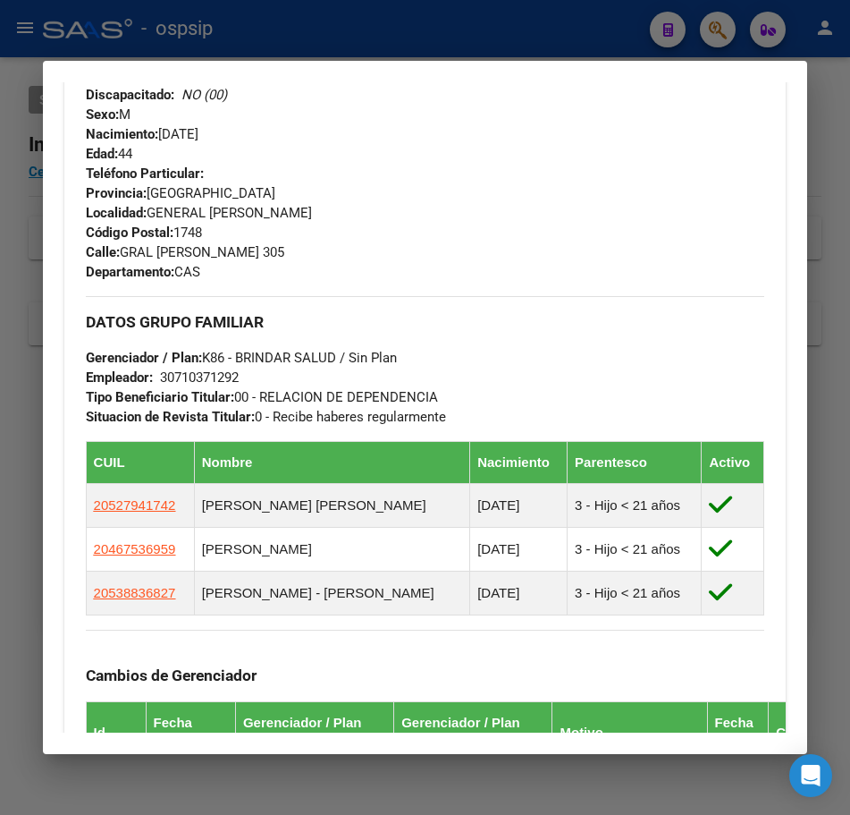
scroll to position [805, 0]
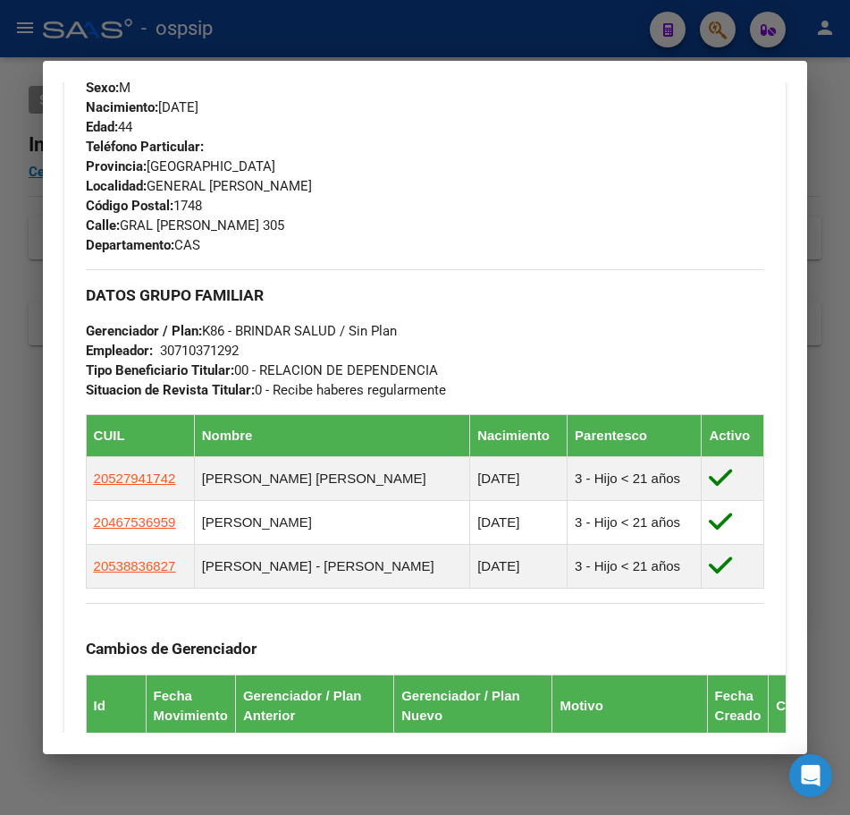
click at [428, 18] on div at bounding box center [425, 407] width 850 height 815
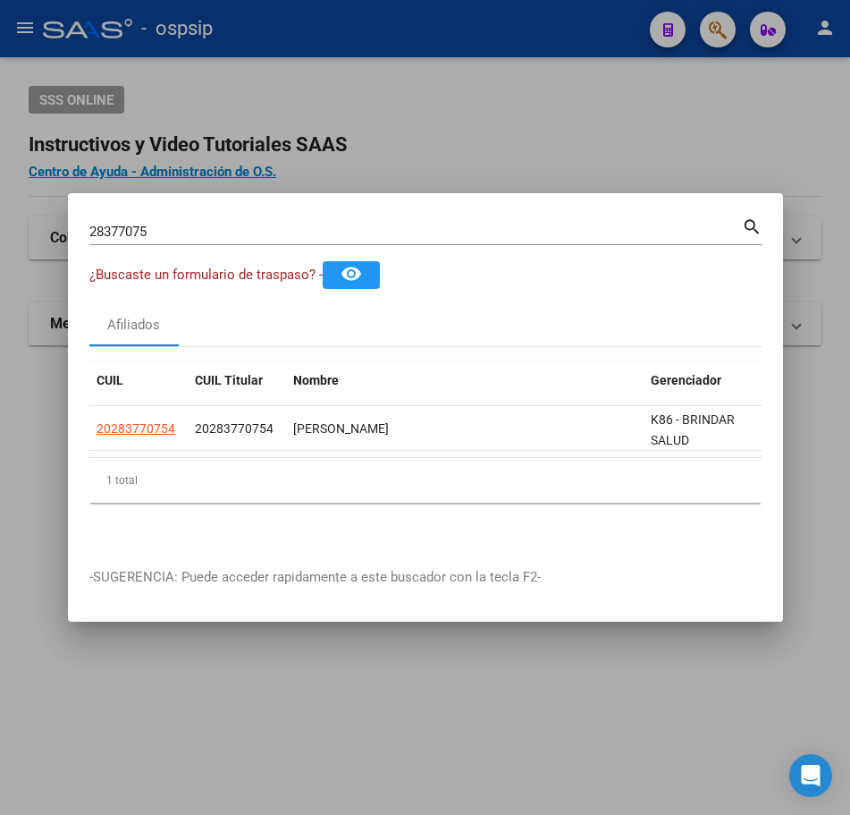
click at [428, 18] on div at bounding box center [425, 407] width 850 height 815
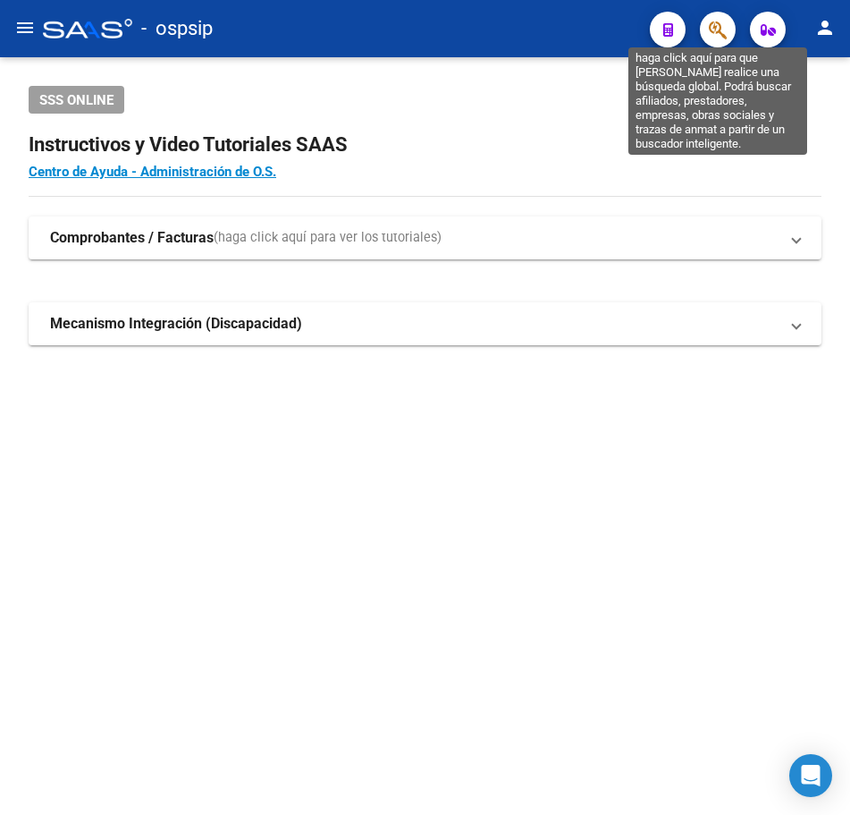
click at [713, 30] on icon "button" at bounding box center [718, 30] width 18 height 21
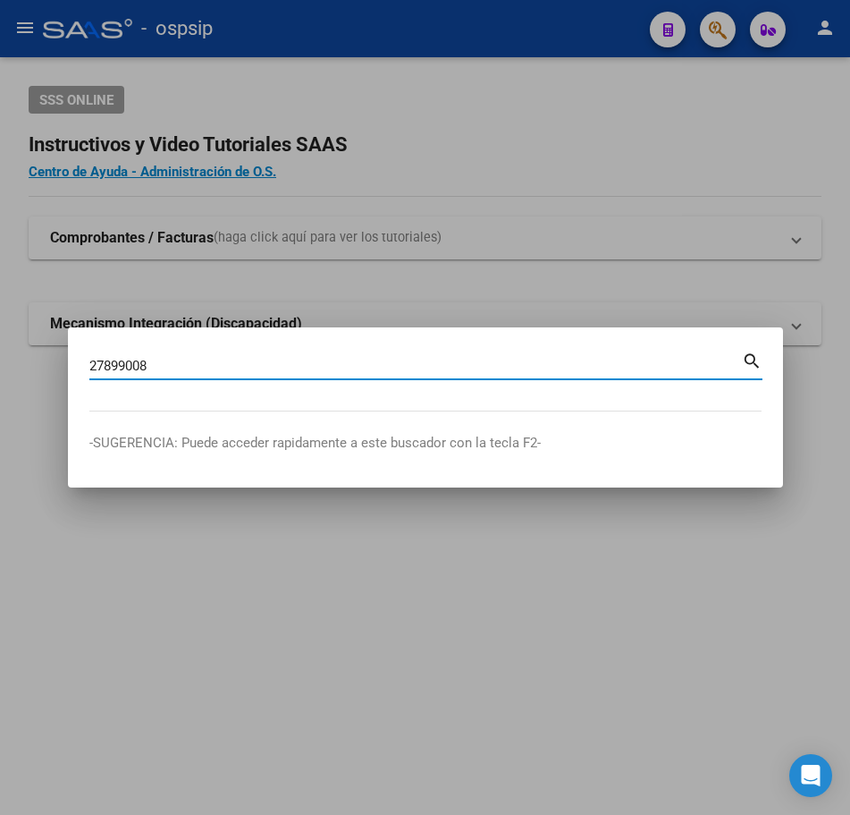
type input "27899008"
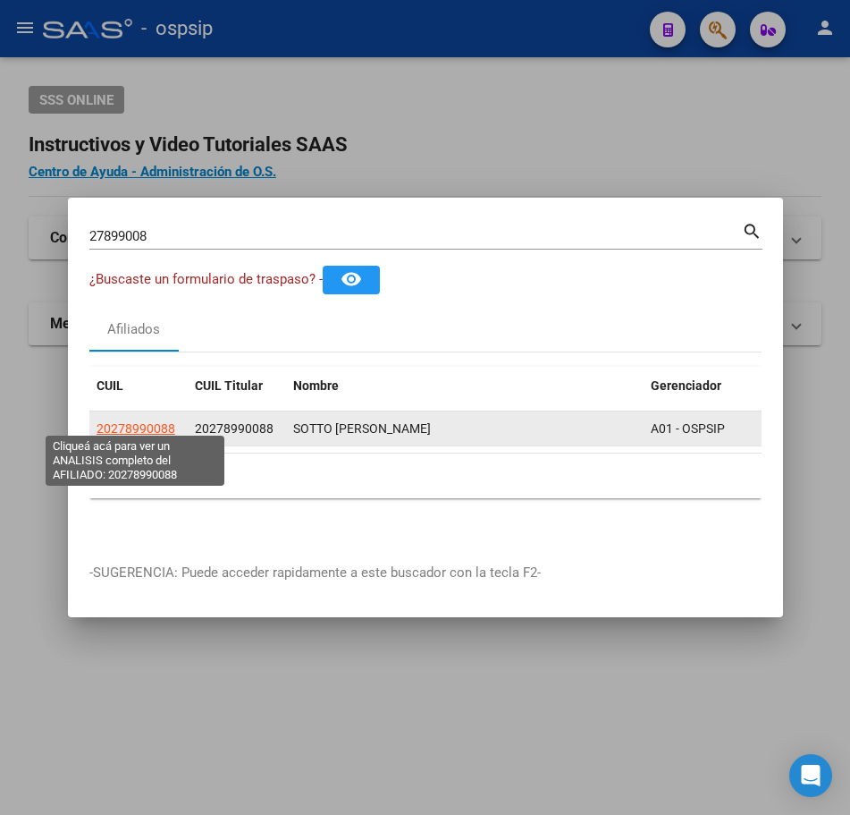
click at [143, 424] on span "20278990088" at bounding box center [136, 428] width 79 height 14
type textarea "20278990088"
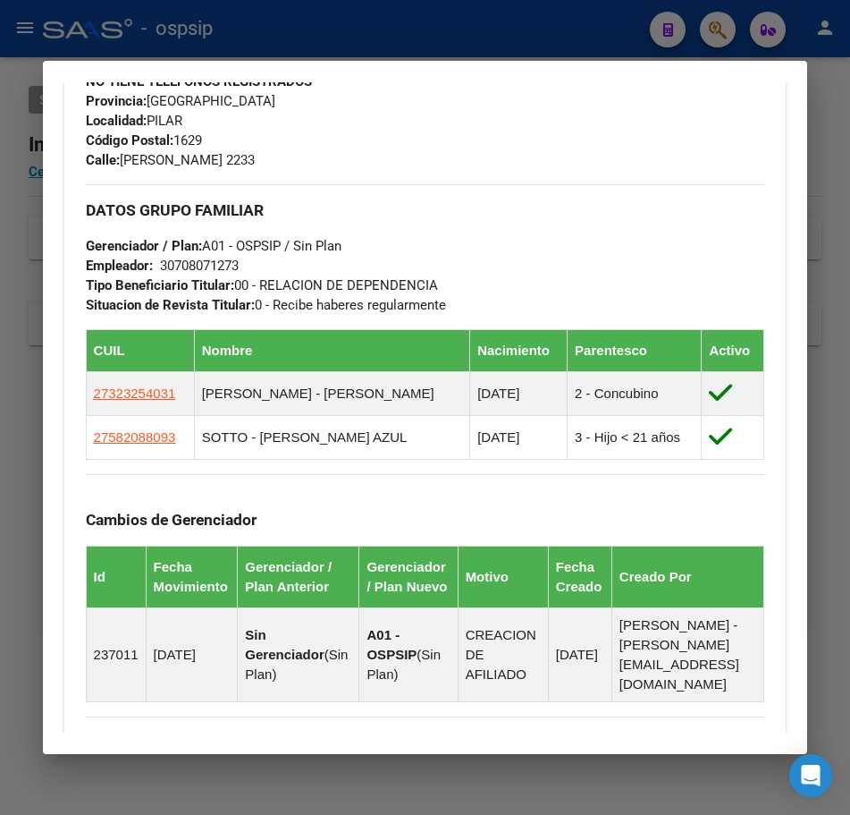
scroll to position [894, 0]
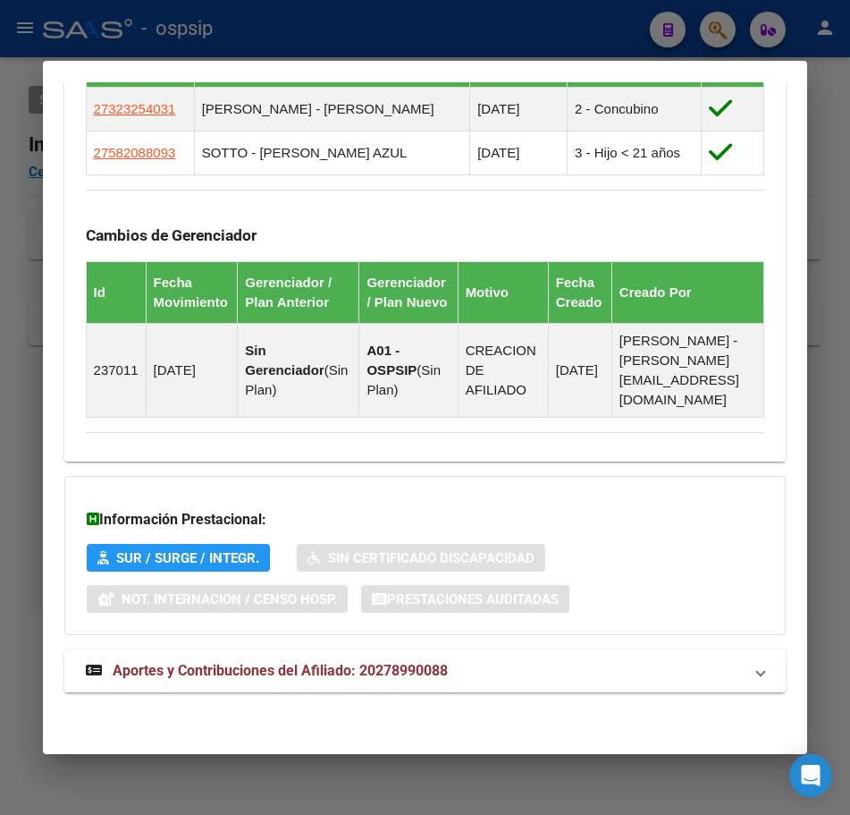
click at [583, 675] on mat-panel-title "Aportes y Contribuciones del Afiliado: 20278990088" at bounding box center [415, 670] width 658 height 21
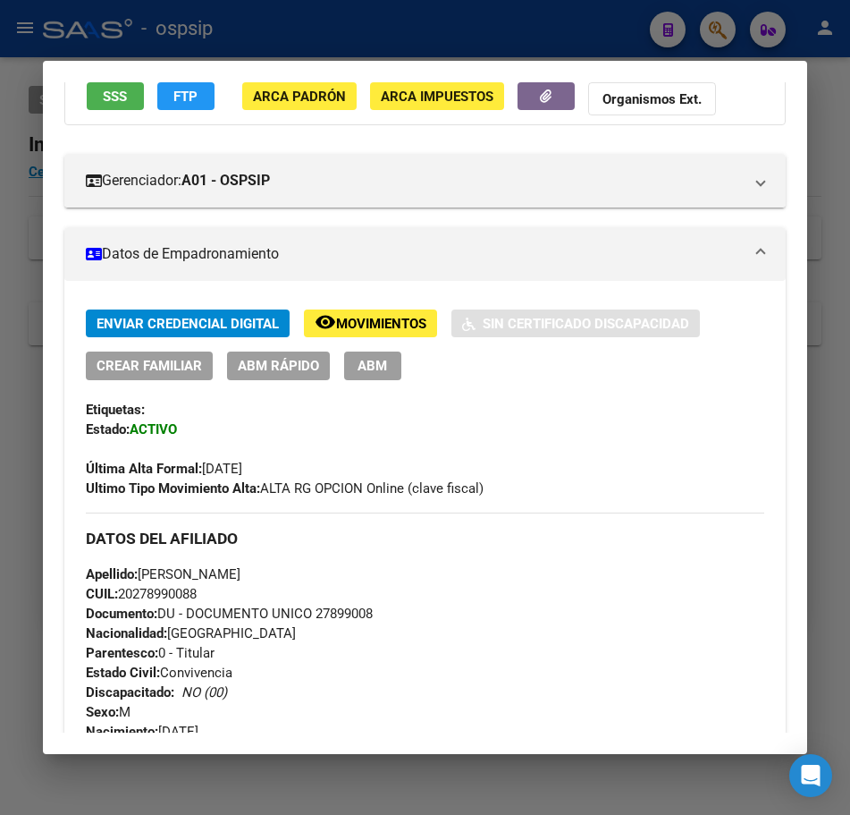
scroll to position [111, 0]
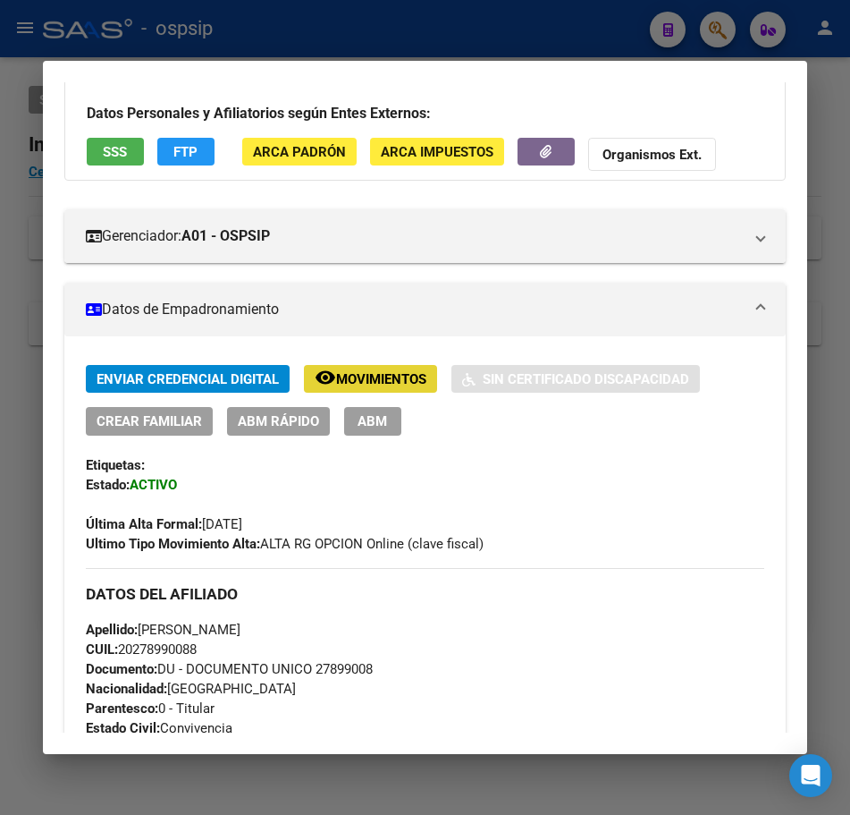
click at [371, 384] on span "Movimientos" at bounding box center [381, 379] width 90 height 16
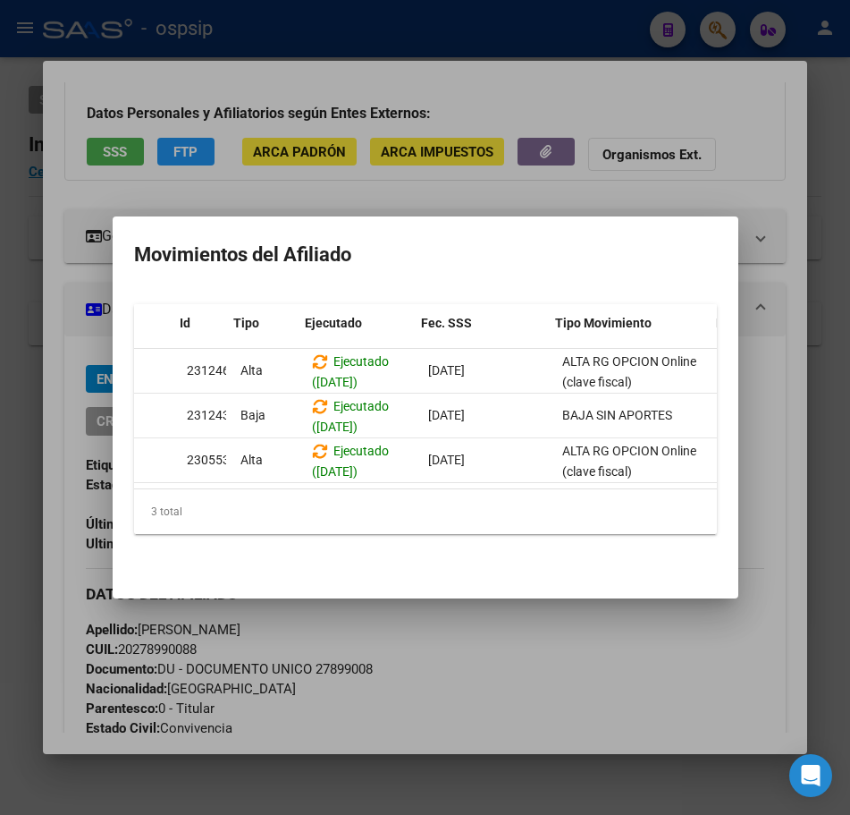
scroll to position [0, 38]
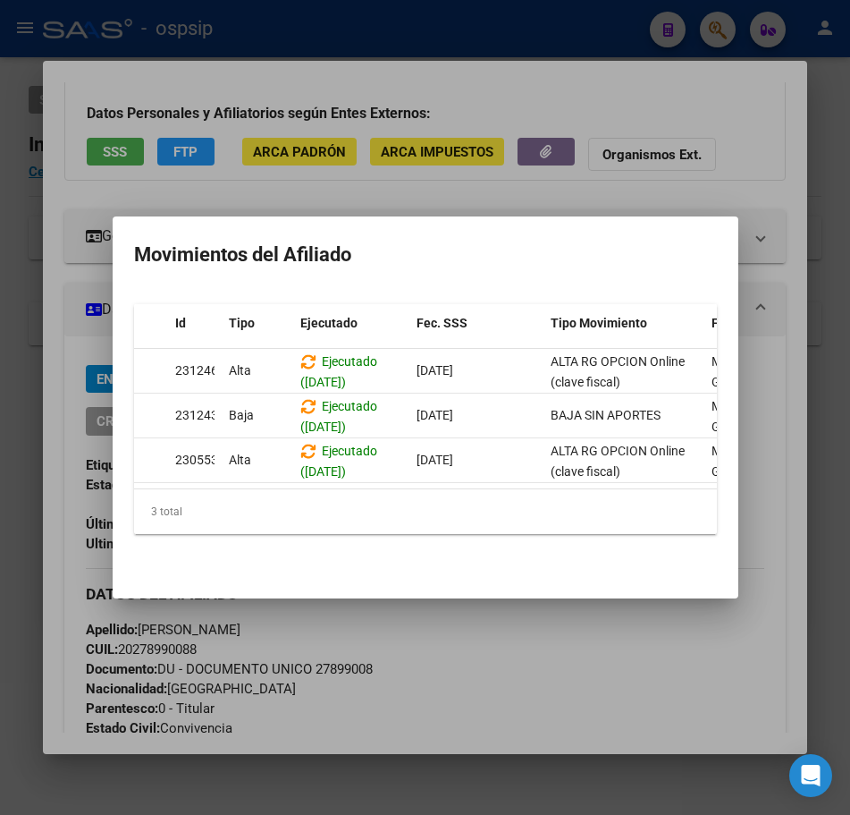
click at [585, 655] on div at bounding box center [425, 407] width 850 height 815
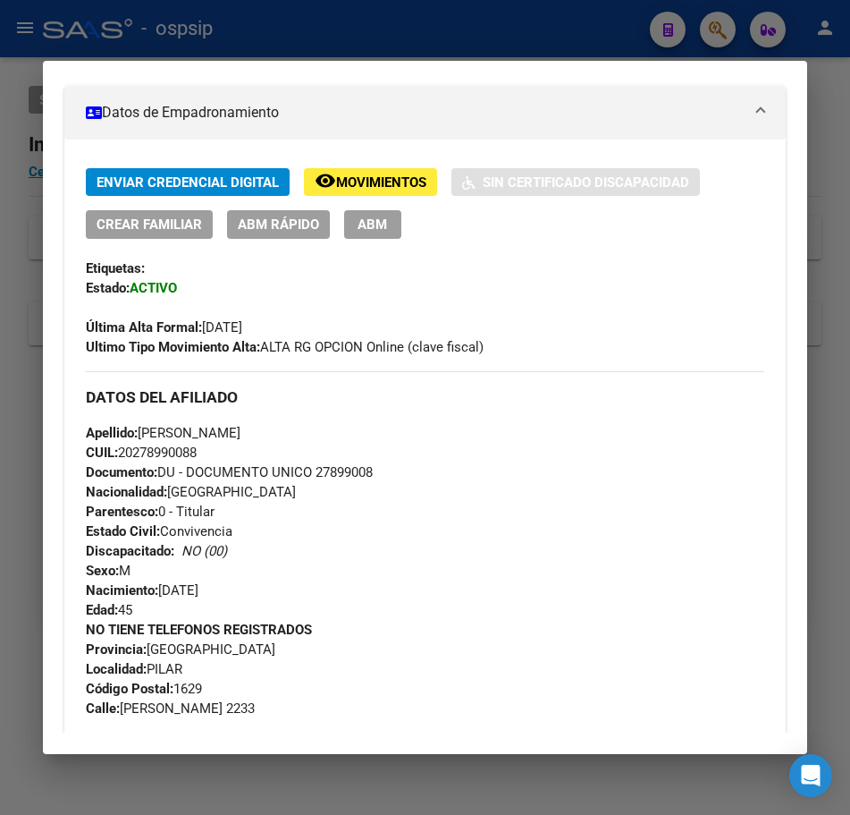
scroll to position [290, 0]
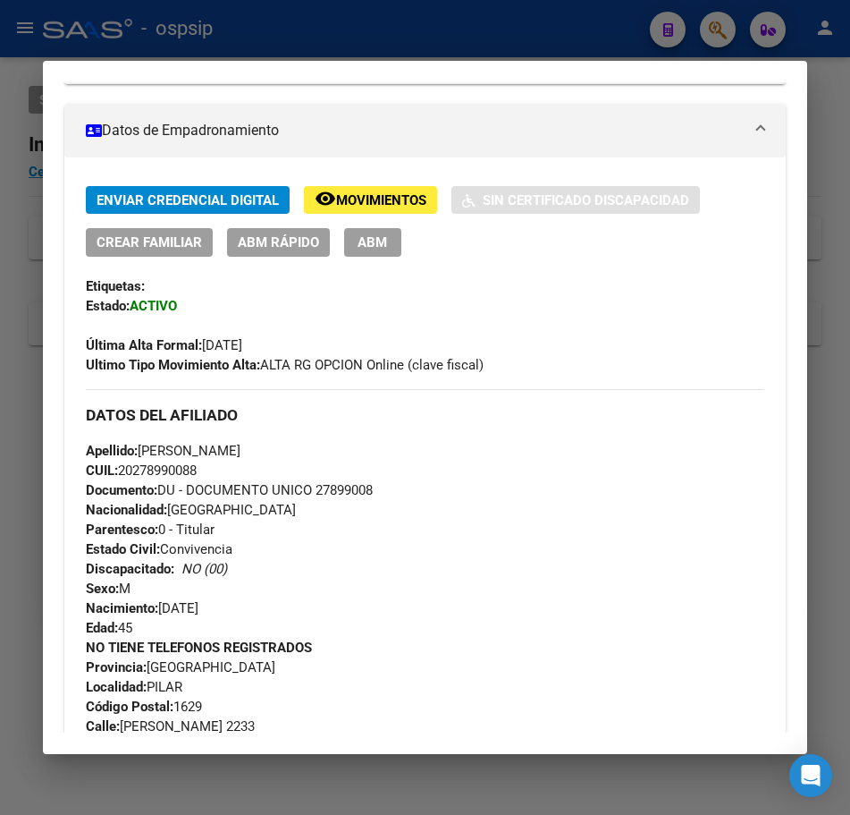
click at [343, 197] on span "Movimientos" at bounding box center [381, 200] width 90 height 16
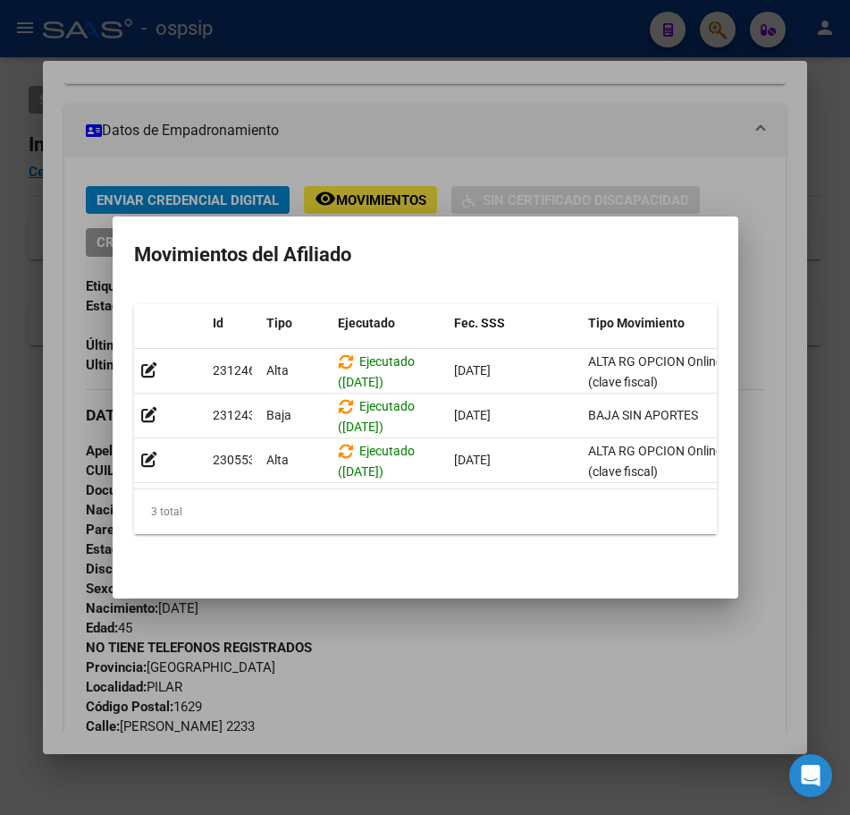
click at [465, 153] on div at bounding box center [425, 407] width 850 height 815
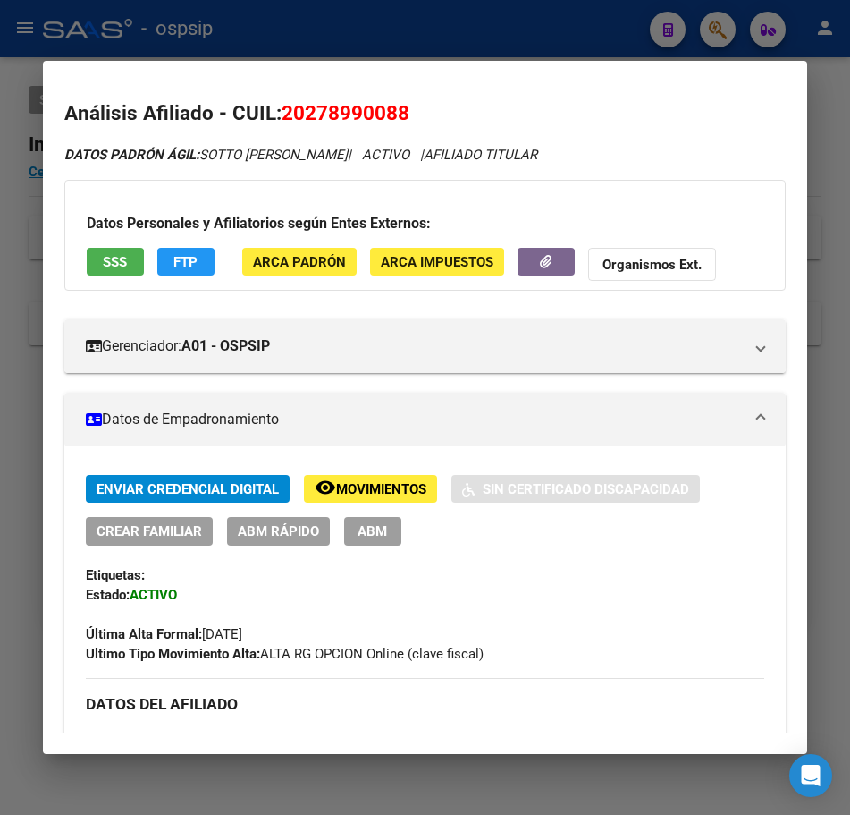
scroll to position [0, 0]
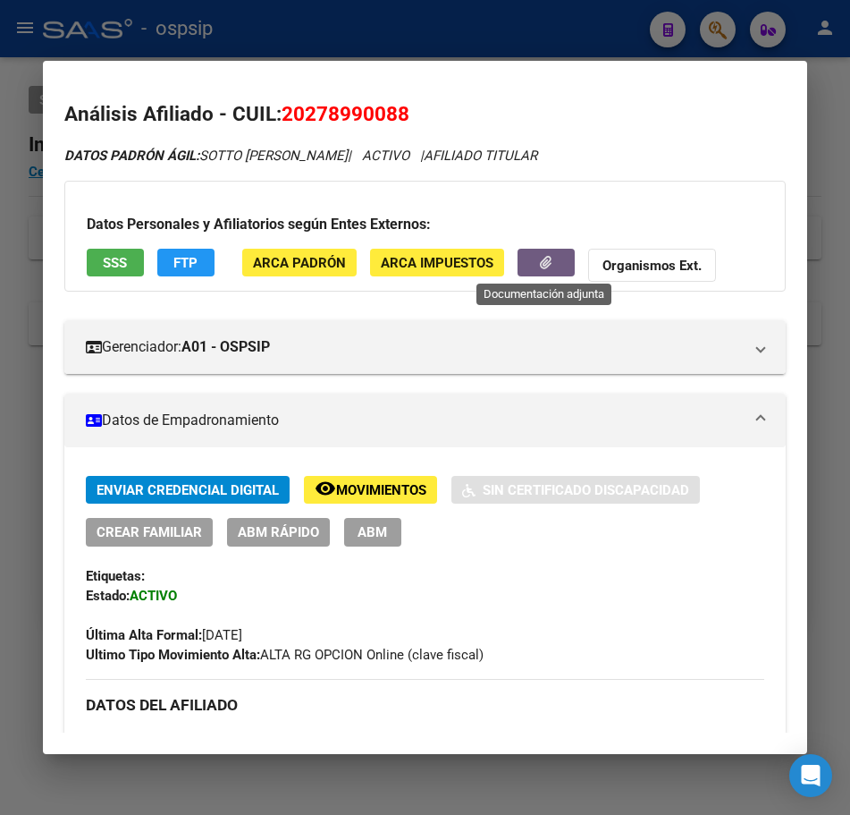
click at [520, 263] on button "button" at bounding box center [546, 263] width 57 height 28
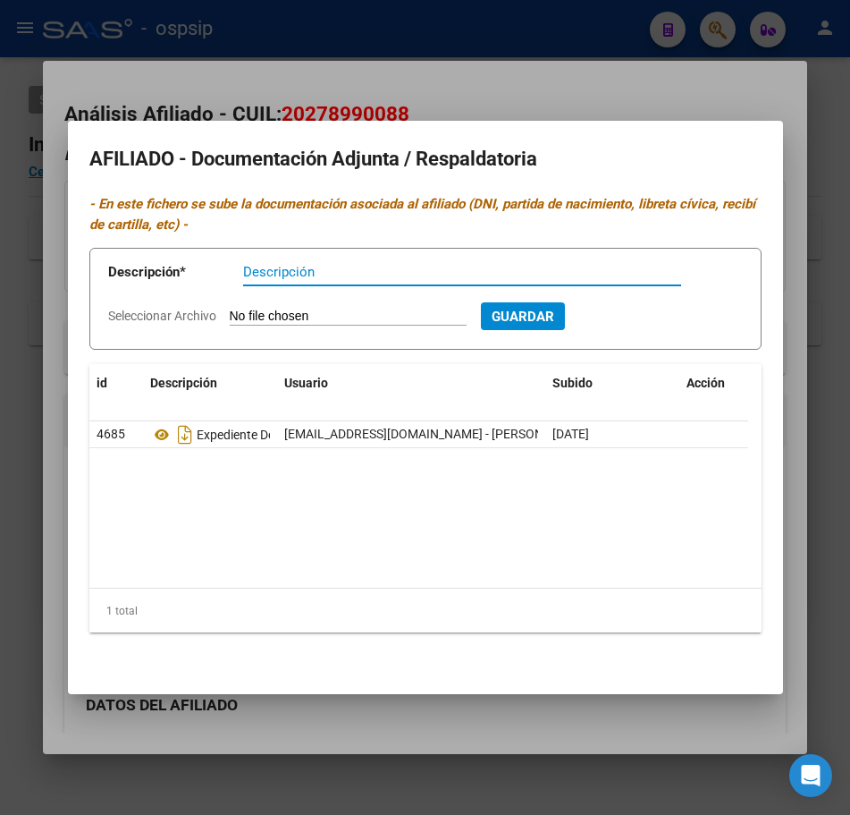
click at [599, 84] on div at bounding box center [425, 407] width 850 height 815
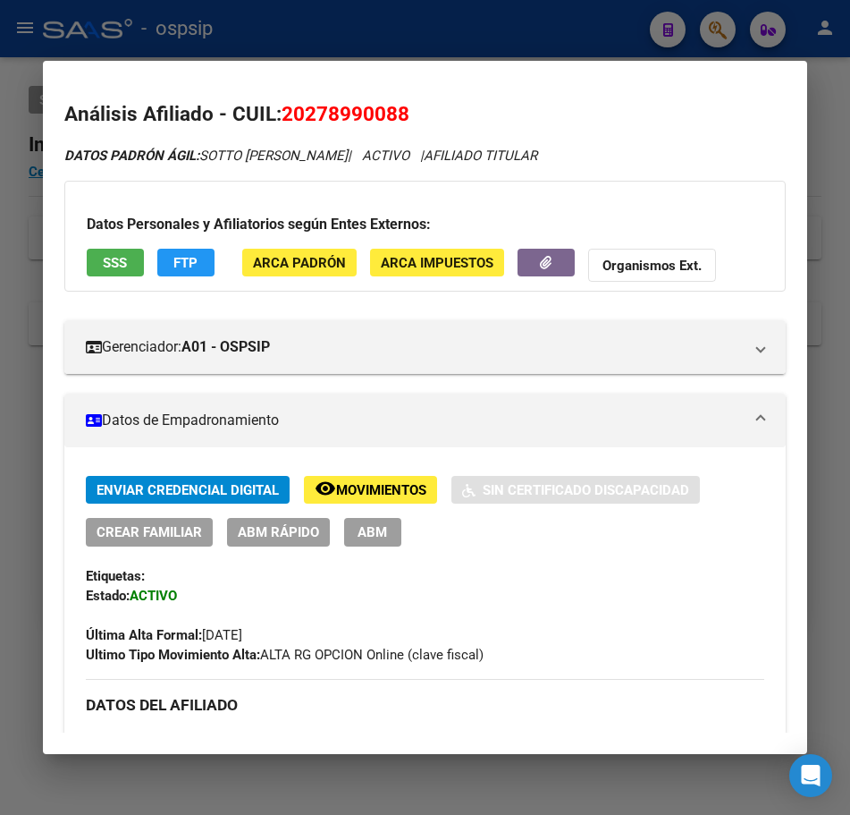
click at [389, 496] on span "Movimientos" at bounding box center [381, 490] width 90 height 16
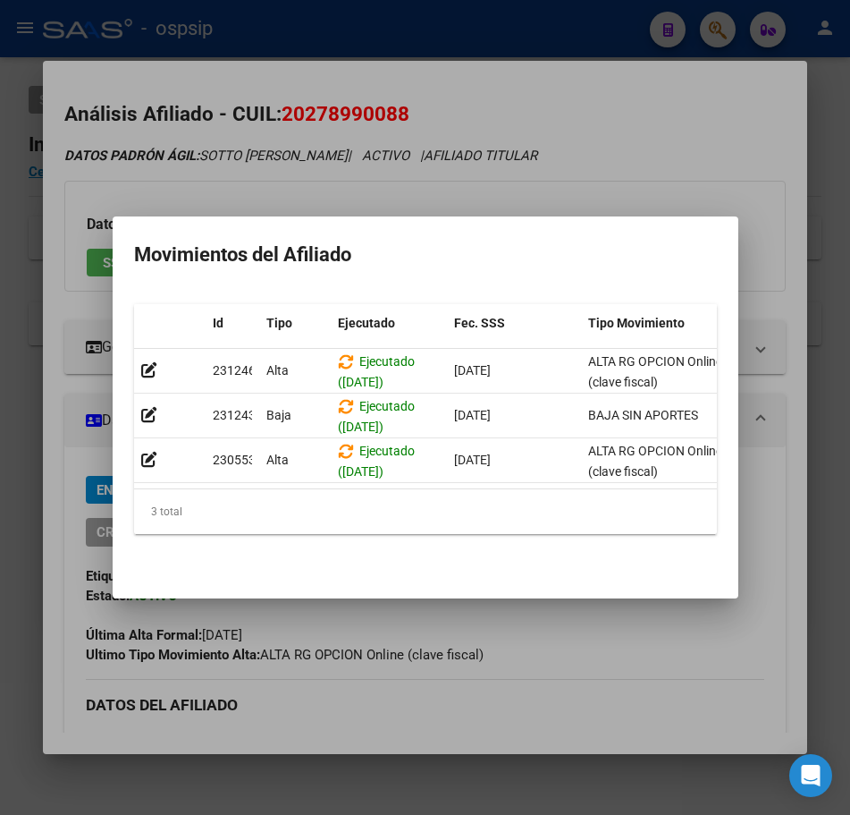
click at [656, 170] on div at bounding box center [425, 407] width 850 height 815
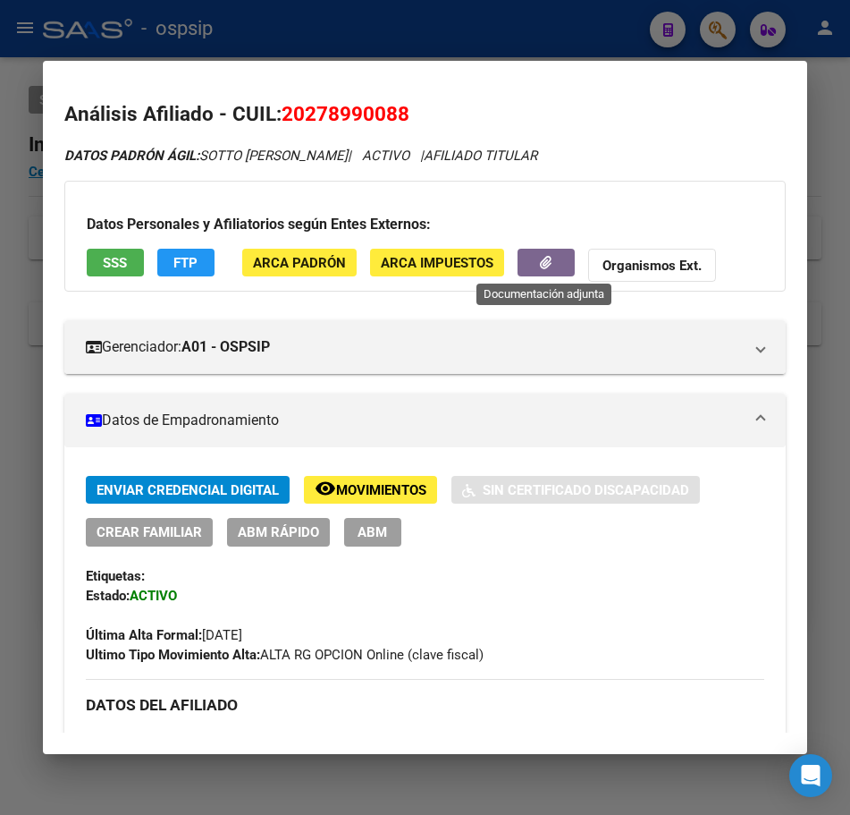
click at [551, 269] on span "button" at bounding box center [546, 263] width 12 height 16
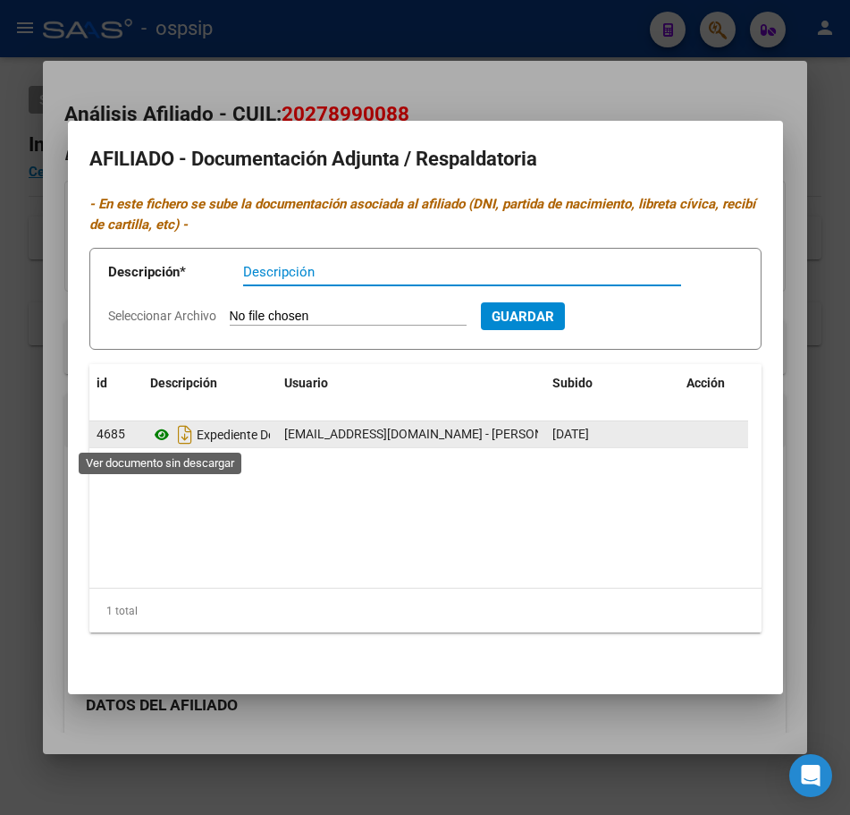
click at [158, 437] on icon at bounding box center [161, 434] width 23 height 21
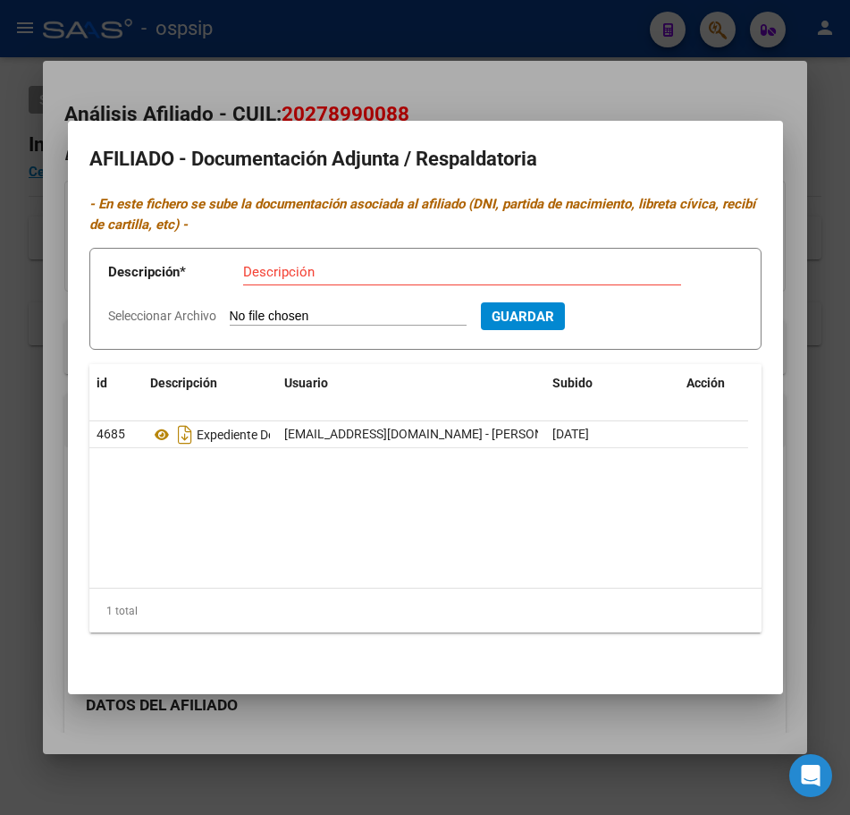
click at [561, 94] on div at bounding box center [425, 407] width 850 height 815
